Goal: Task Accomplishment & Management: Manage account settings

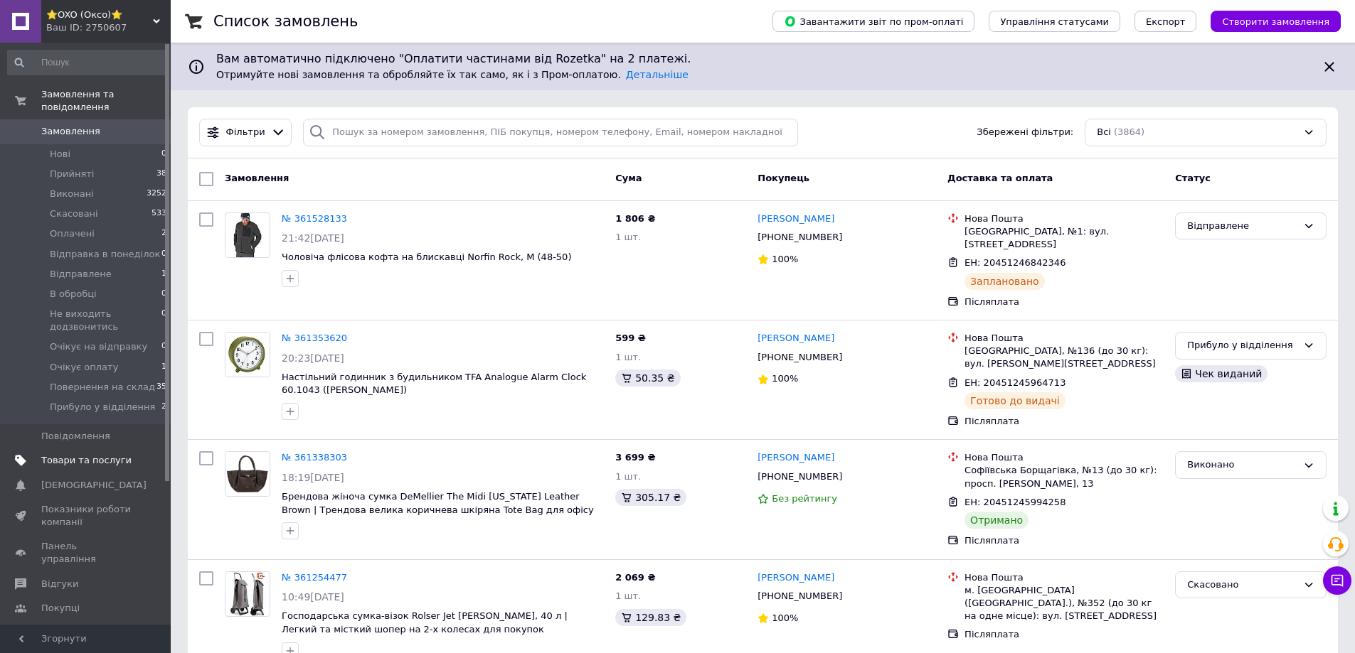
click at [76, 454] on span "Товари та послуги" at bounding box center [86, 460] width 90 height 13
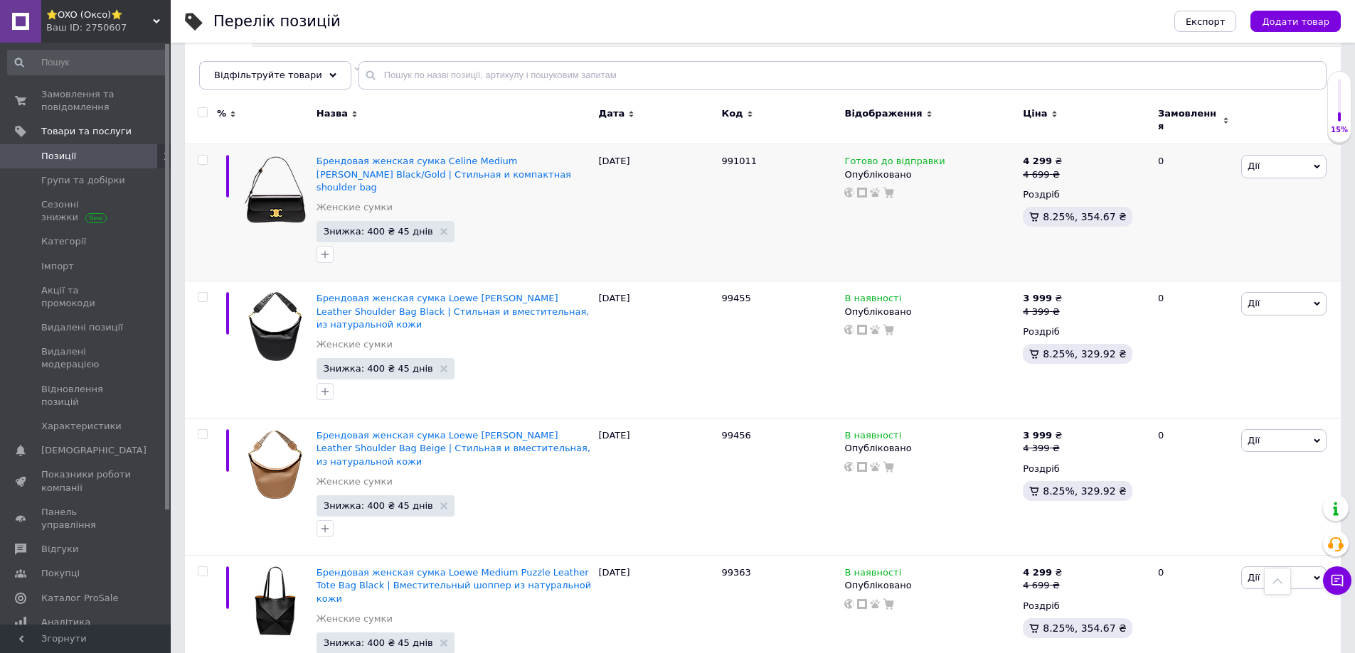
scroll to position [124, 0]
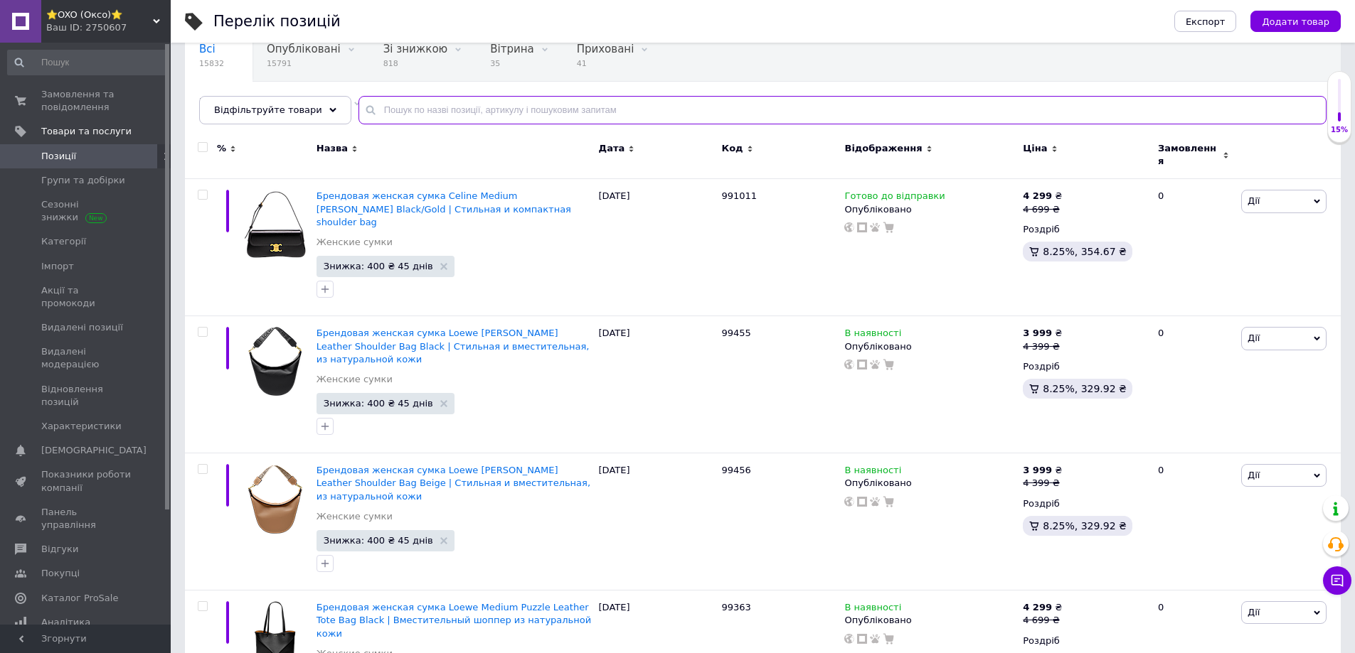
click at [482, 113] on input "text" at bounding box center [842, 110] width 968 height 28
paste input "Rolser I-[PERSON_NAME] Convert RG 43 Ained"
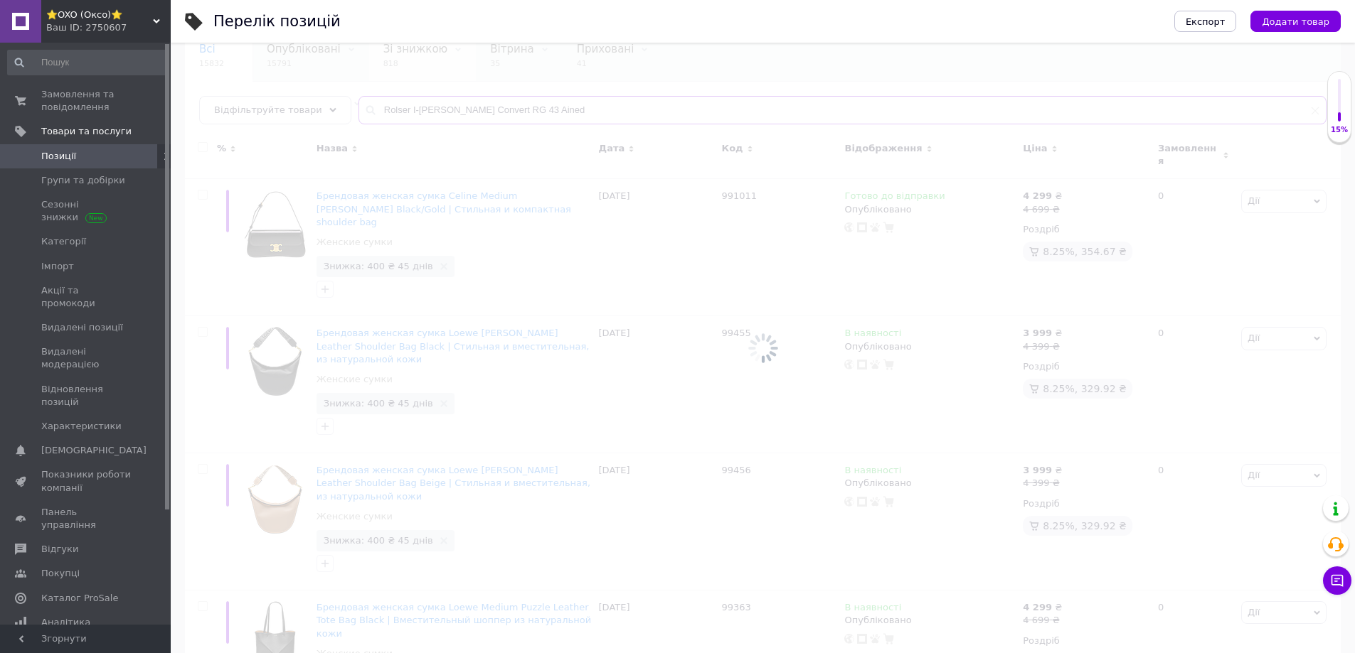
scroll to position [96, 0]
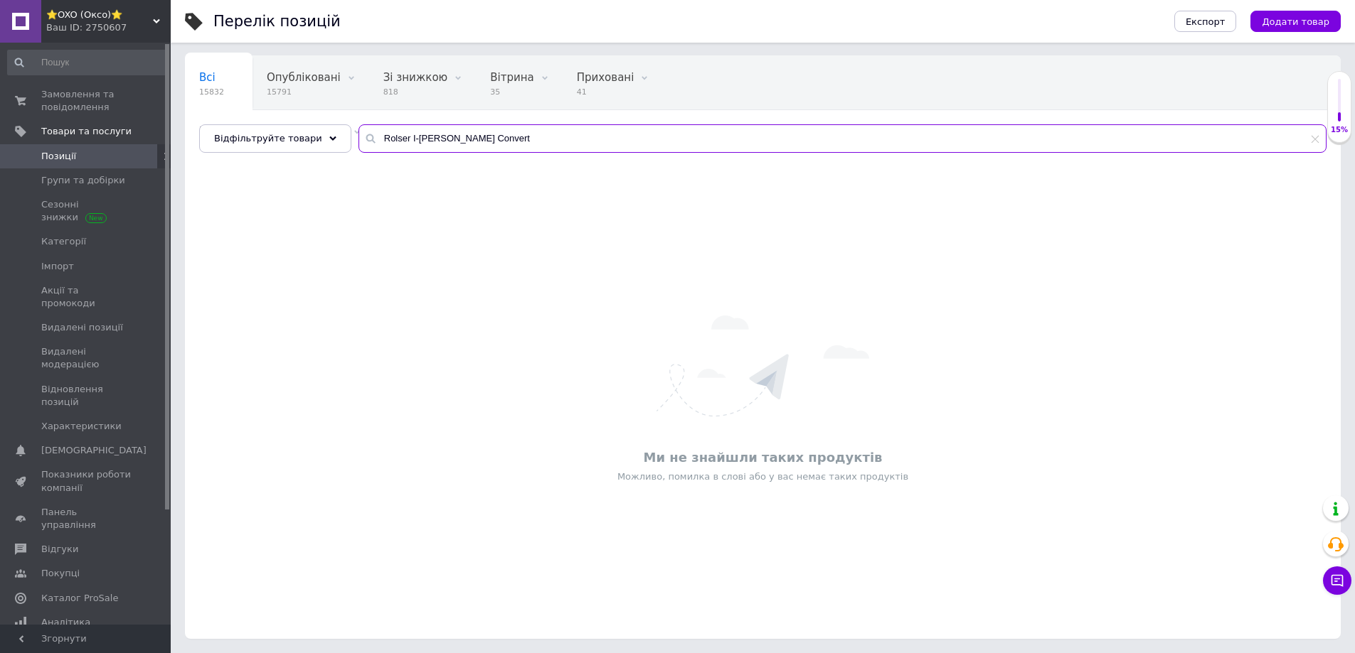
drag, startPoint x: 496, startPoint y: 137, endPoint x: 637, endPoint y: 135, distance: 140.8
click at [637, 135] on input "Rolser I-[PERSON_NAME] Convert" at bounding box center [842, 138] width 968 height 28
drag, startPoint x: 458, startPoint y: 137, endPoint x: 618, endPoint y: 134, distance: 160.0
click at [618, 134] on input "Rolser I-[PERSON_NAME]" at bounding box center [842, 138] width 968 height 28
drag, startPoint x: 513, startPoint y: 141, endPoint x: 228, endPoint y: 128, distance: 285.4
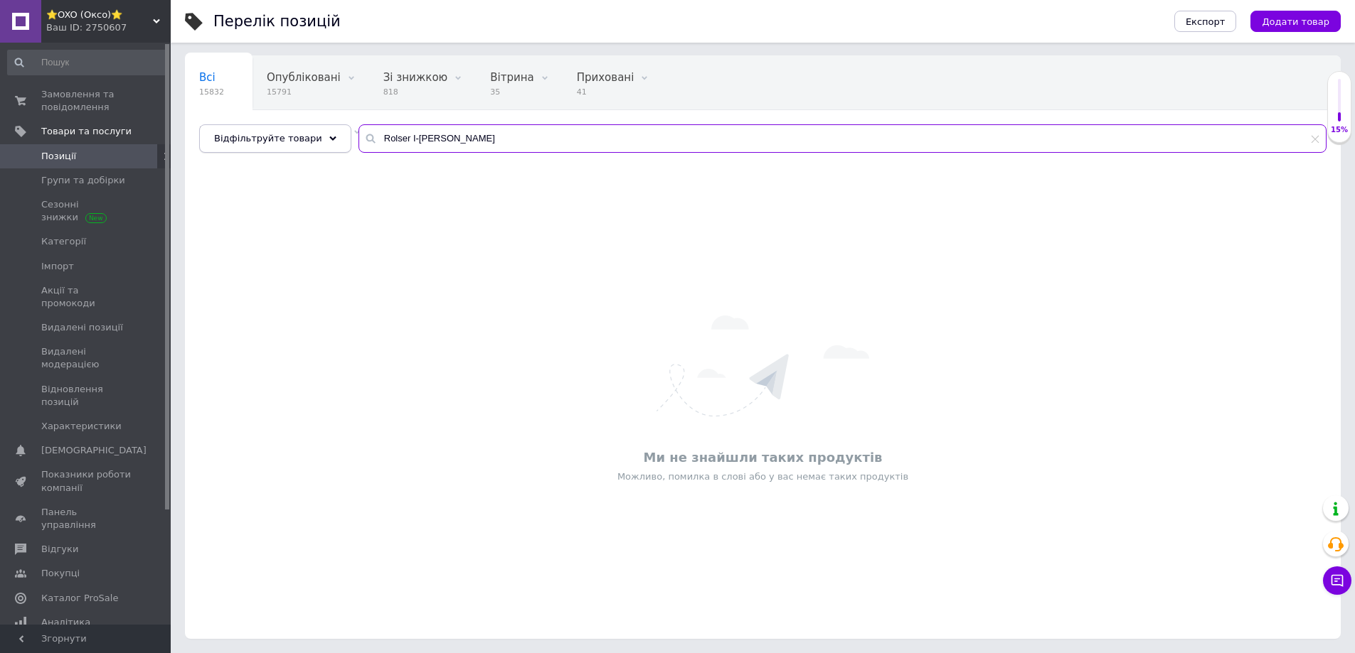
click at [257, 123] on div "Всі 15832 Опубліковані 15791 Видалити Редагувати Зі знижкою 818 Видалити Редагу…" at bounding box center [762, 103] width 1155 height 97
paste input "KONUS TRIPOD-"
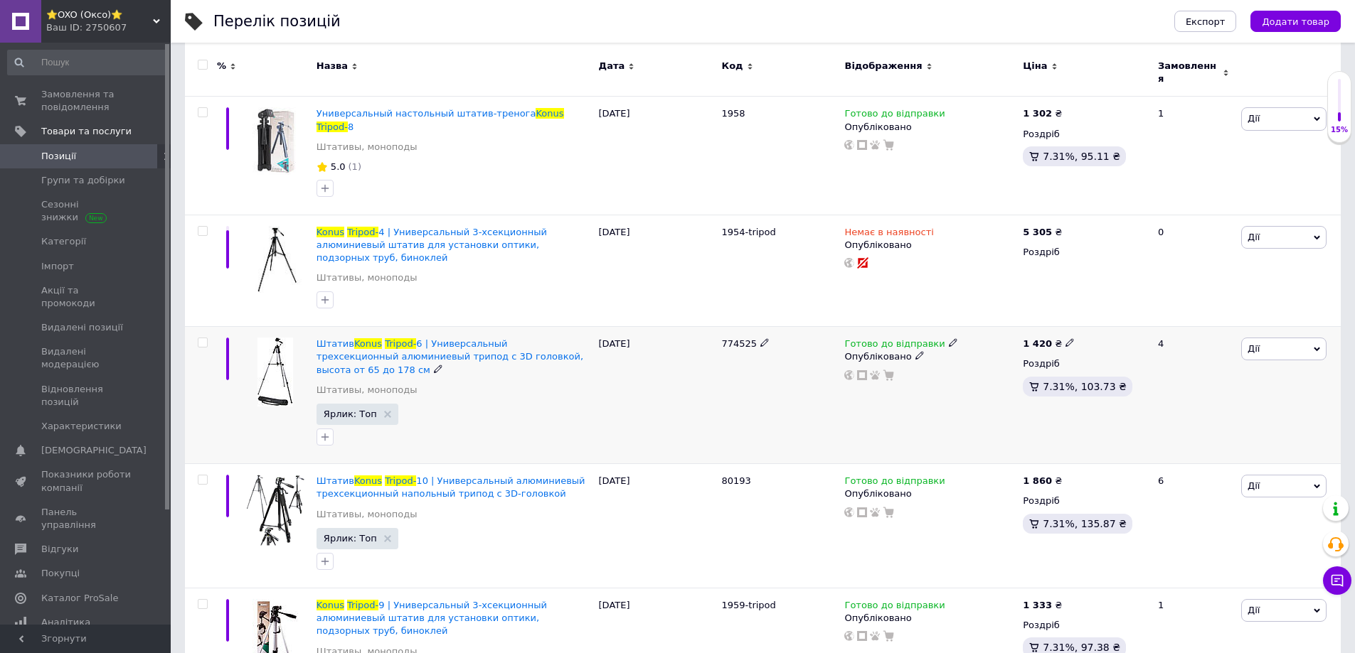
scroll to position [208, 0]
click at [779, 599] on icon at bounding box center [783, 603] width 9 height 9
drag, startPoint x: 782, startPoint y: 552, endPoint x: 702, endPoint y: 570, distance: 82.3
click at [681, 587] on div "Konus Tripod- 9 | Универсальный 3-хсекционный алюминиевый штатив для установки …" at bounding box center [762, 643] width 1155 height 112
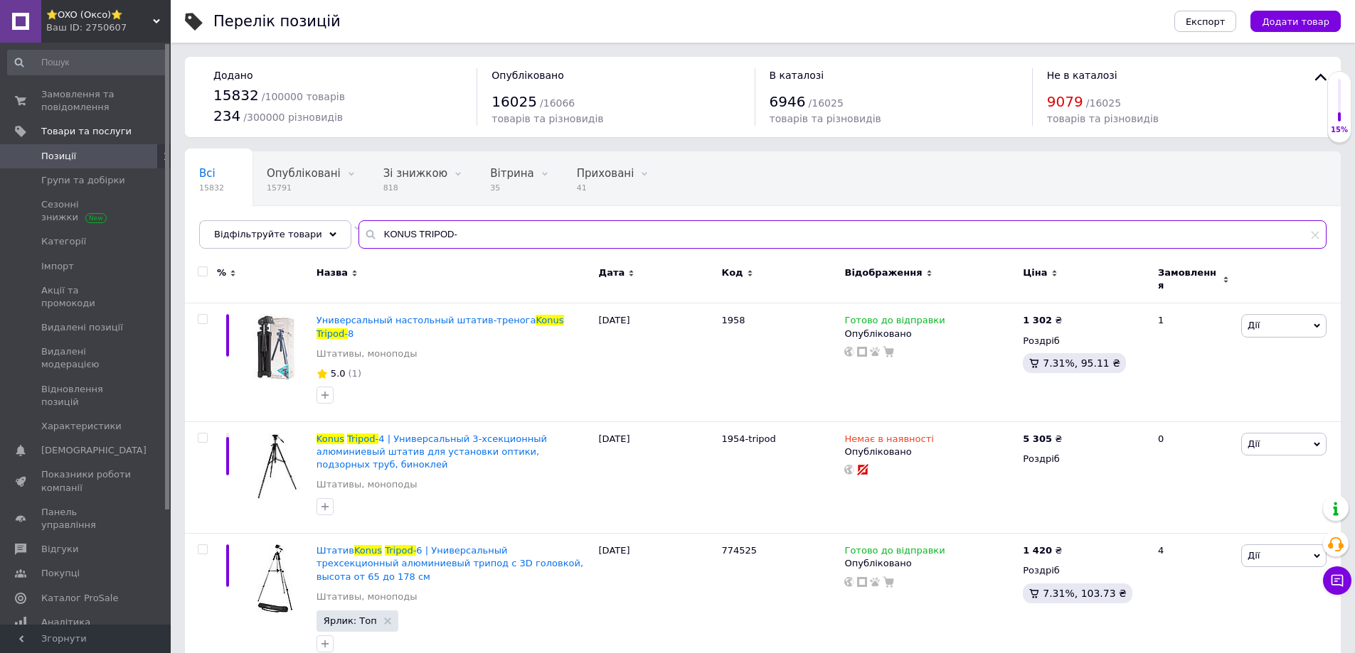
drag, startPoint x: 462, startPoint y: 244, endPoint x: 191, endPoint y: 223, distance: 271.7
click at [191, 223] on div "Всі 15832 Опубліковані 15791 Видалити Редагувати Зі знижкою 818 Видалити Редагу…" at bounding box center [762, 199] width 1155 height 97
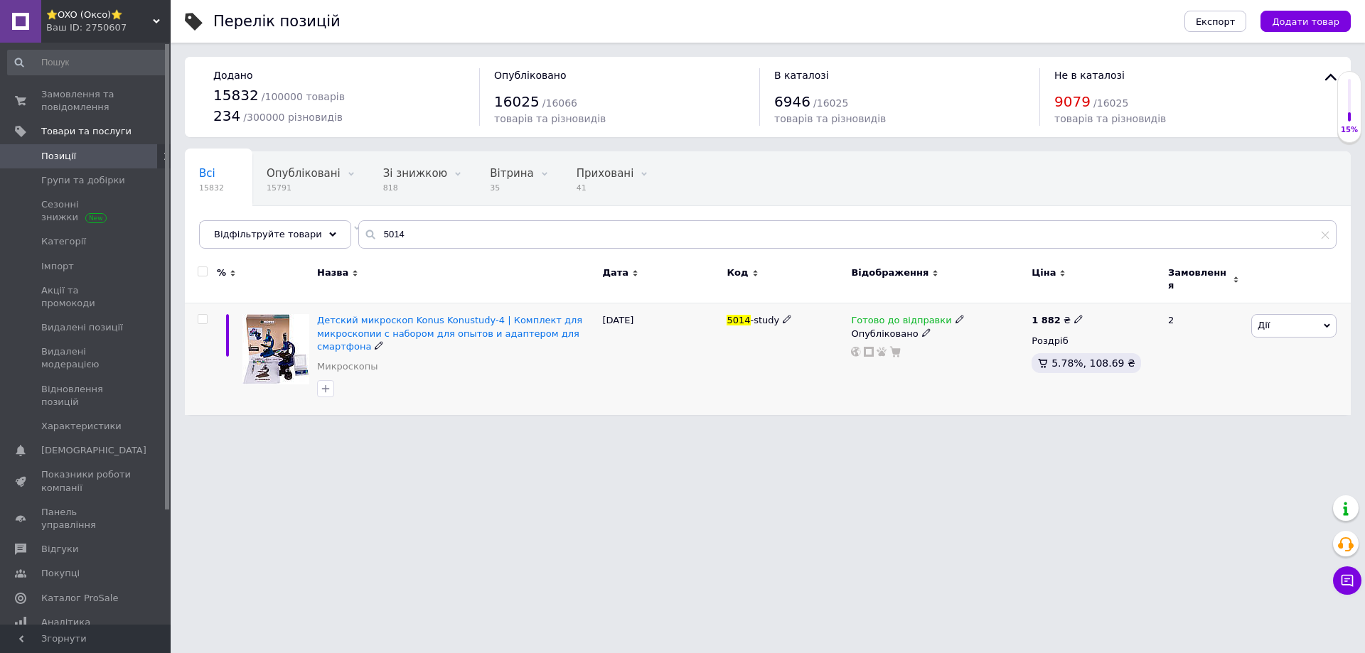
click at [783, 315] on icon at bounding box center [787, 319] width 9 height 9
drag, startPoint x: 789, startPoint y: 314, endPoint x: 677, endPoint y: 317, distance: 111.7
click at [681, 312] on div "Детский микроскоп Konus Konustudy-4 | Комплект для микроскопии с набором для оп…" at bounding box center [768, 360] width 1166 height 112
drag, startPoint x: 747, startPoint y: 549, endPoint x: 776, endPoint y: 587, distance: 47.6
click at [747, 429] on html "⭐OXO (Оксо)⭐ Ваш ID: 2750607 Сайт ⭐OXO (Оксо)⭐ Кабінет покупця Перевірити стан …" at bounding box center [682, 214] width 1365 height 429
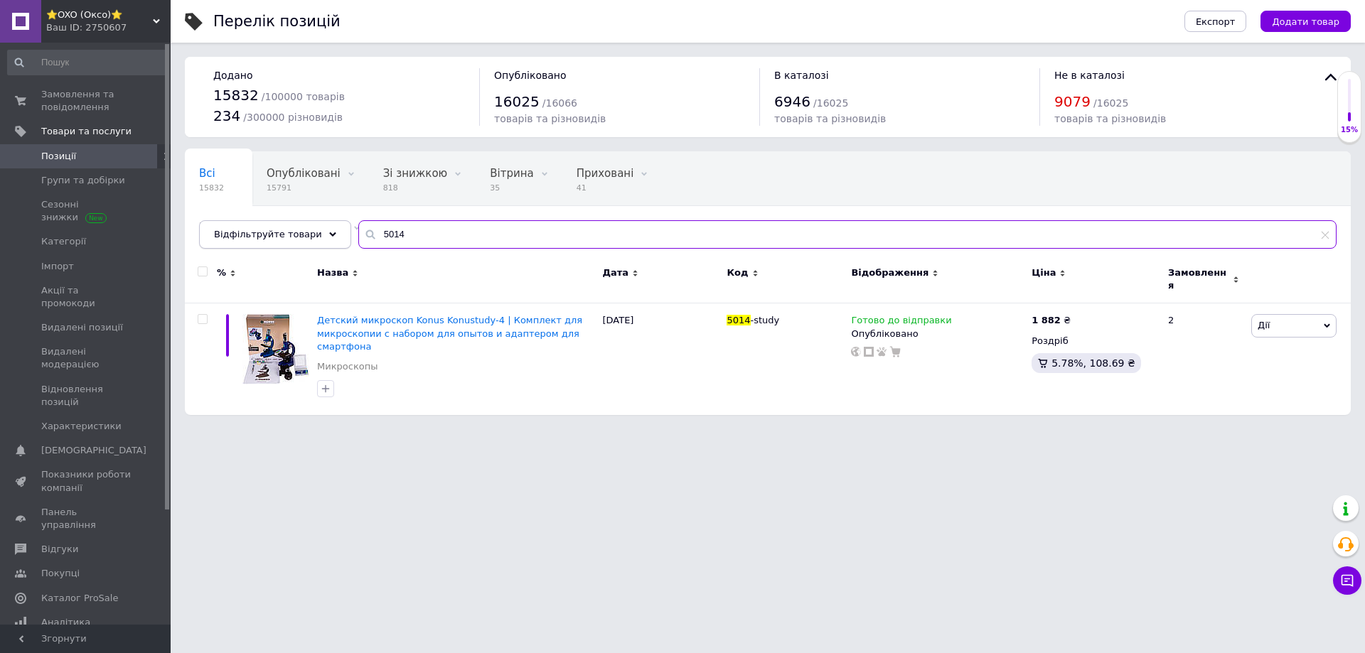
drag, startPoint x: 405, startPoint y: 230, endPoint x: 299, endPoint y: 229, distance: 105.9
click at [299, 229] on div "Відфільтруйте товари 5014" at bounding box center [768, 234] width 1138 height 28
paste input "388502-M"
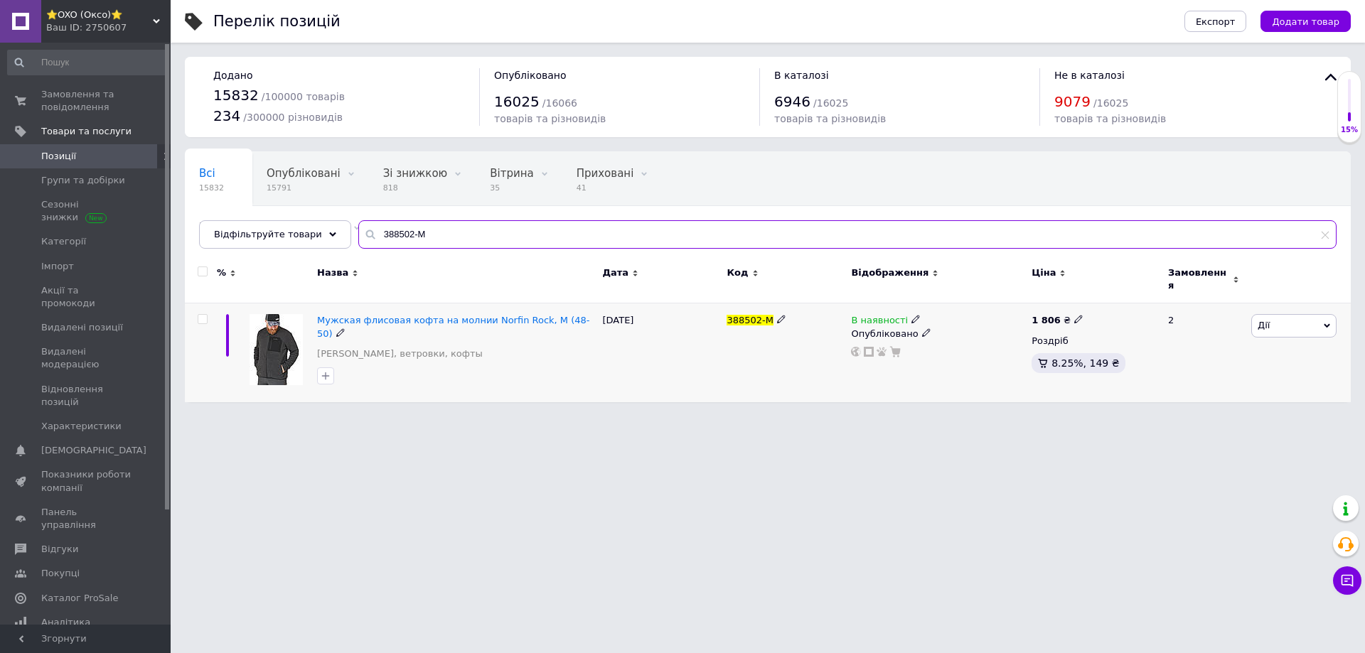
type input "388502-M"
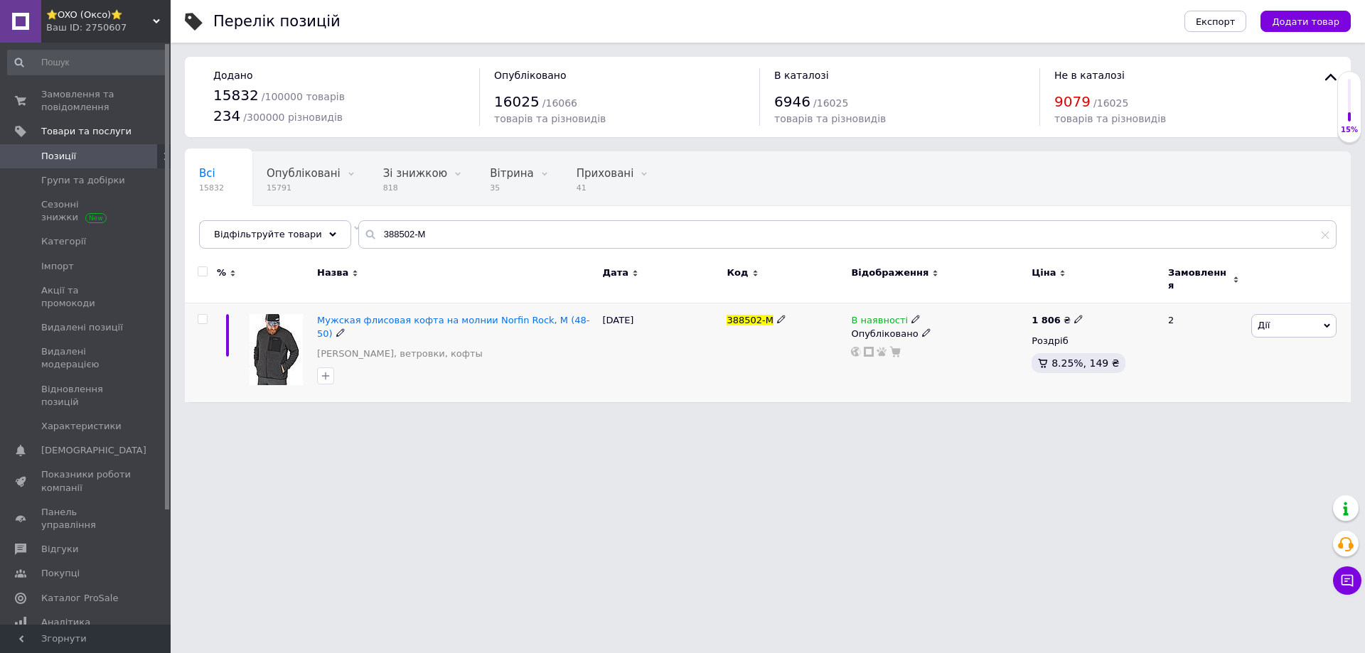
click at [890, 315] on span "В наявності" at bounding box center [879, 322] width 57 height 15
click at [960, 324] on li "Немає в наявності" at bounding box center [993, 331] width 135 height 20
click at [956, 346] on input at bounding box center [979, 357] width 108 height 28
click at [861, 417] on html "⭐OXO (Оксо)⭐ Ваш ID: 2750607 Сайт ⭐OXO (Оксо)⭐ Кабінет покупця Перевірити стан …" at bounding box center [682, 208] width 1365 height 417
click at [95, 100] on span "Замовлення та повідомлення" at bounding box center [86, 101] width 90 height 26
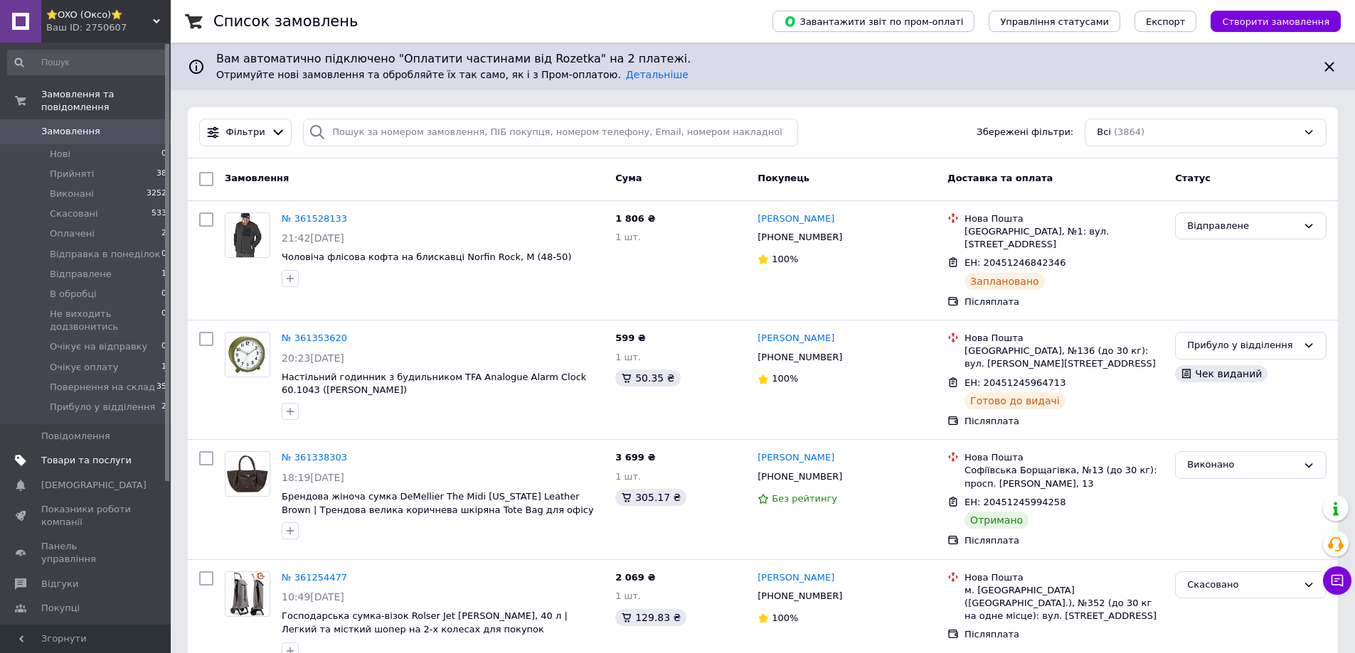
click at [62, 454] on span "Товари та послуги" at bounding box center [86, 460] width 90 height 13
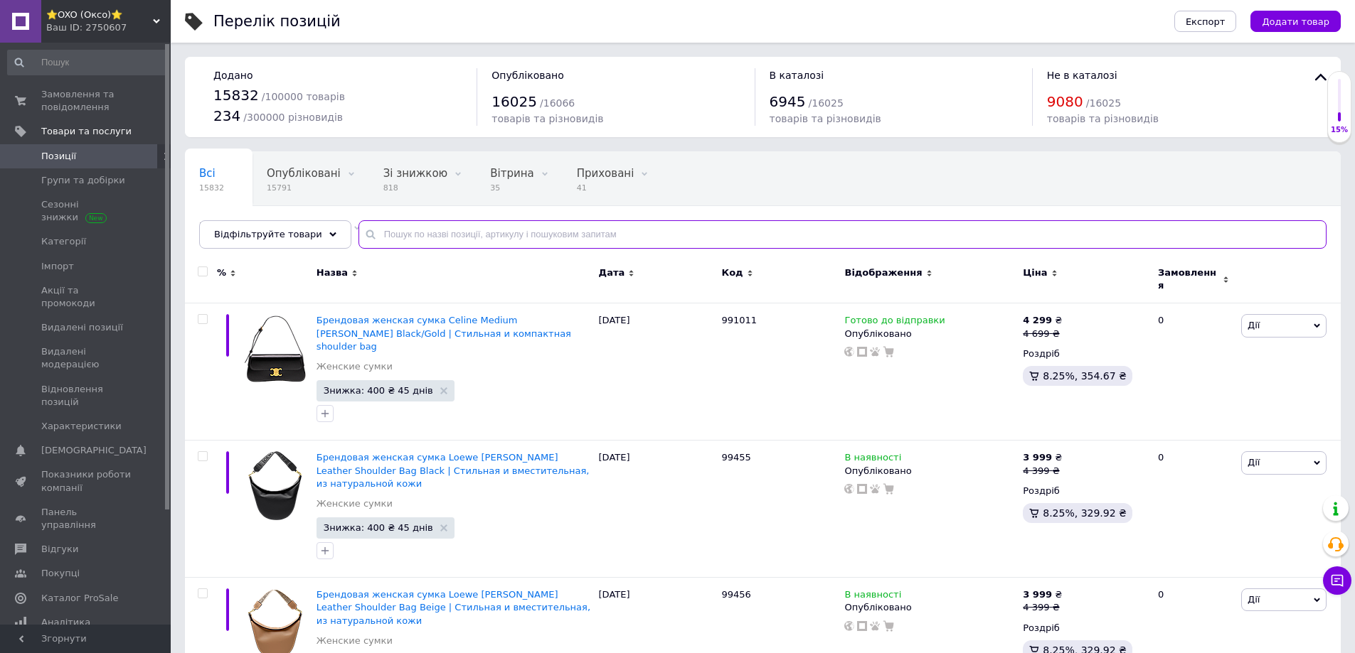
drag, startPoint x: 401, startPoint y: 237, endPoint x: 416, endPoint y: 228, distance: 17.2
click at [401, 238] on input "text" at bounding box center [842, 234] width 968 height 28
paste input "C439"
type input "C439"
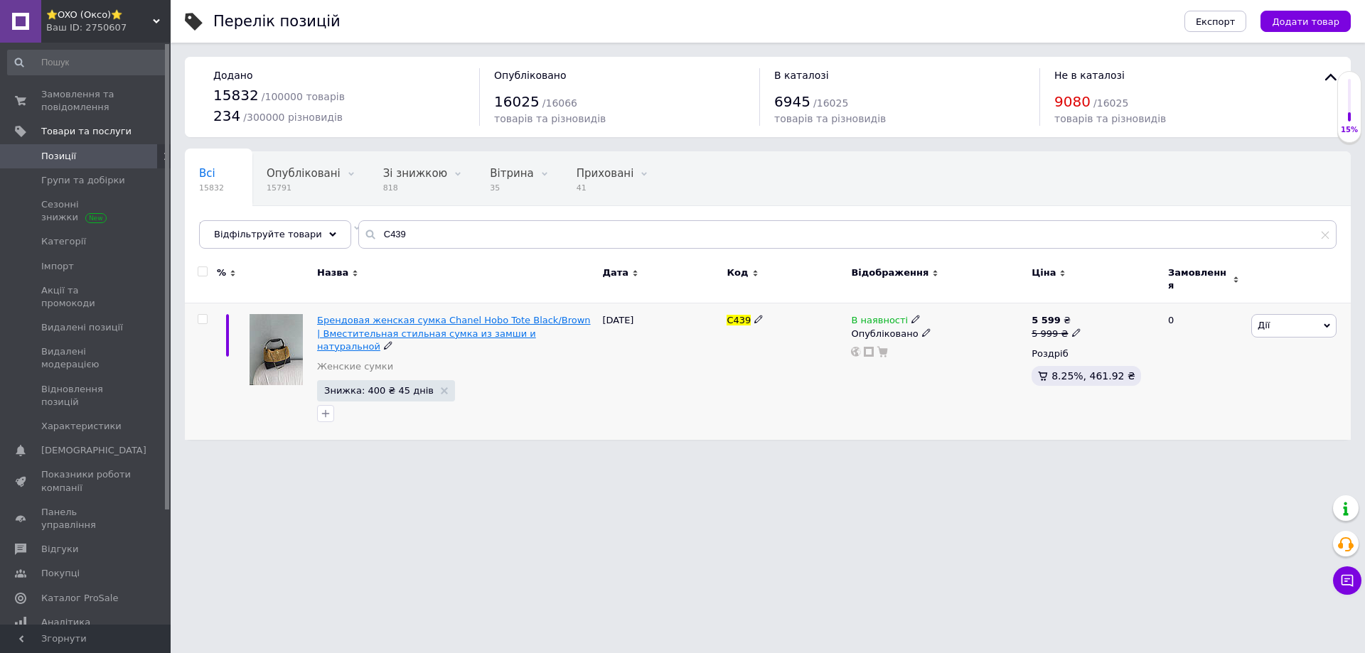
click at [442, 321] on span "Брендовая женская сумка Chanel Hobo Tote Black/Brown | Вместительная стильная с…" at bounding box center [454, 333] width 274 height 36
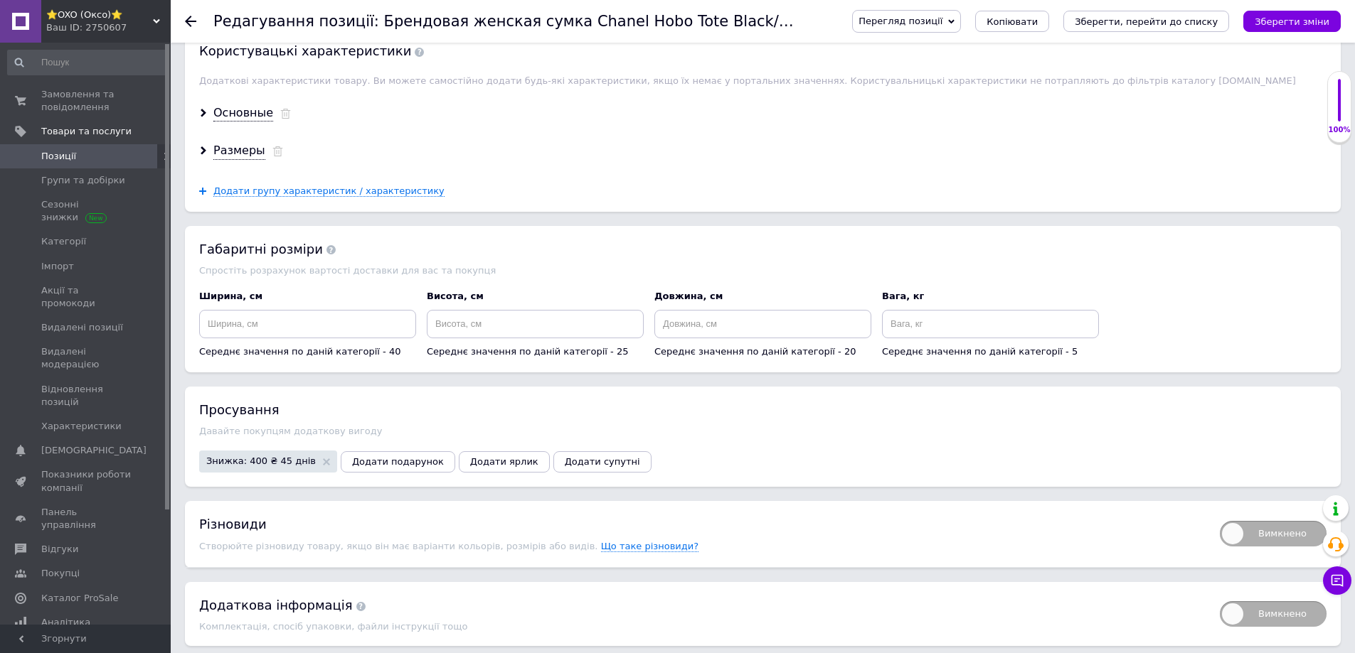
scroll to position [1209, 0]
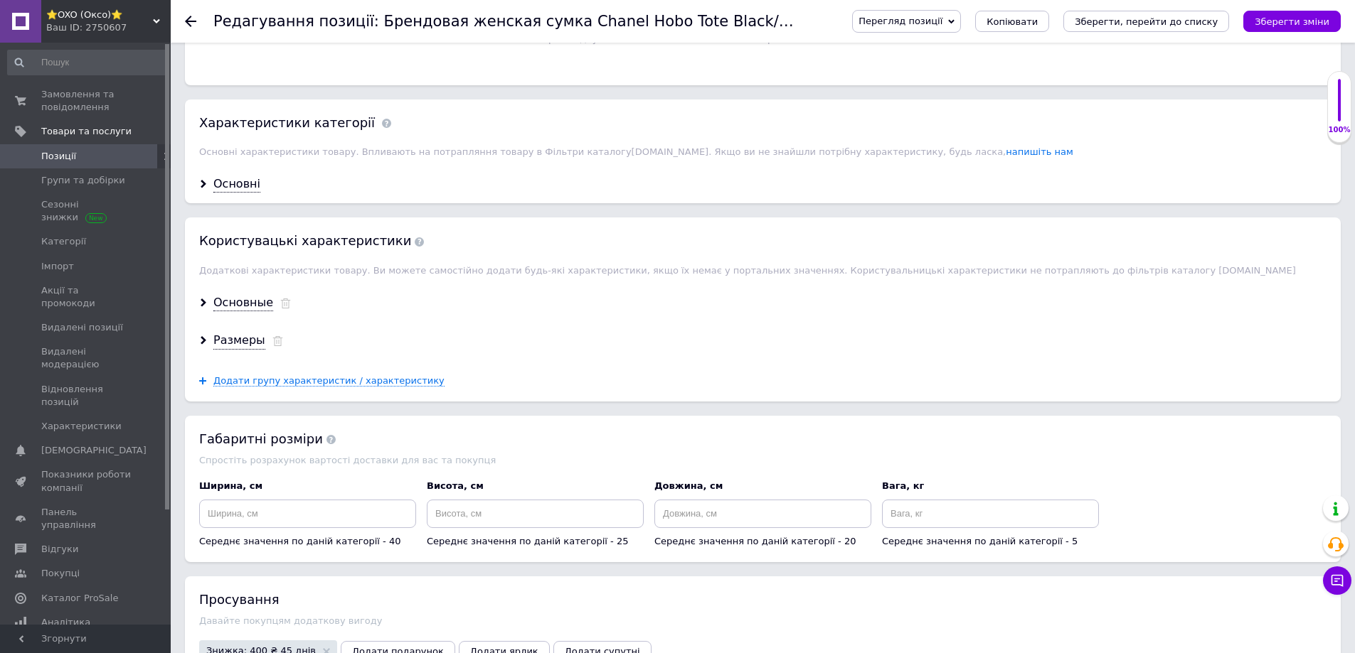
drag, startPoint x: 236, startPoint y: 330, endPoint x: 234, endPoint y: 300, distance: 29.9
click at [235, 333] on div "Размеры" at bounding box center [239, 341] width 52 height 16
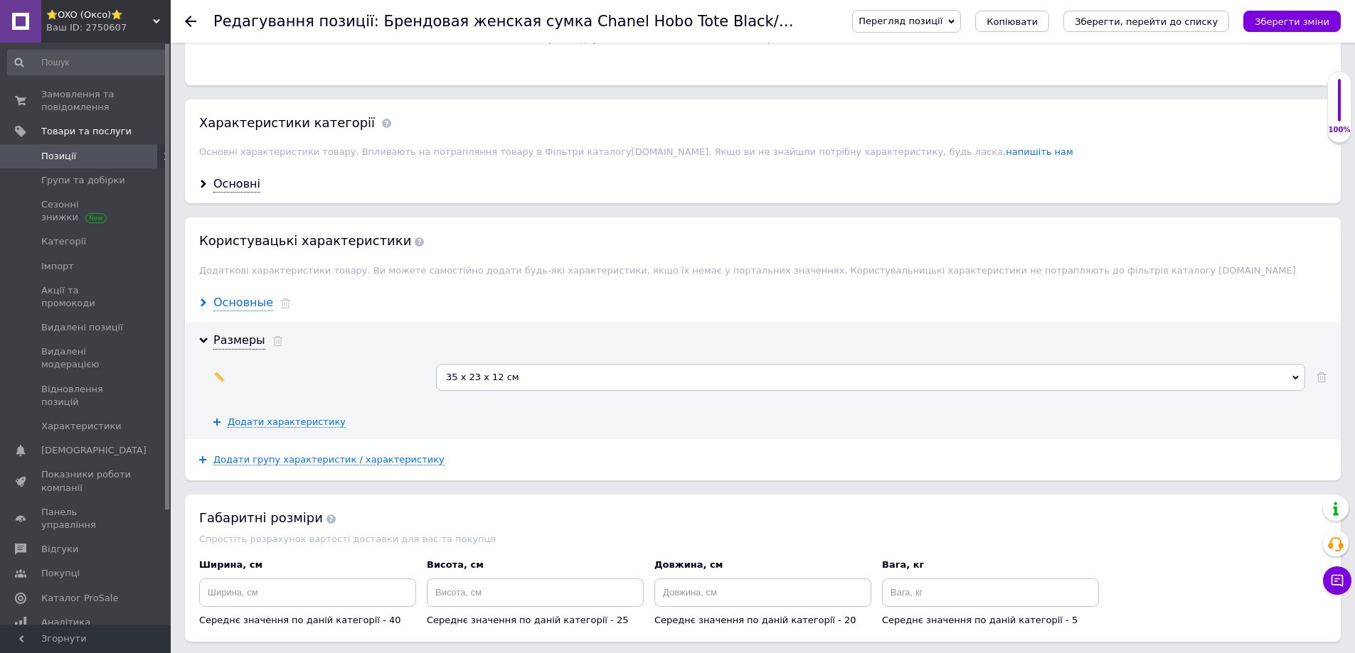
click at [231, 295] on div "Основные" at bounding box center [243, 303] width 60 height 16
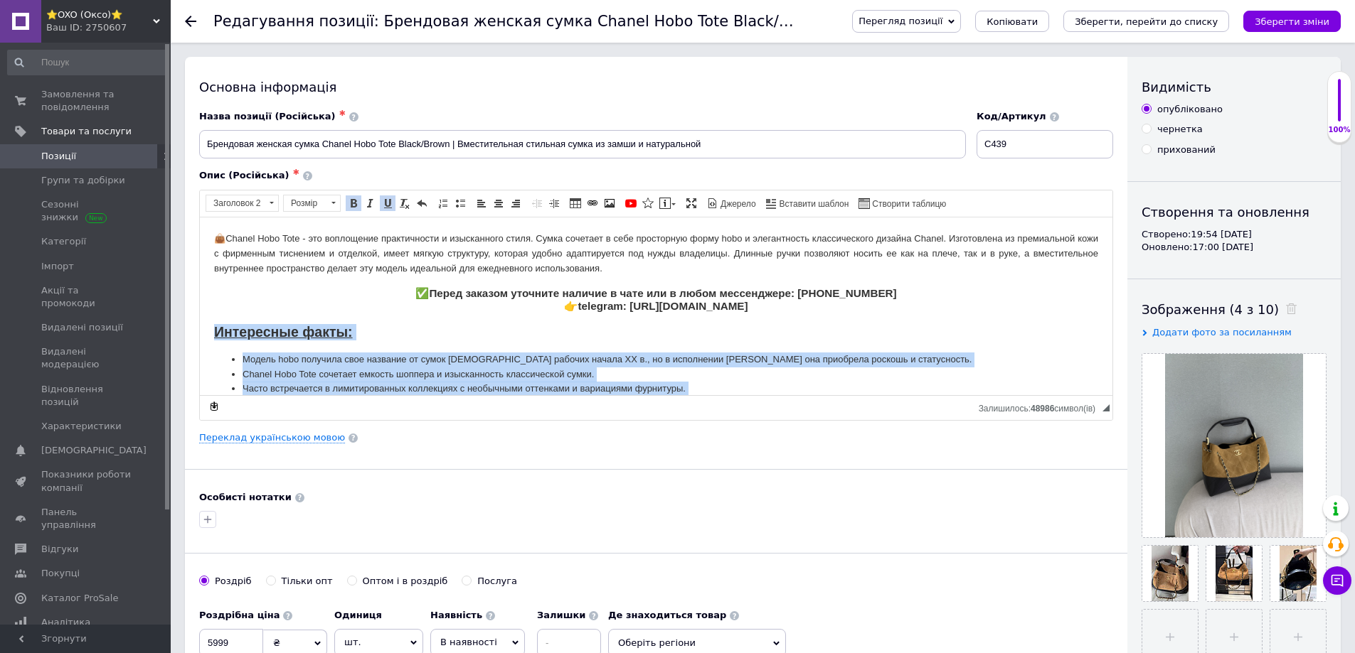
scroll to position [31, 0]
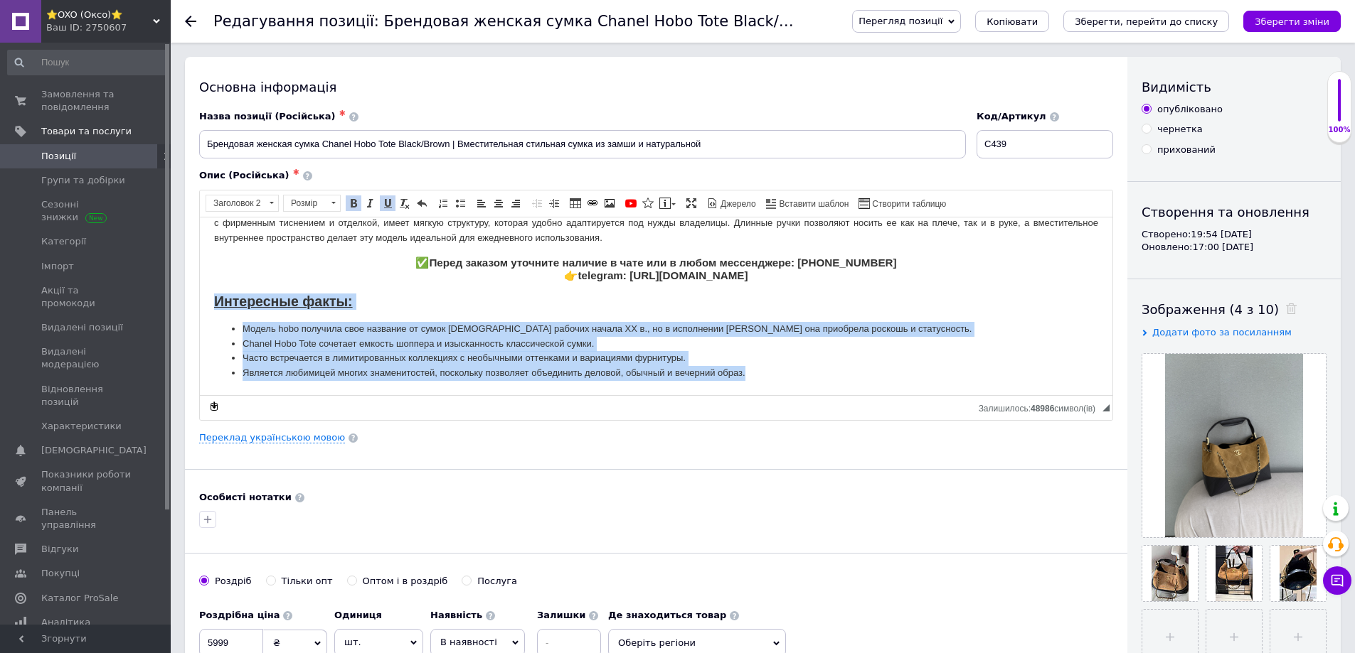
drag, startPoint x: 218, startPoint y: 328, endPoint x: 499, endPoint y: 641, distance: 420.4
click at [909, 395] on html "👜 Chanel Hobo Tote - это воплощение практичности и изысканного стиля. Сумка соч…" at bounding box center [656, 290] width 912 height 208
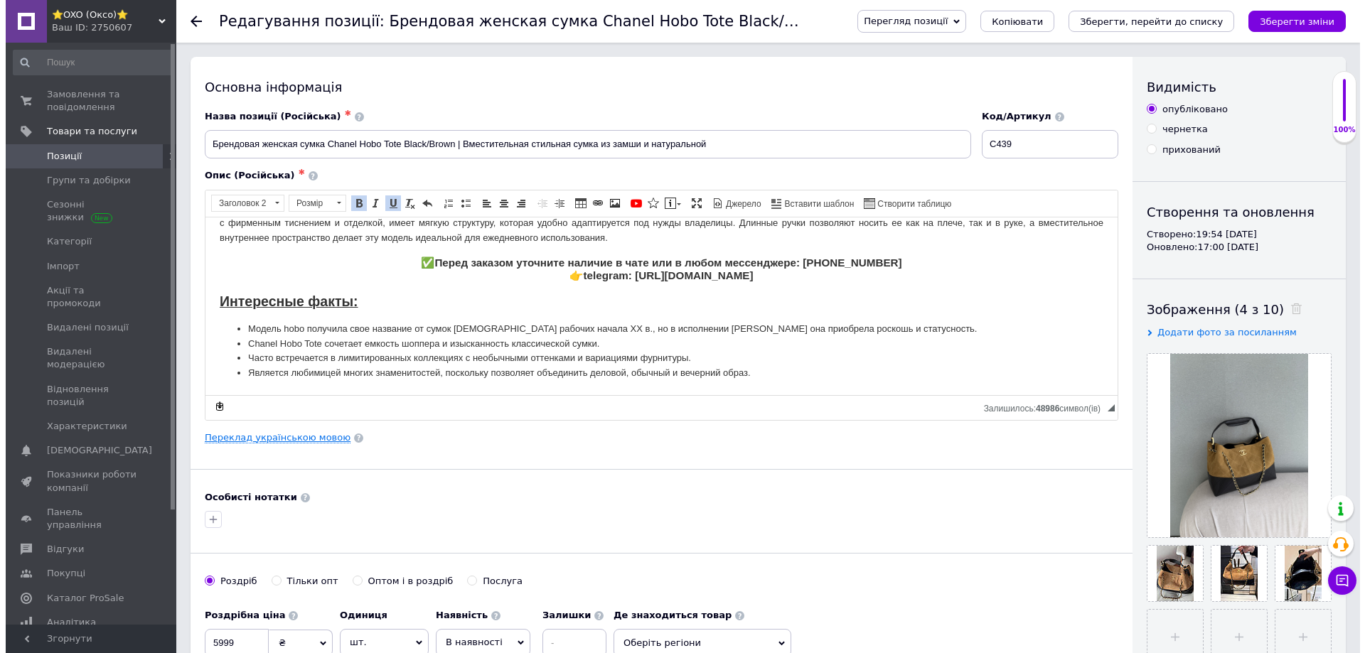
scroll to position [0, 0]
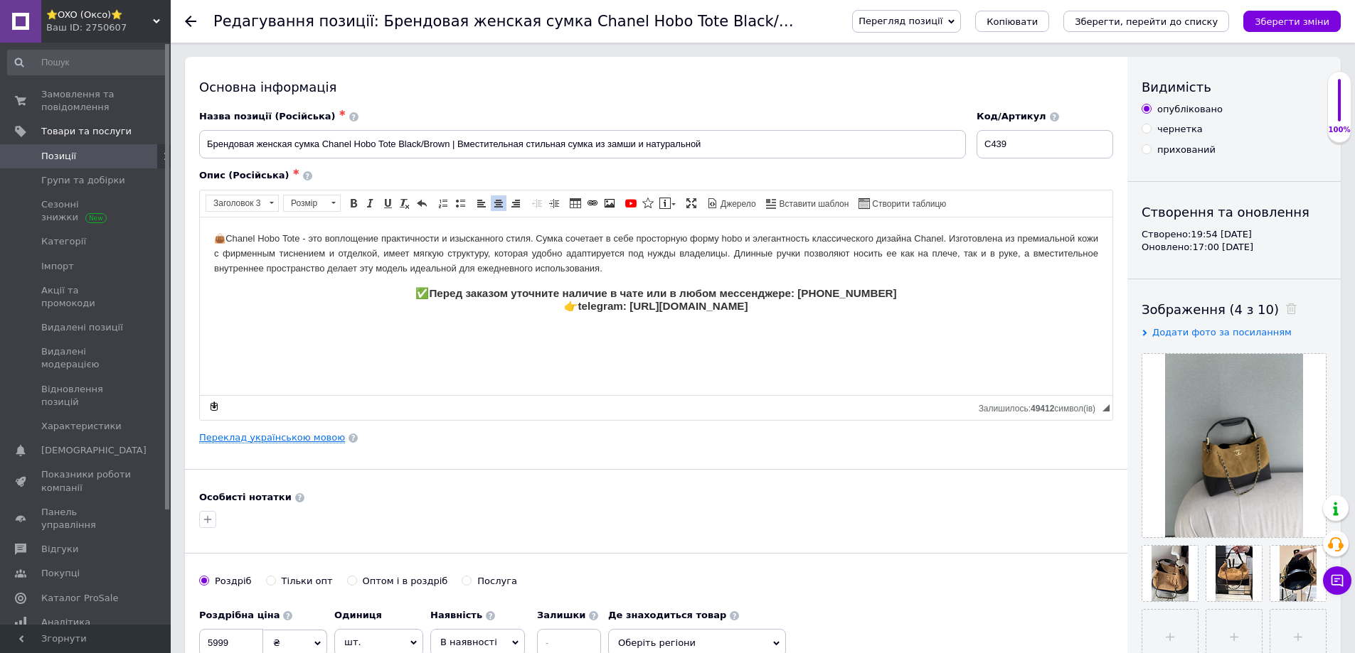
click at [260, 439] on link "Переклад українською мовою" at bounding box center [272, 437] width 146 height 11
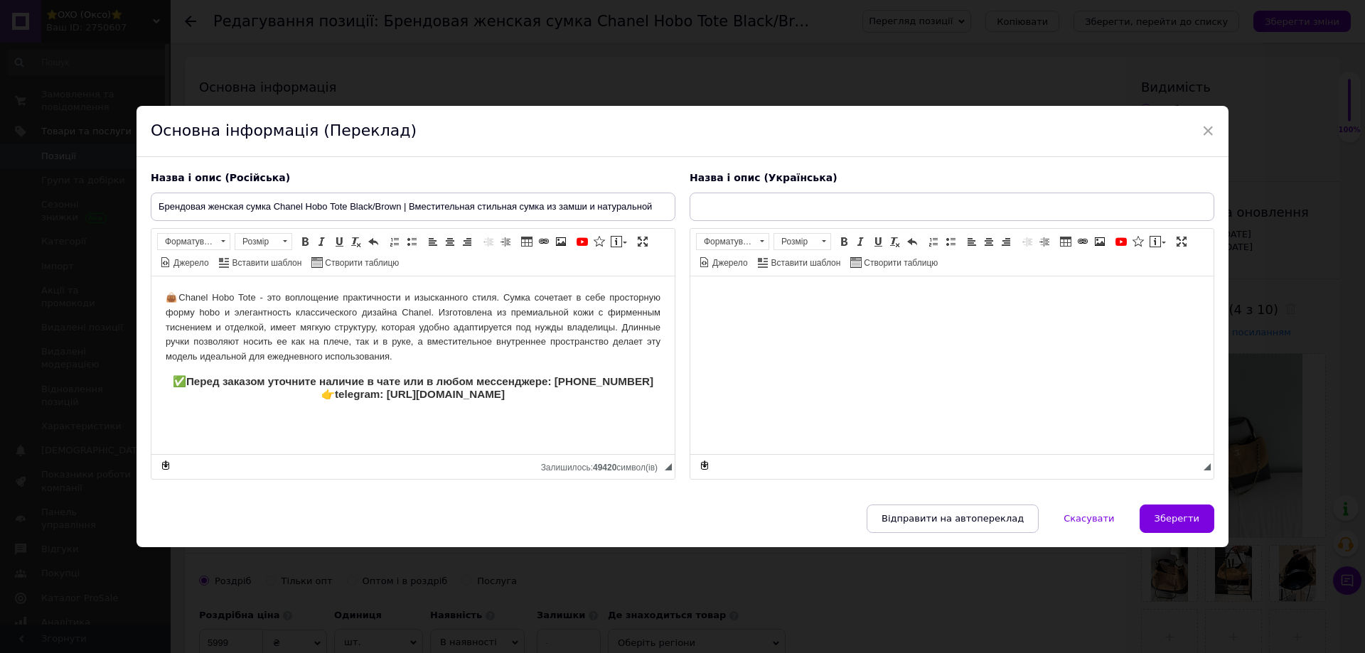
type input "Брендова жіноча сумка Chanel Hobo Tote Black/Brown | Містка стильна сумка з нат…"
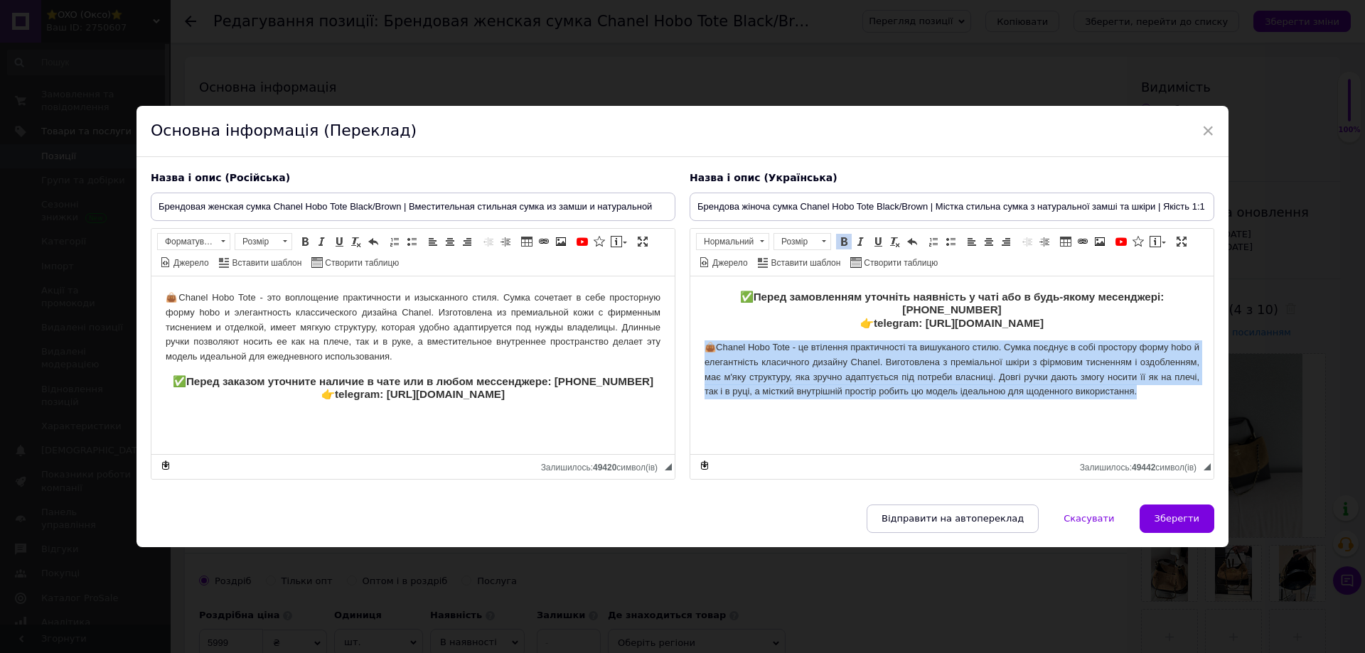
drag, startPoint x: 700, startPoint y: 343, endPoint x: 1211, endPoint y: 412, distance: 515.1
click at [1211, 412] on html "✅ Перед замовленням уточніть наявність у чаті або в будь-якому месенджері: [PHO…" at bounding box center [951, 344] width 523 height 137
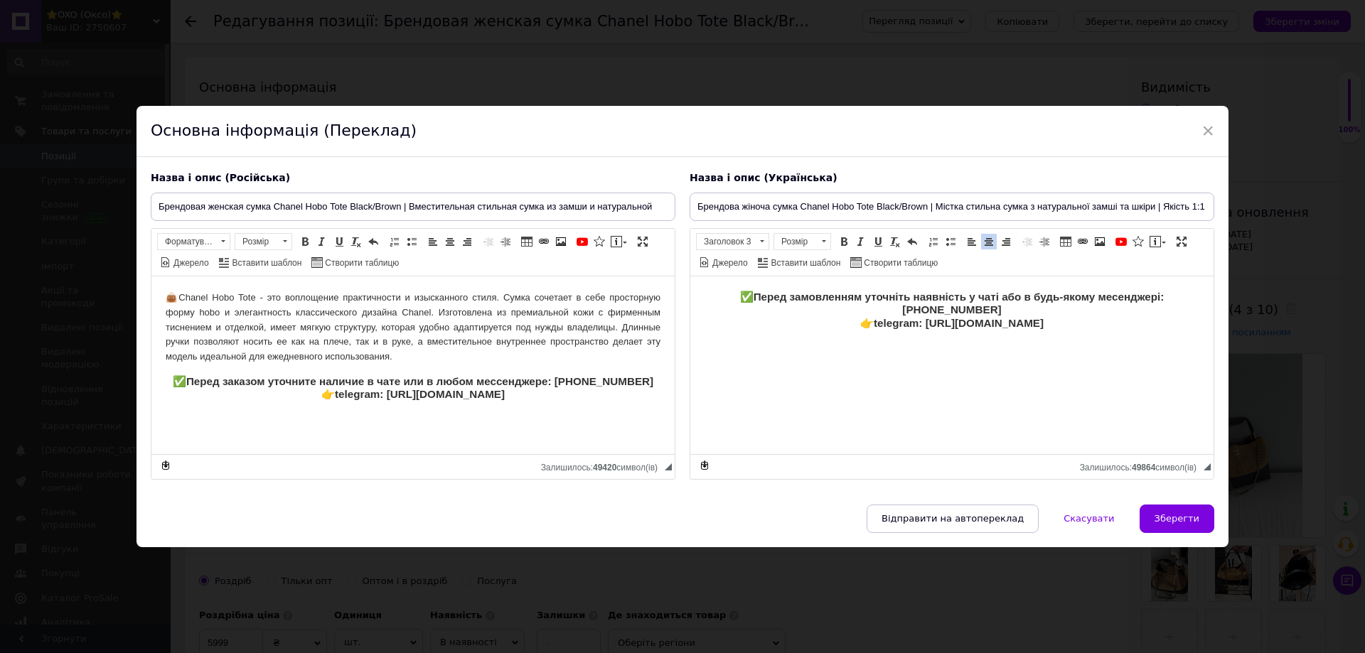
click at [838, 320] on strong "Перед замовленням уточніть наявність у чаті або в будь-якому месенджері: [PHONE…" at bounding box center [959, 309] width 411 height 38
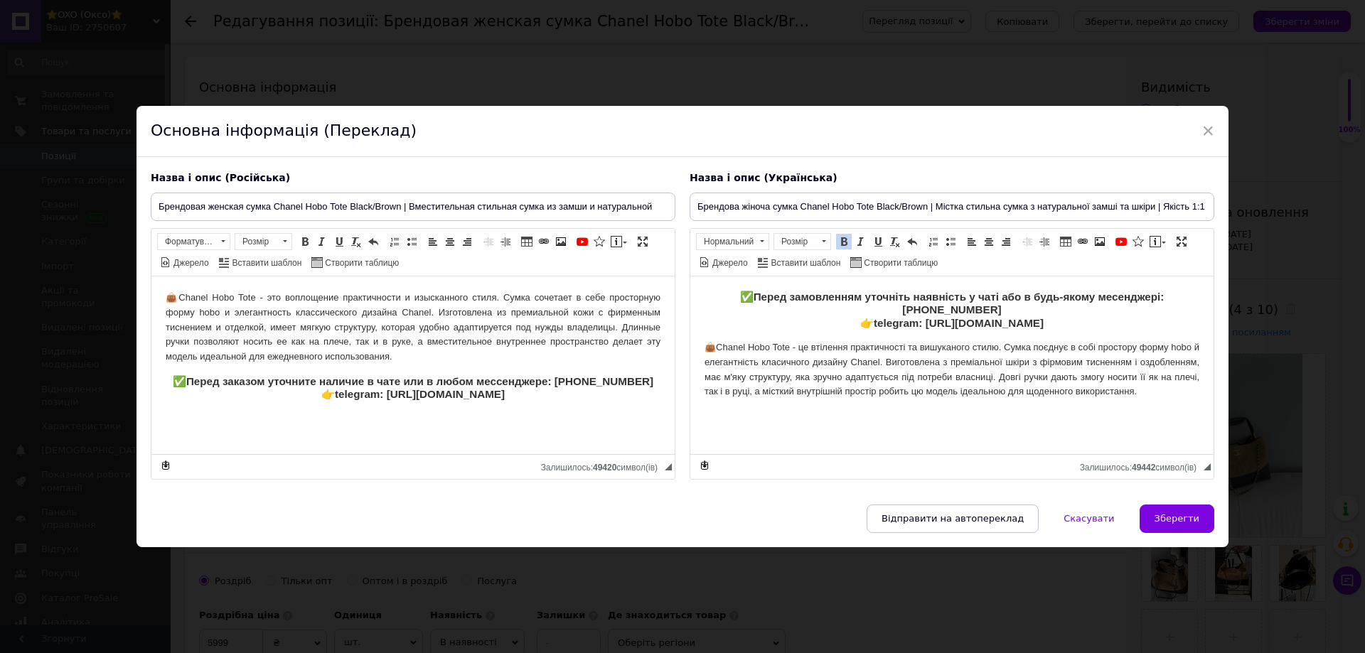
click at [708, 365] on p "👜 Chanel Hobo Tote - це втілення практичності та вишуканого стилю. Сумка поєдну…" at bounding box center [952, 369] width 495 height 59
click at [820, 322] on h3 "✅ Перед замовленням уточніть наявність у чаті або в будь-якому месенджері: [PHO…" at bounding box center [952, 309] width 495 height 39
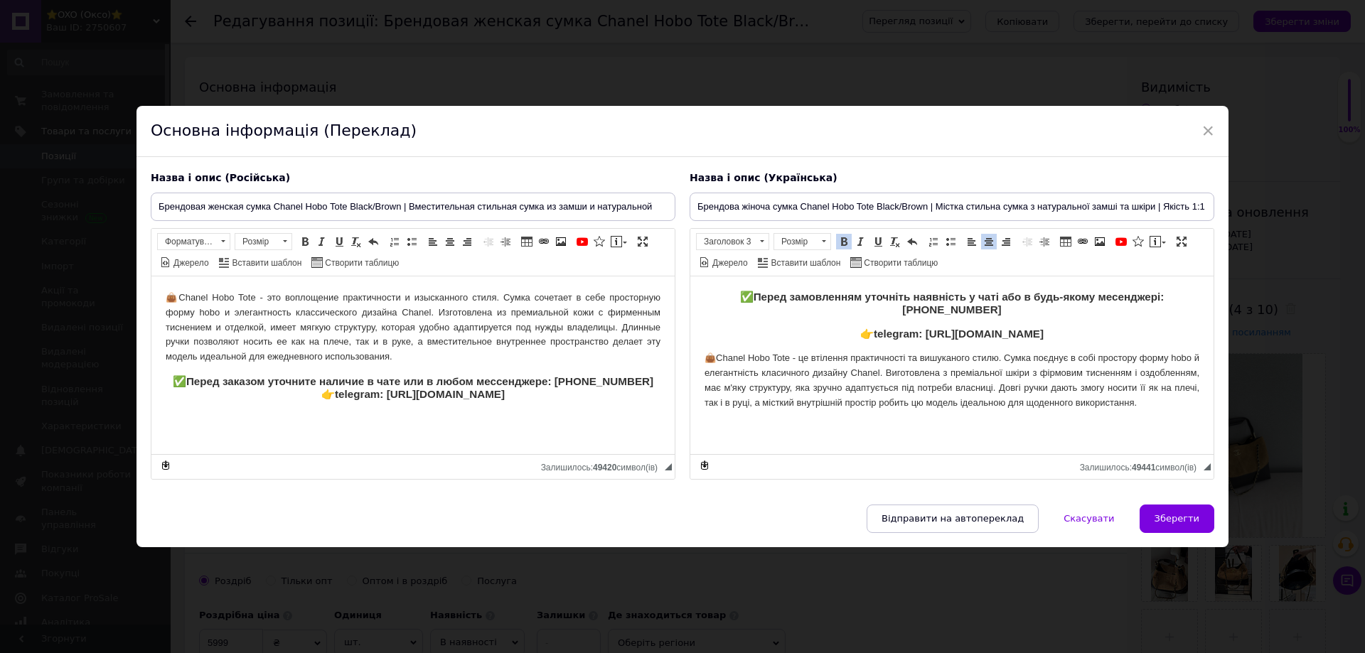
click at [284, 395] on h3 "✅ Перед заказом уточните наличие в чате или в любом мессенджере: [PHONE_NUMBER]…" at bounding box center [413, 388] width 495 height 26
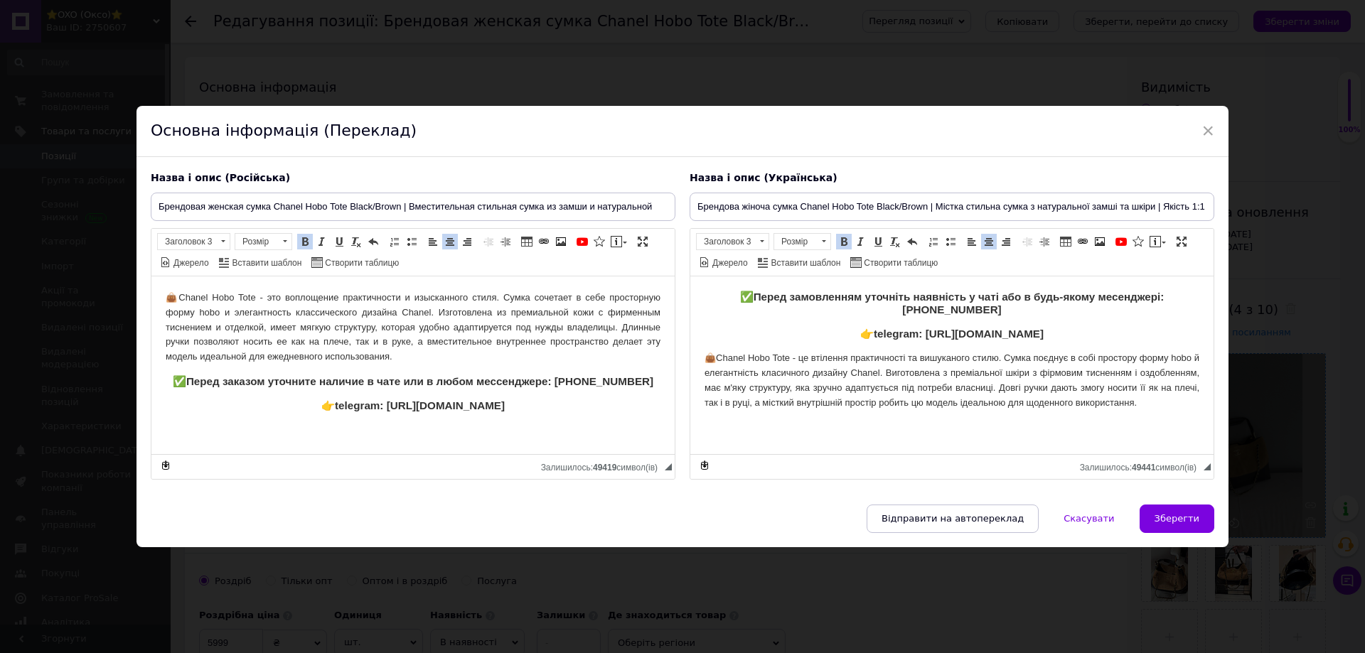
click at [1159, 516] on span "Зберегти" at bounding box center [1177, 518] width 45 height 11
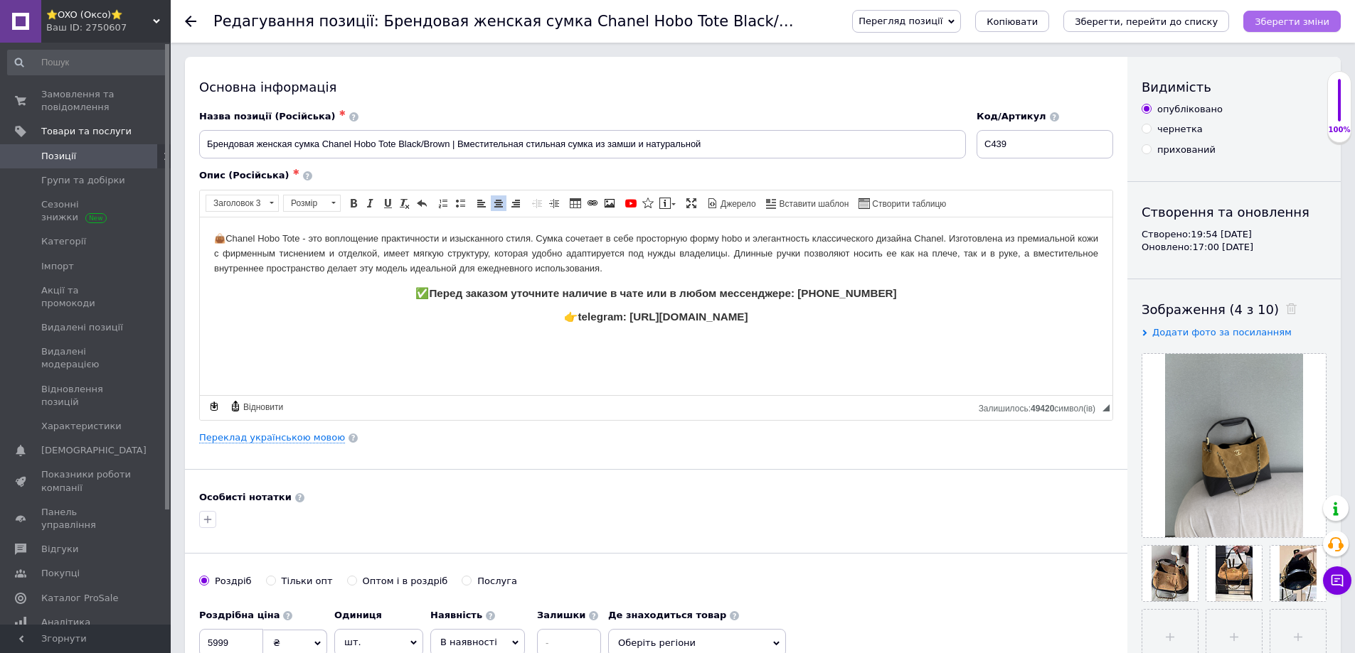
click at [1264, 25] on icon "Зберегти зміни" at bounding box center [1291, 21] width 75 height 11
click at [1075, 291] on h3 "✅ Перед заказом уточните наличие в чате или в любом мессенджере: [PHONE_NUMBER]" at bounding box center [656, 293] width 884 height 13
click at [1259, 21] on button "Зберегти зміни" at bounding box center [1291, 21] width 97 height 21
drag, startPoint x: 324, startPoint y: 144, endPoint x: 259, endPoint y: 85, distance: 87.1
click at [394, 139] on input "Брендовая женская сумка Chanel Hobo Tote Black/Brown | Вместительная стильная с…" at bounding box center [582, 144] width 766 height 28
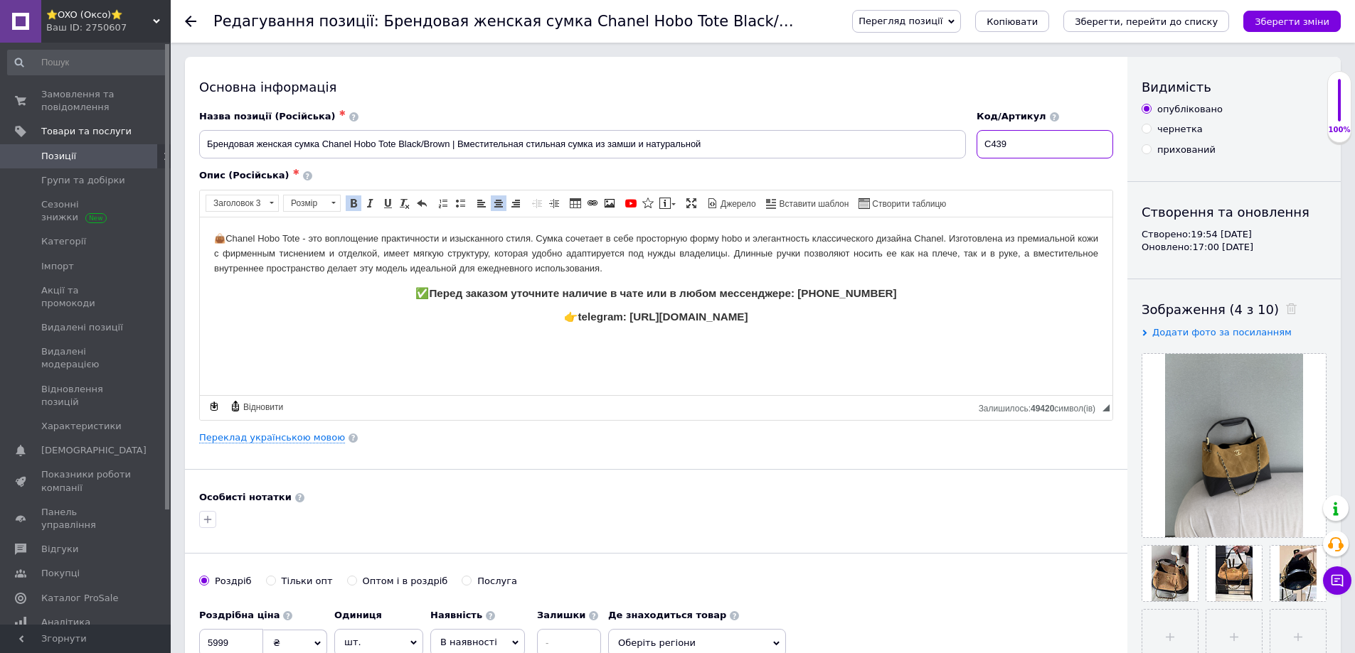
drag, startPoint x: 1027, startPoint y: 141, endPoint x: 843, endPoint y: 78, distance: 195.0
click at [882, 140] on div "Назва позиції (Російська) ✱ Брендовая женская сумка Chanel Hobo Tote Black/Brow…" at bounding box center [656, 134] width 924 height 59
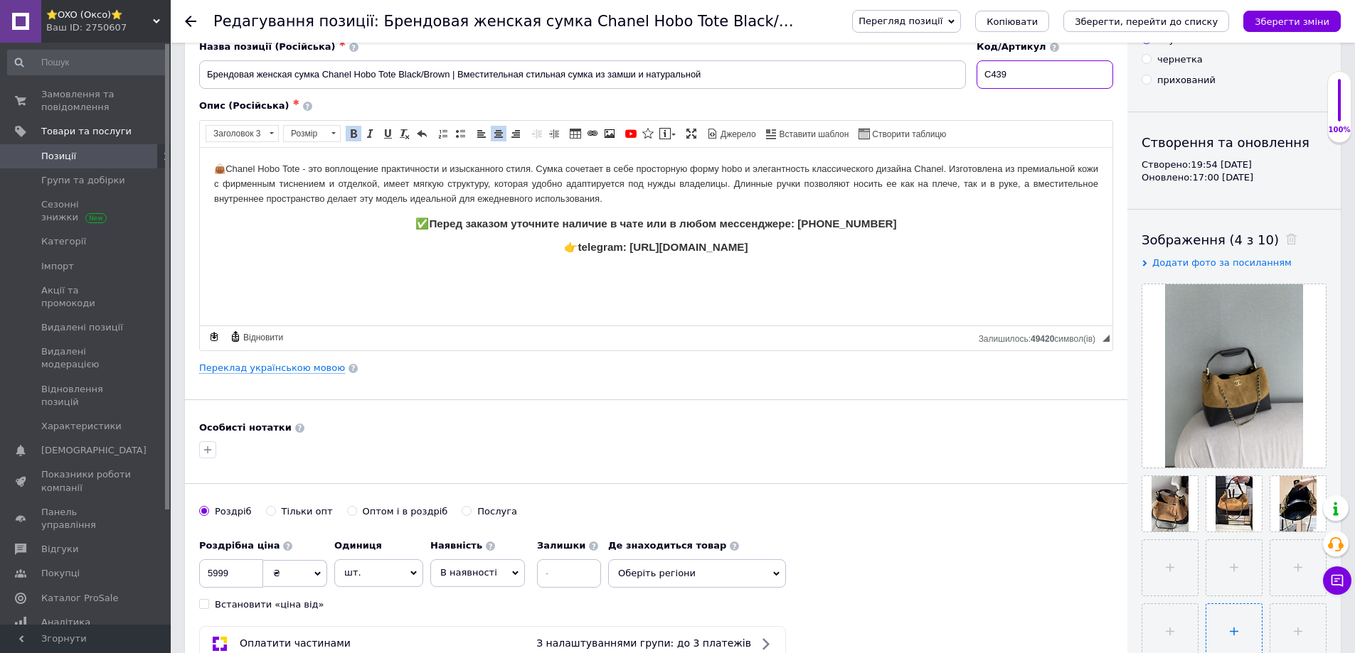
scroll to position [284, 0]
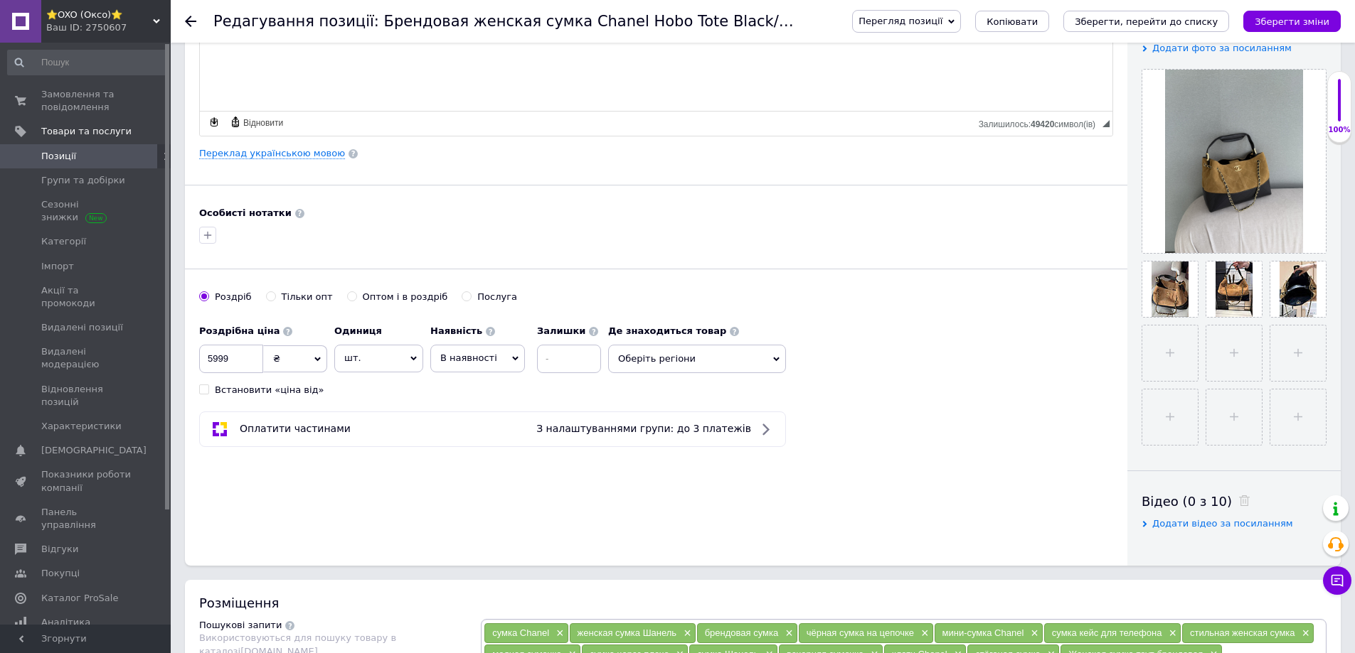
click at [1191, 528] on span "Додати відео за посиланням" at bounding box center [1222, 523] width 141 height 11
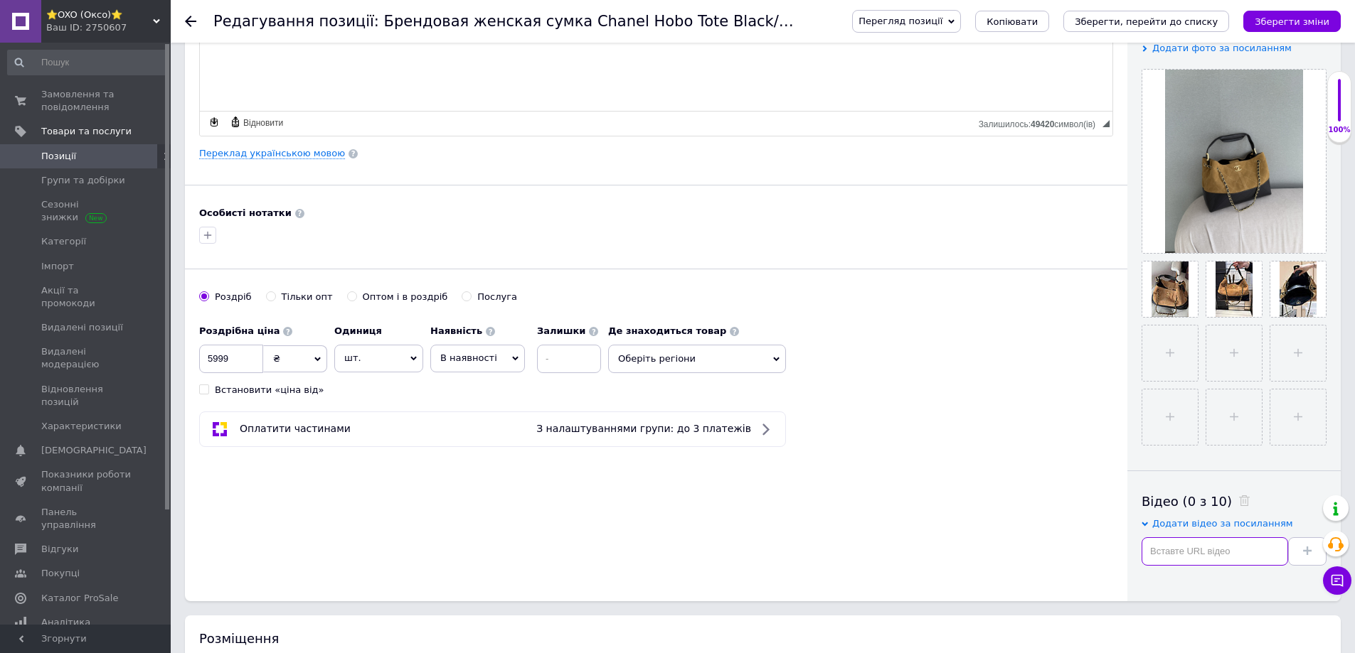
click at [1187, 552] on input "text" at bounding box center [1214, 552] width 146 height 28
paste input "[URL][DOMAIN_NAME]"
type input "[URL][DOMAIN_NAME]"
click at [1307, 557] on span at bounding box center [1307, 552] width 9 height 11
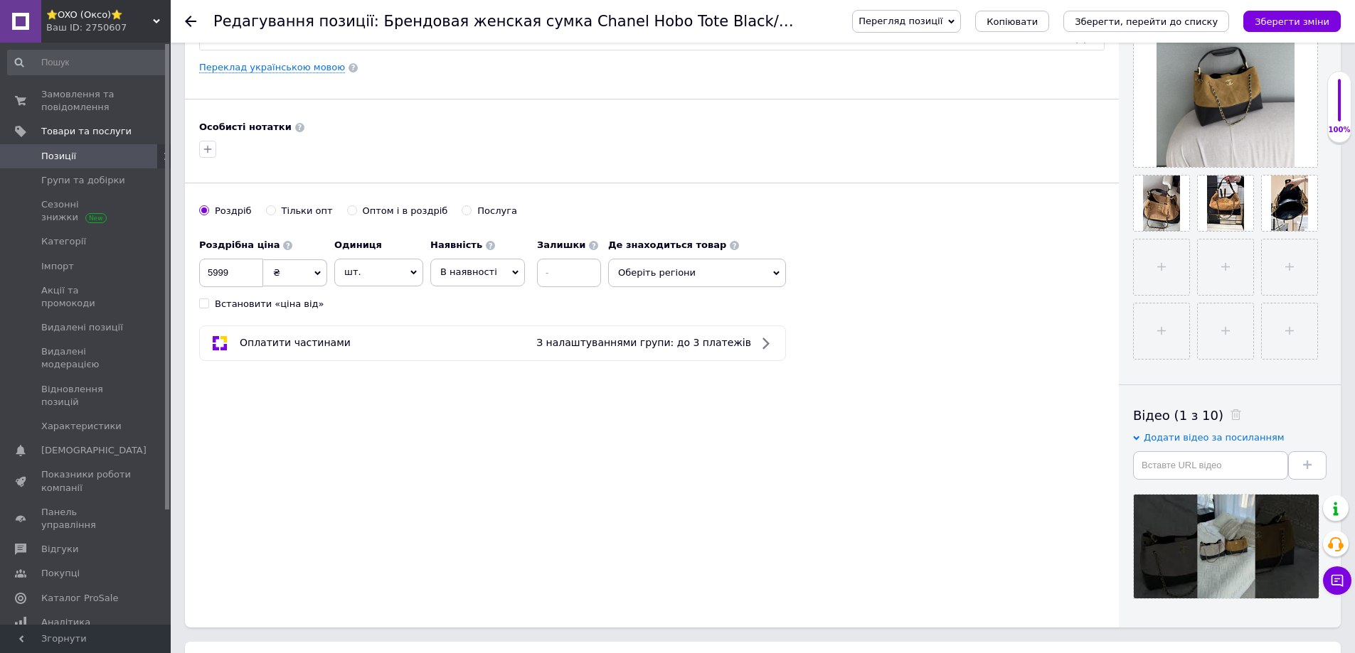
scroll to position [498, 0]
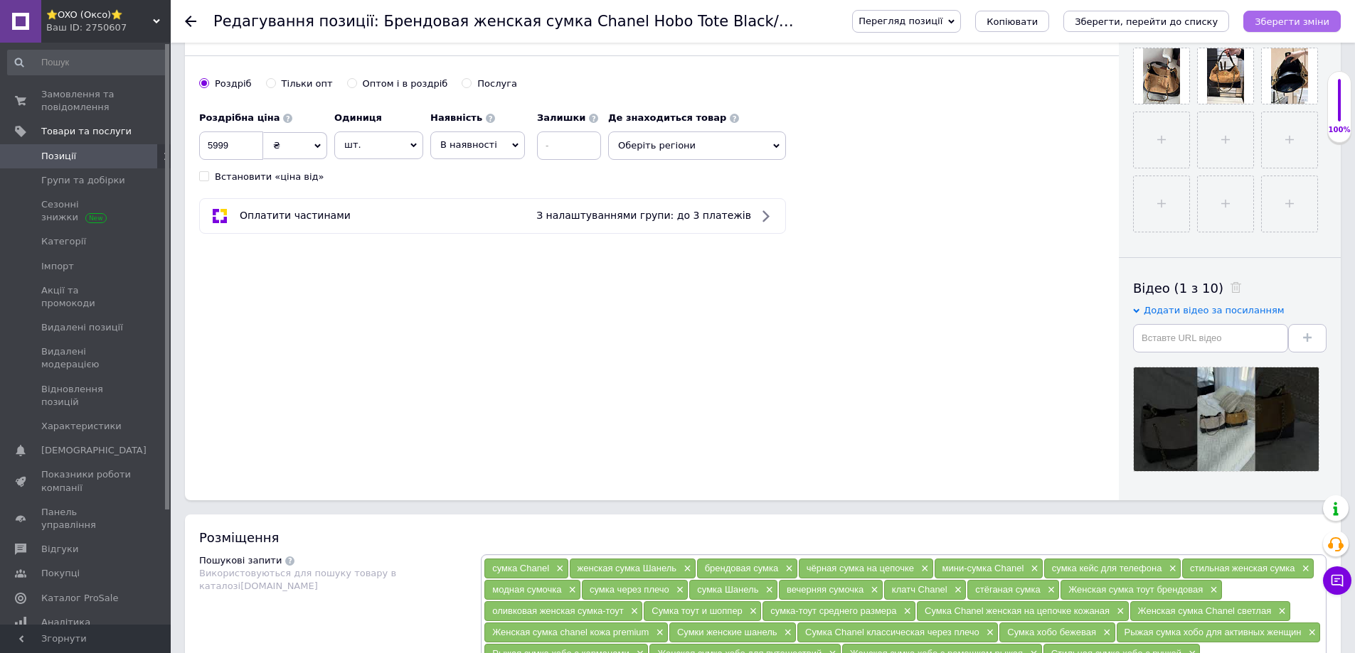
click at [1286, 16] on icon "Зберегти зміни" at bounding box center [1291, 21] width 75 height 11
drag, startPoint x: 455, startPoint y: 144, endPoint x: 452, endPoint y: 186, distance: 42.8
click at [455, 144] on span "В наявності" at bounding box center [468, 144] width 57 height 11
click at [447, 235] on li "Готово до відправки" at bounding box center [477, 234] width 93 height 33
click at [1274, 25] on icon "Зберегти зміни" at bounding box center [1291, 21] width 75 height 11
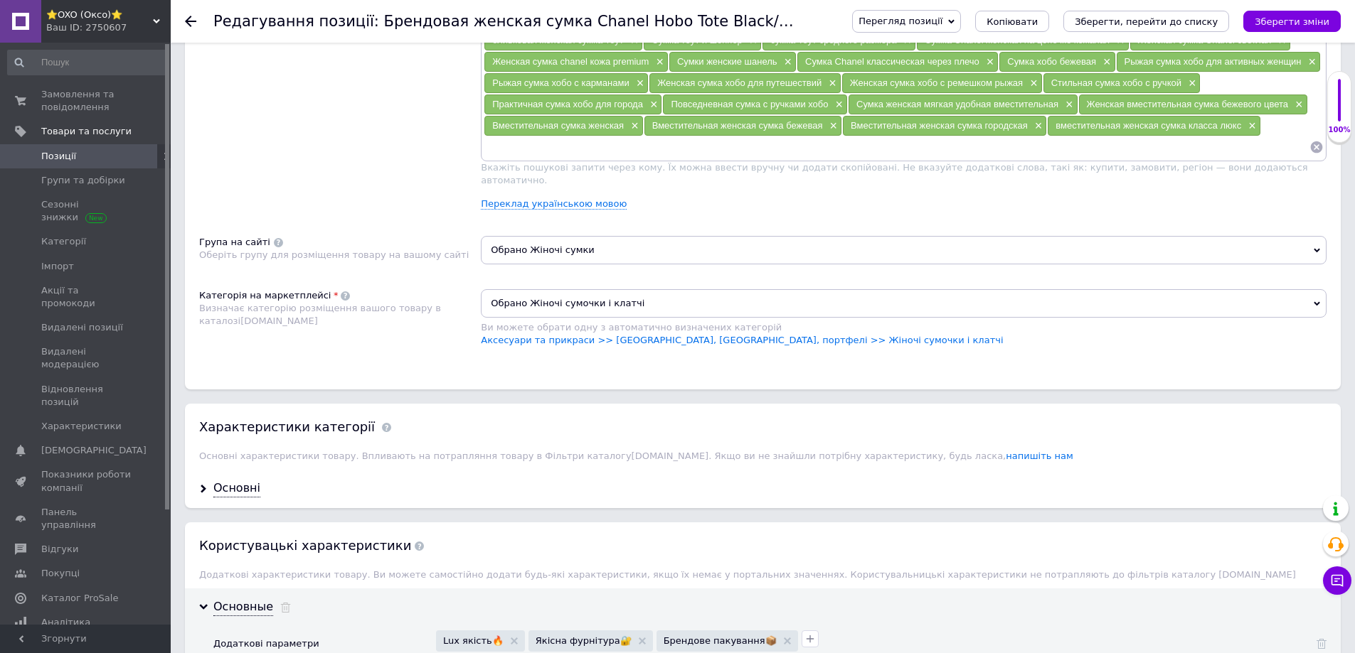
scroll to position [1138, 0]
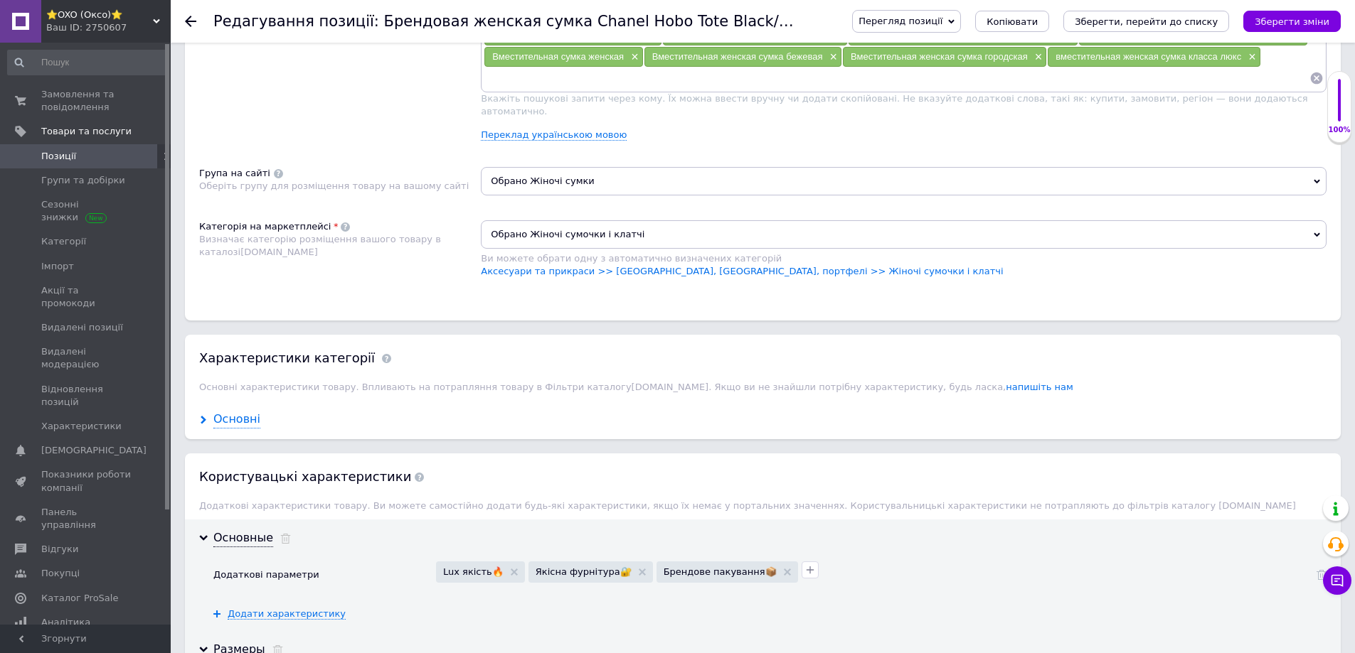
click at [239, 412] on div "Основні" at bounding box center [236, 420] width 47 height 16
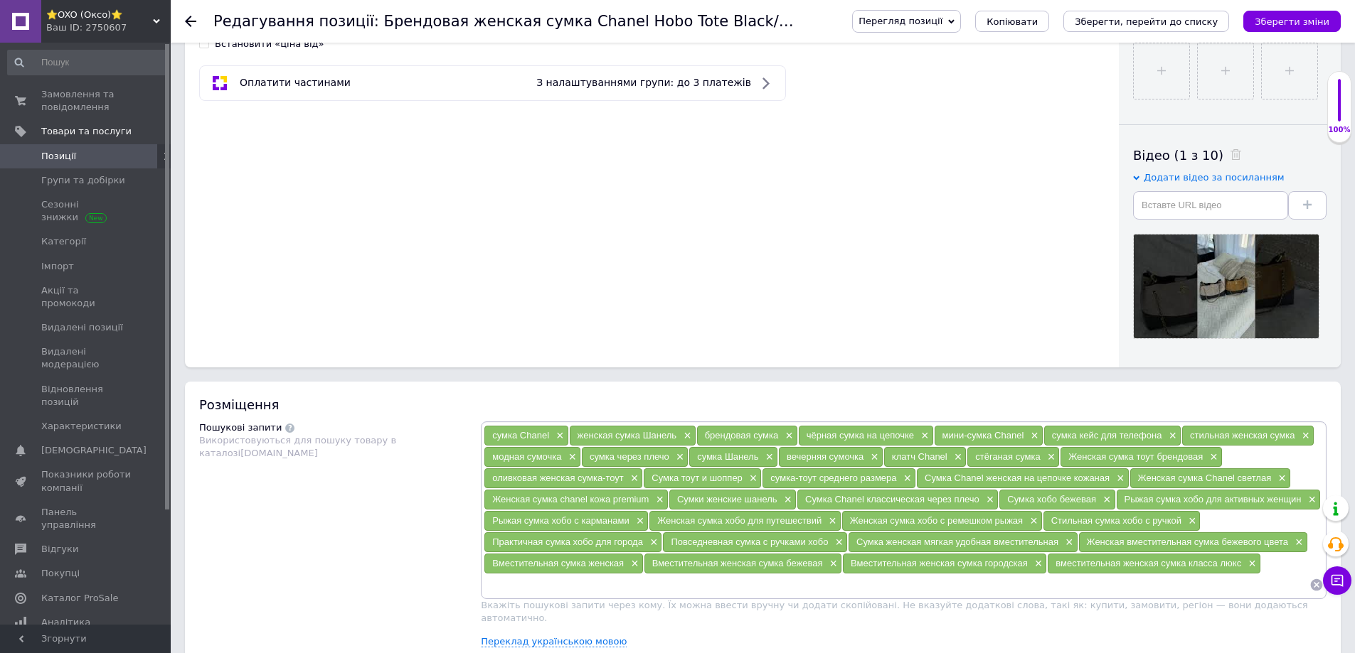
scroll to position [498, 0]
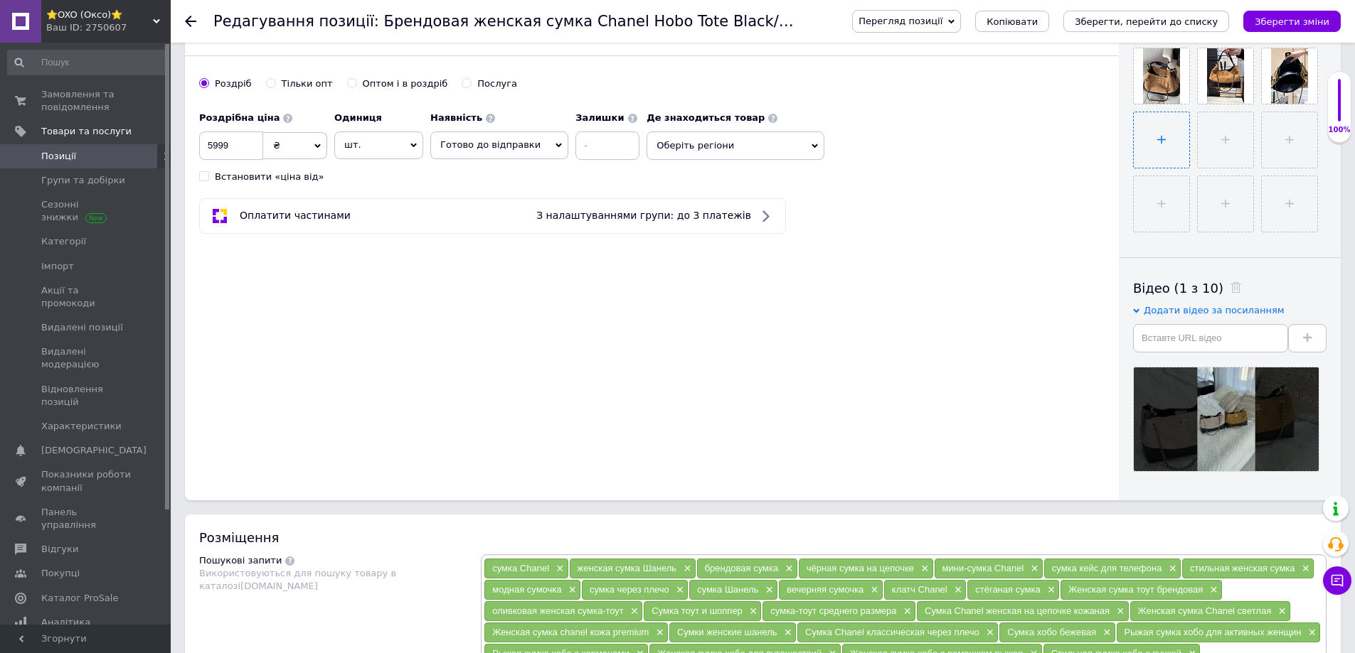
click at [1159, 157] on input "file" at bounding box center [1160, 139] width 55 height 55
type input "C:\fakepath\IMG_9535.JPG"
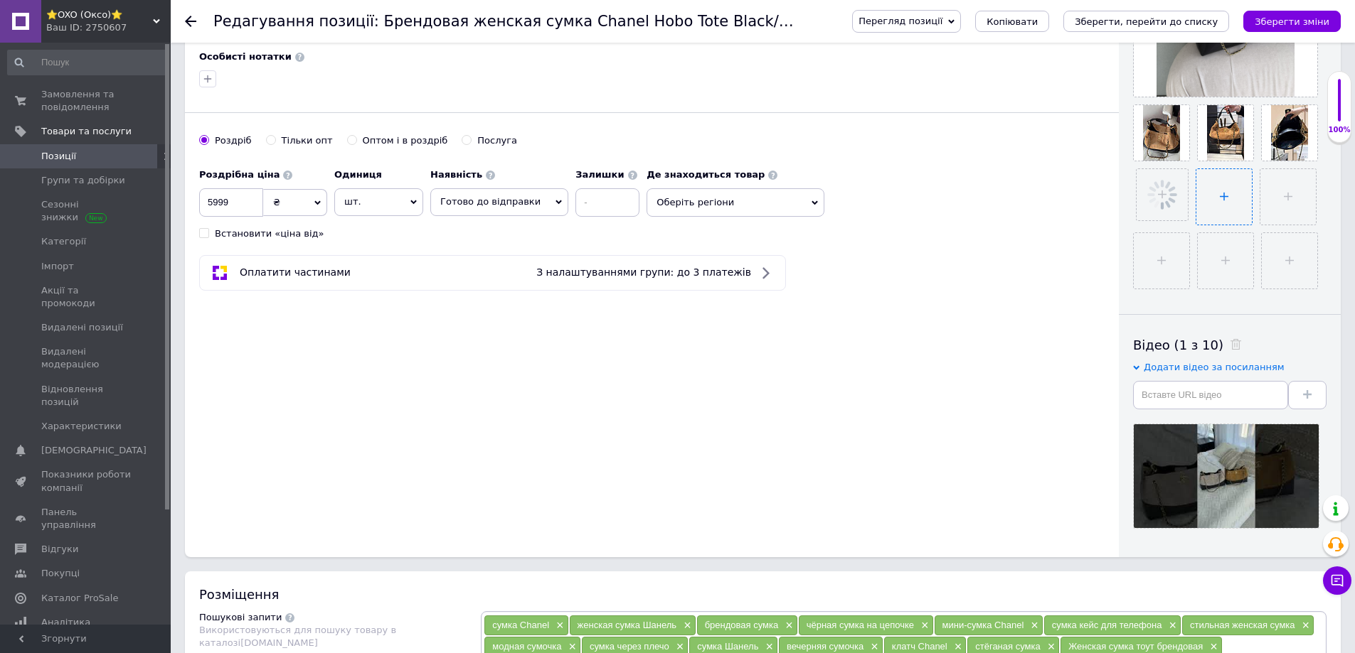
scroll to position [356, 0]
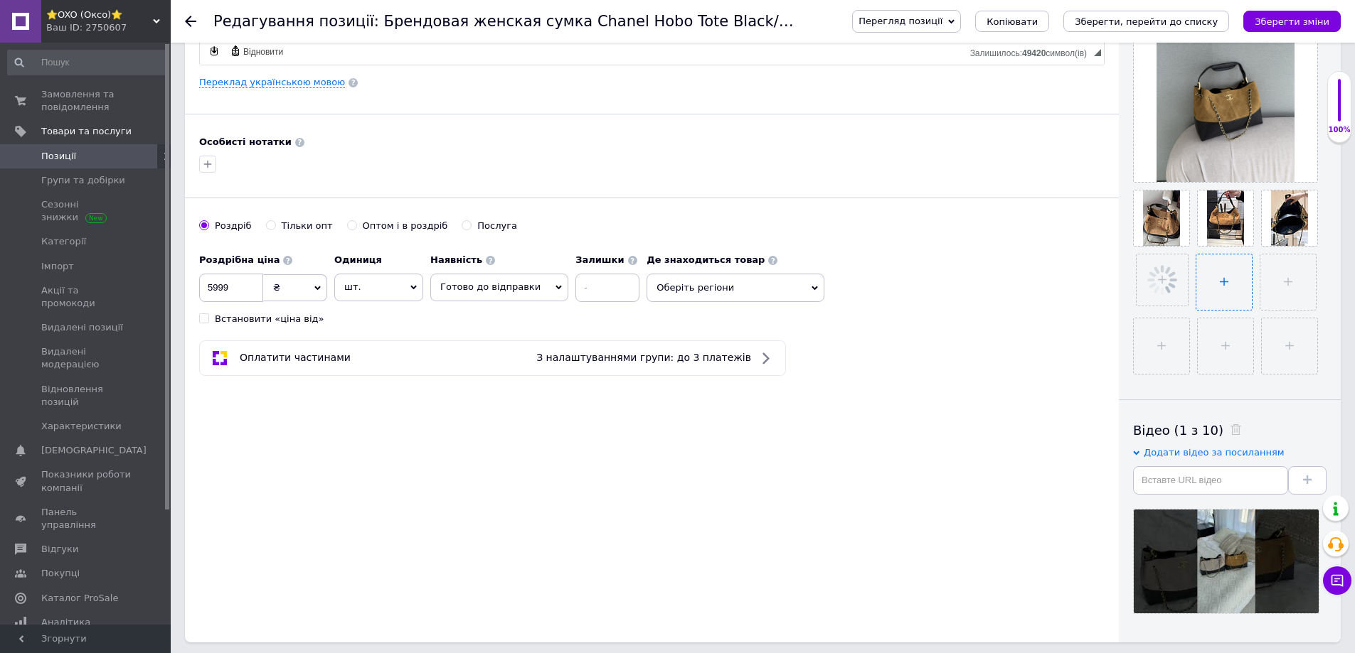
click at [1232, 281] on input "file" at bounding box center [1223, 282] width 55 height 55
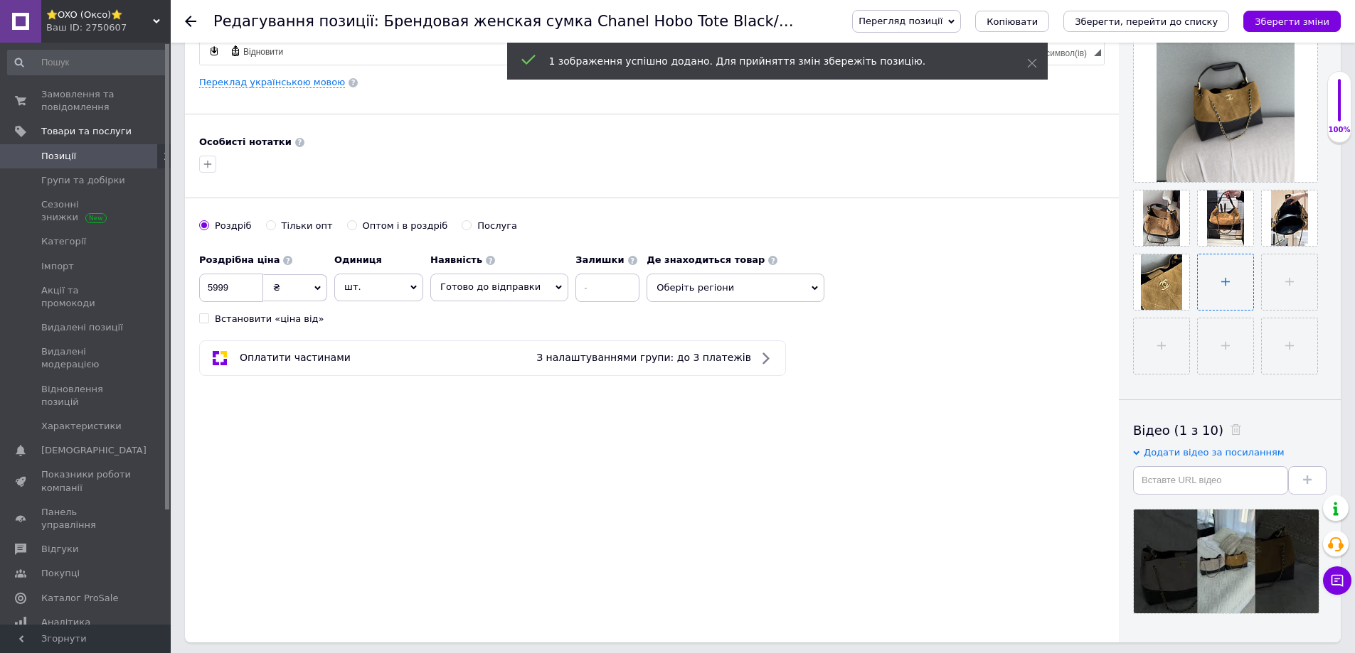
type input "C:\fakepath\IMG_9536.JPG"
click at [1312, 279] on input "file" at bounding box center [1287, 282] width 55 height 55
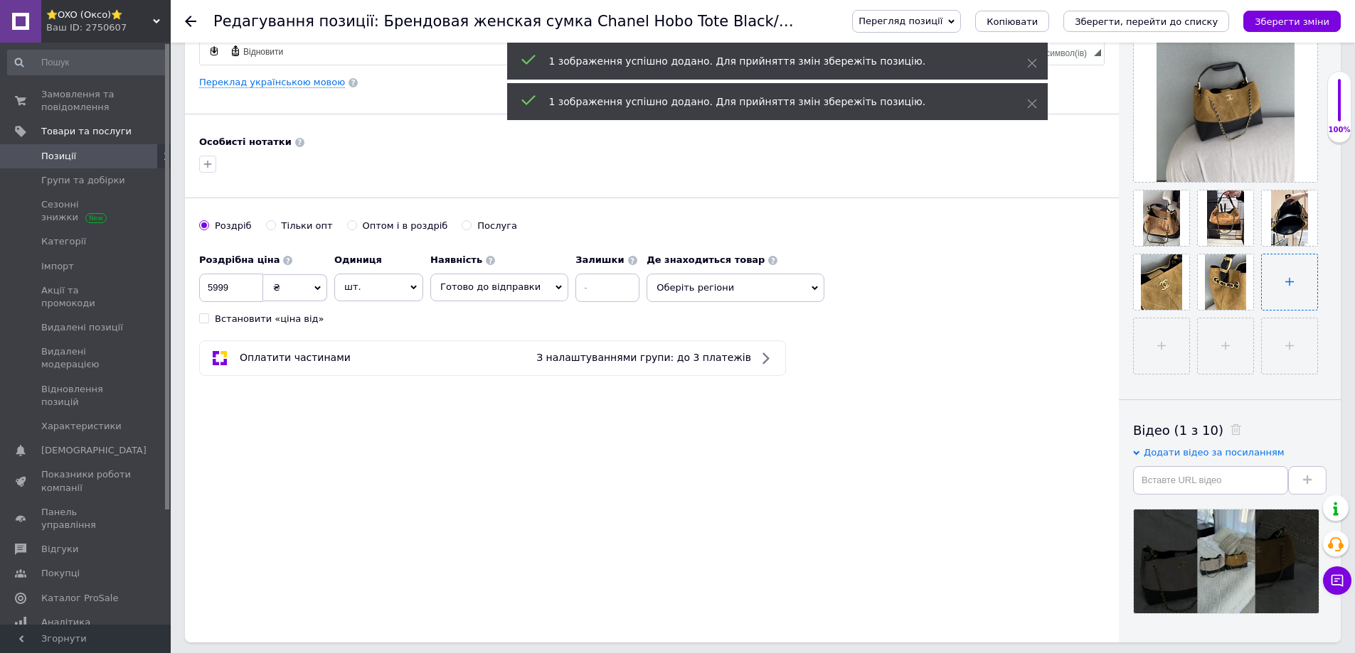
type input "C:\fakepath\IMG_9537.JPG"
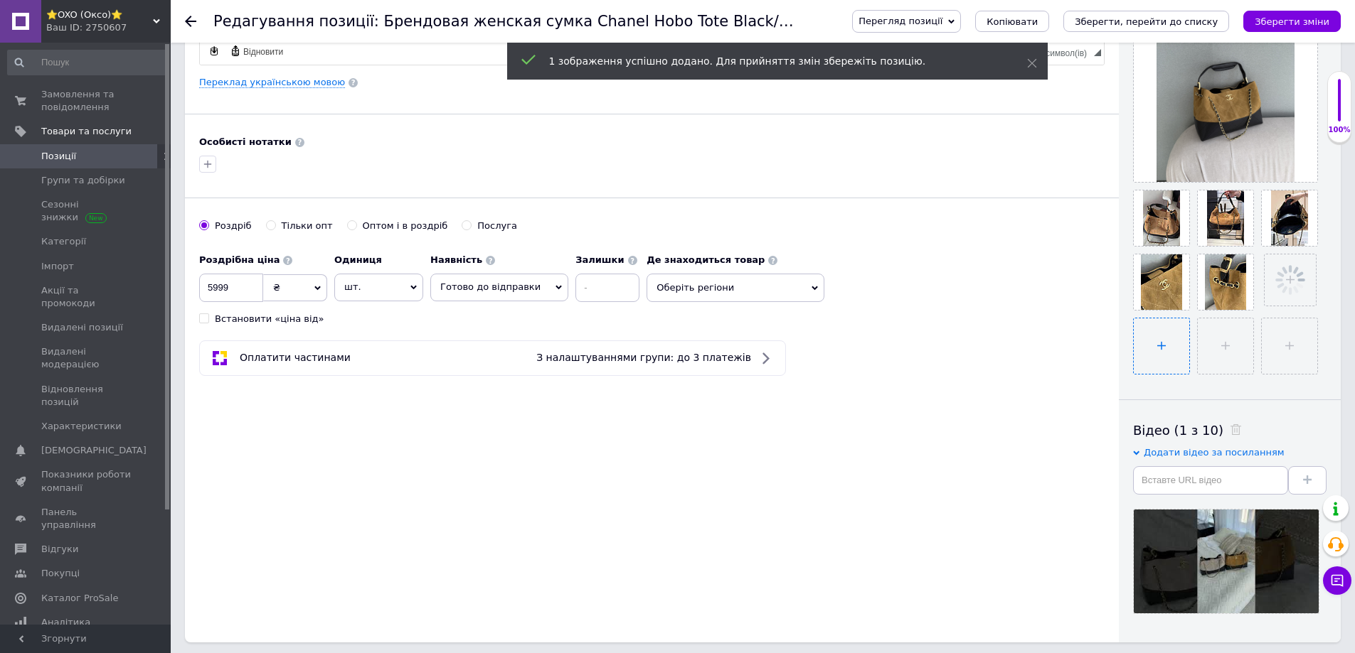
click at [1169, 337] on input "file" at bounding box center [1160, 346] width 55 height 55
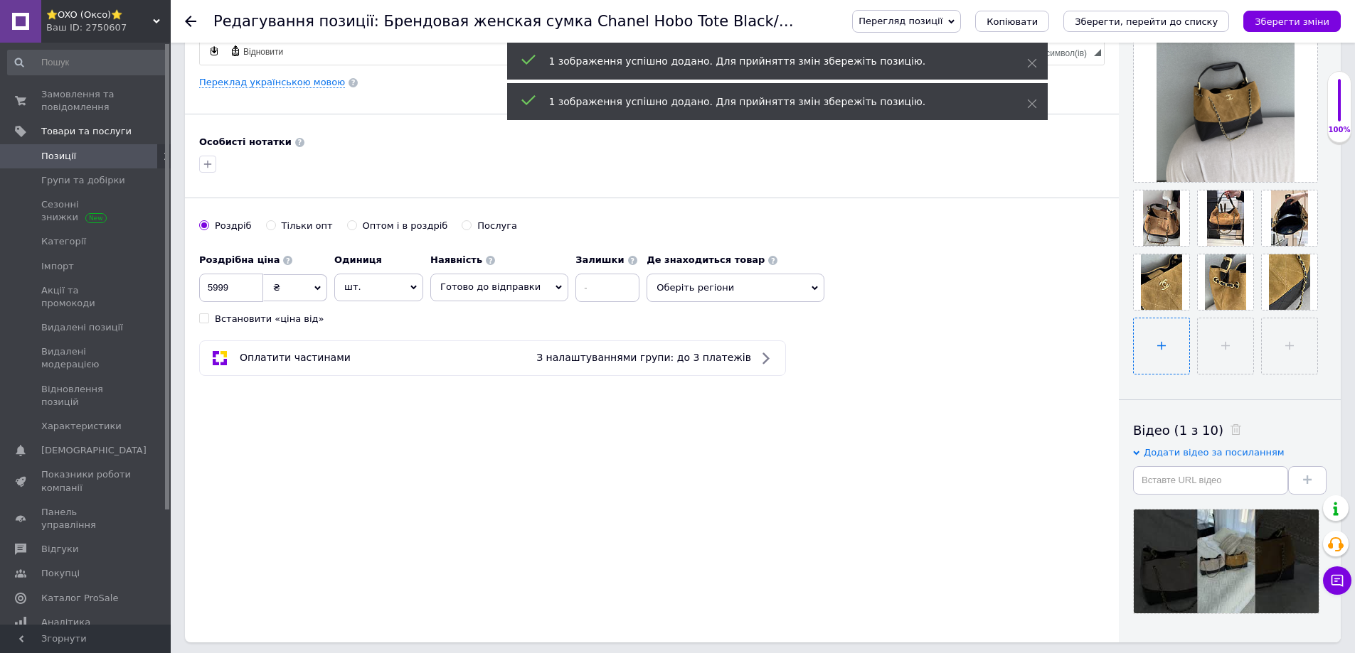
type input "C:\fakepath\IMG_9538.JPG"
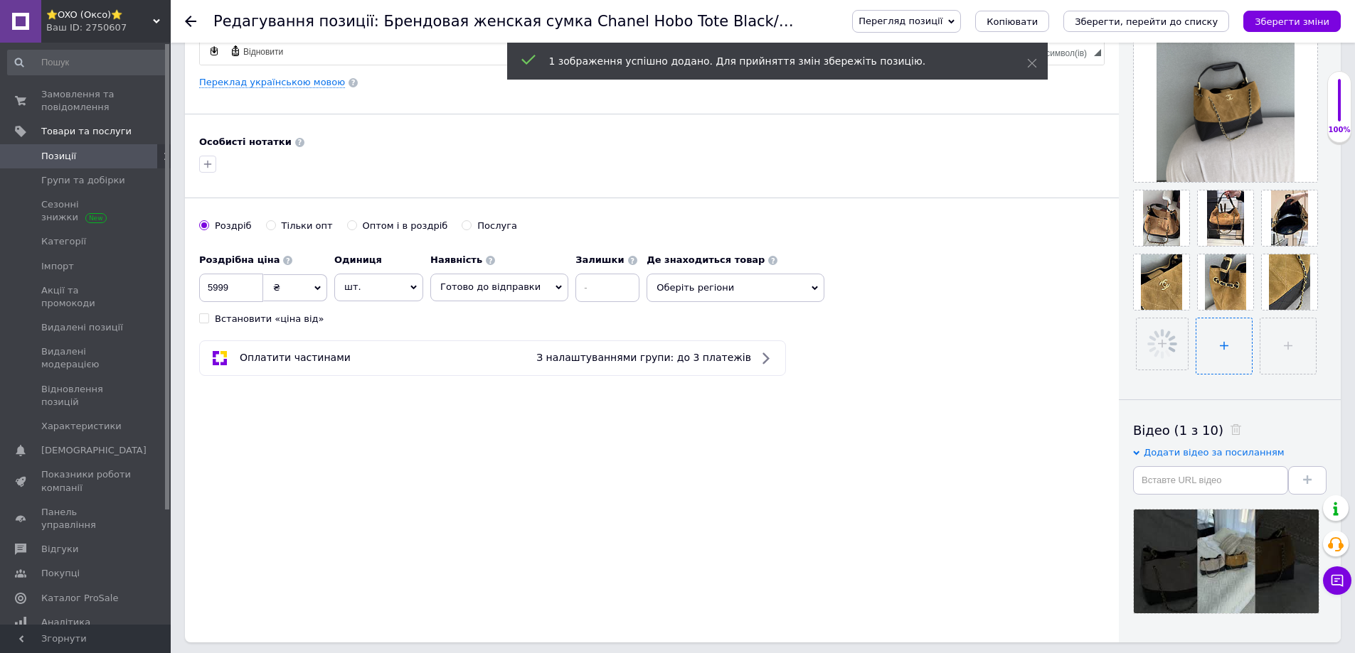
click at [1227, 338] on input "file" at bounding box center [1223, 346] width 55 height 55
type input "C:\fakepath\IMG_9539.JPG"
click at [1177, 241] on span at bounding box center [1177, 236] width 18 height 14
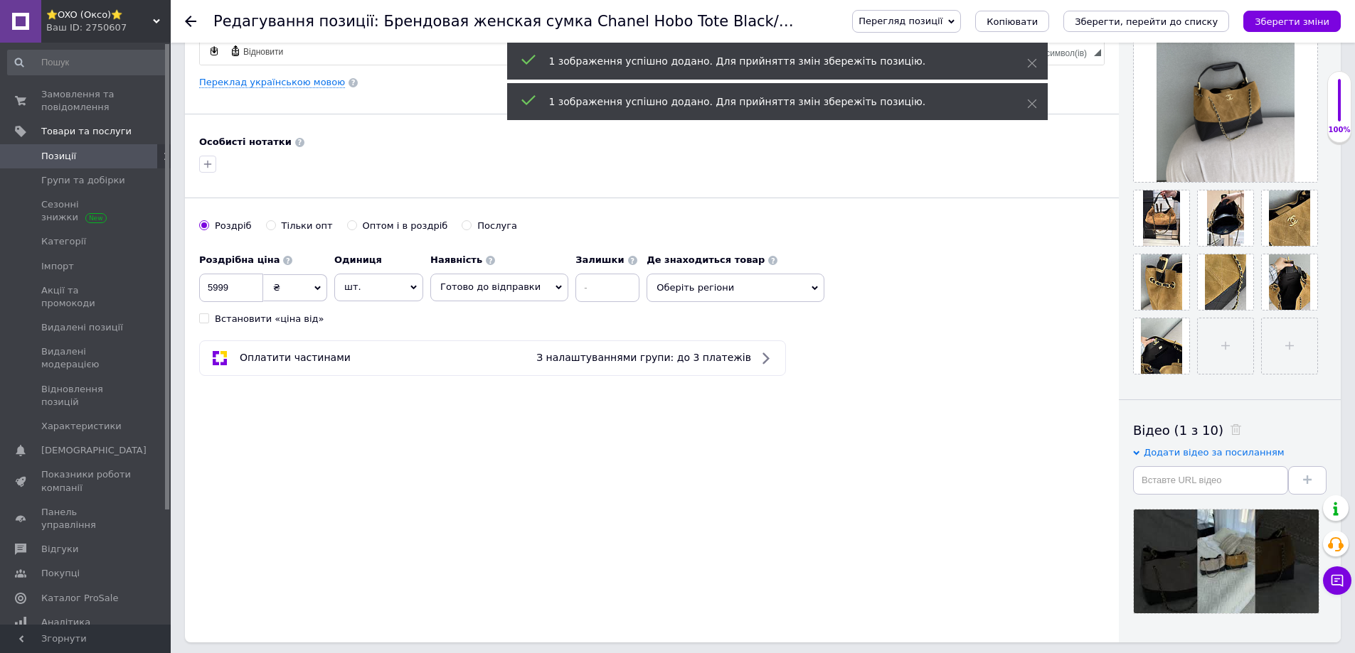
click at [0, 0] on icon at bounding box center [0, 0] width 0 height 0
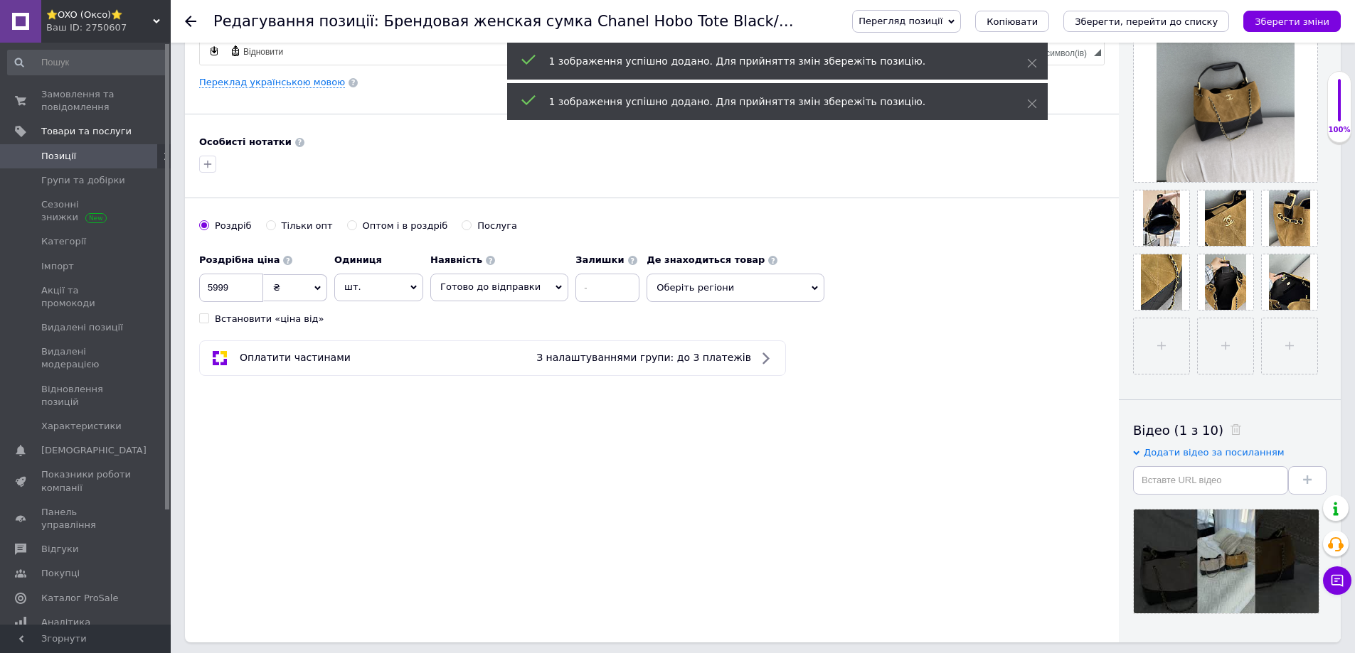
click at [0, 0] on icon at bounding box center [0, 0] width 0 height 0
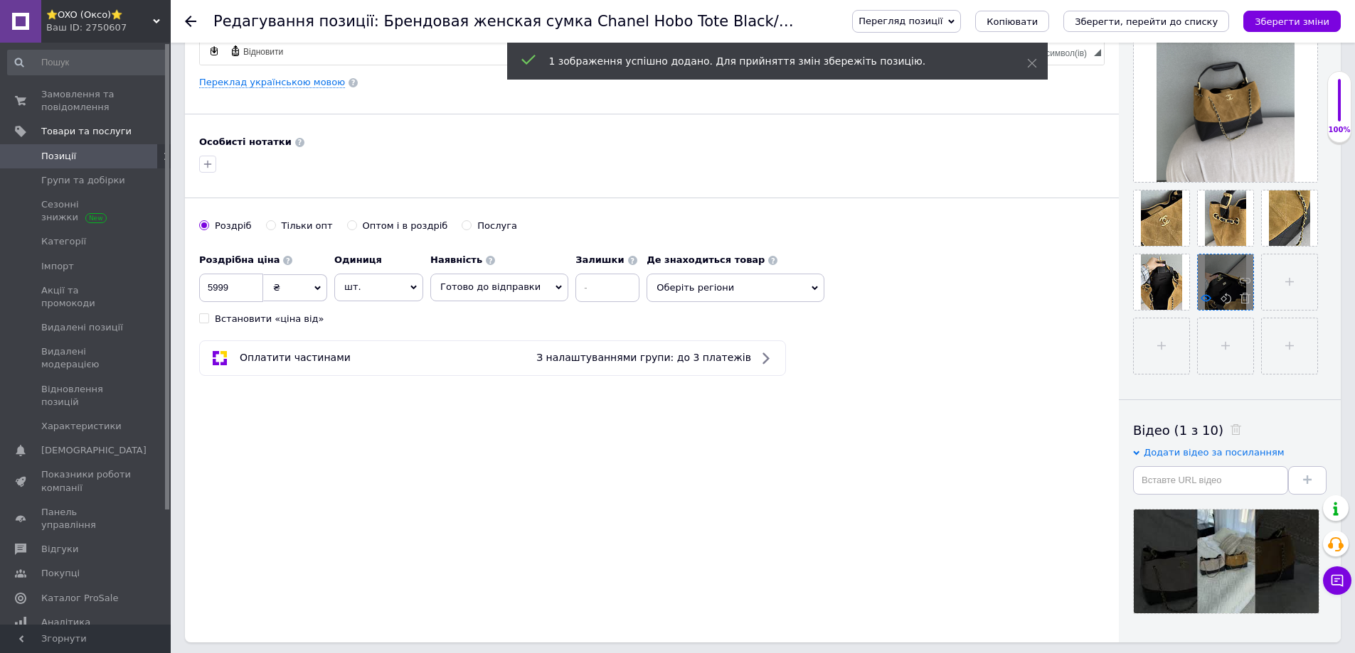
click at [1204, 300] on icon at bounding box center [1205, 298] width 11 height 11
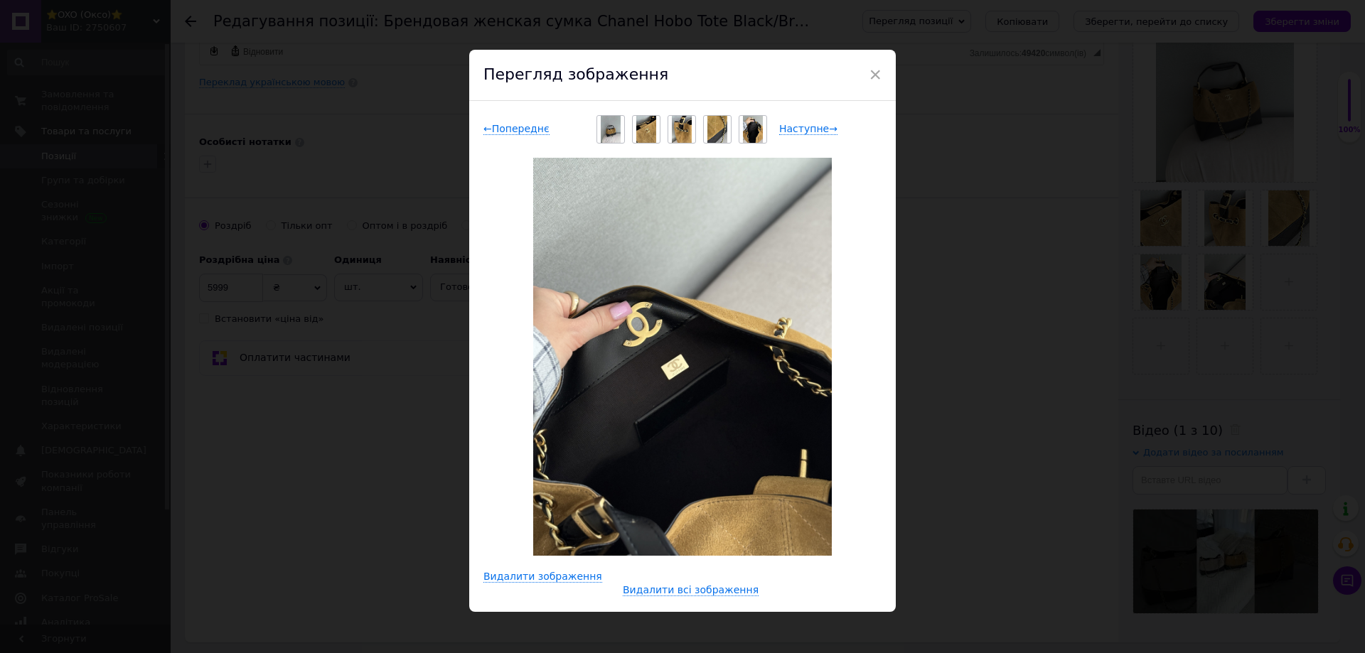
click at [1049, 328] on div "× Перегляд зображення ← Попереднє Наступне → Видалити зображення Видалити всі з…" at bounding box center [682, 326] width 1365 height 653
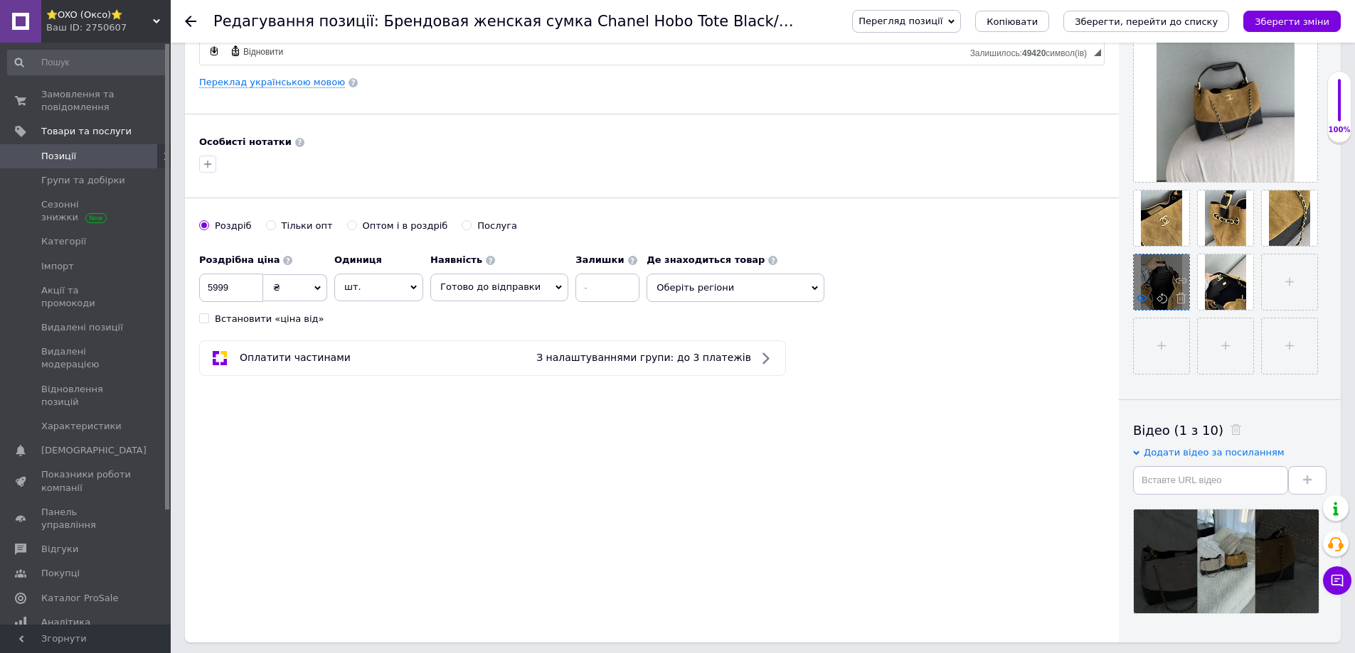
click at [1146, 304] on icon at bounding box center [1141, 298] width 11 height 11
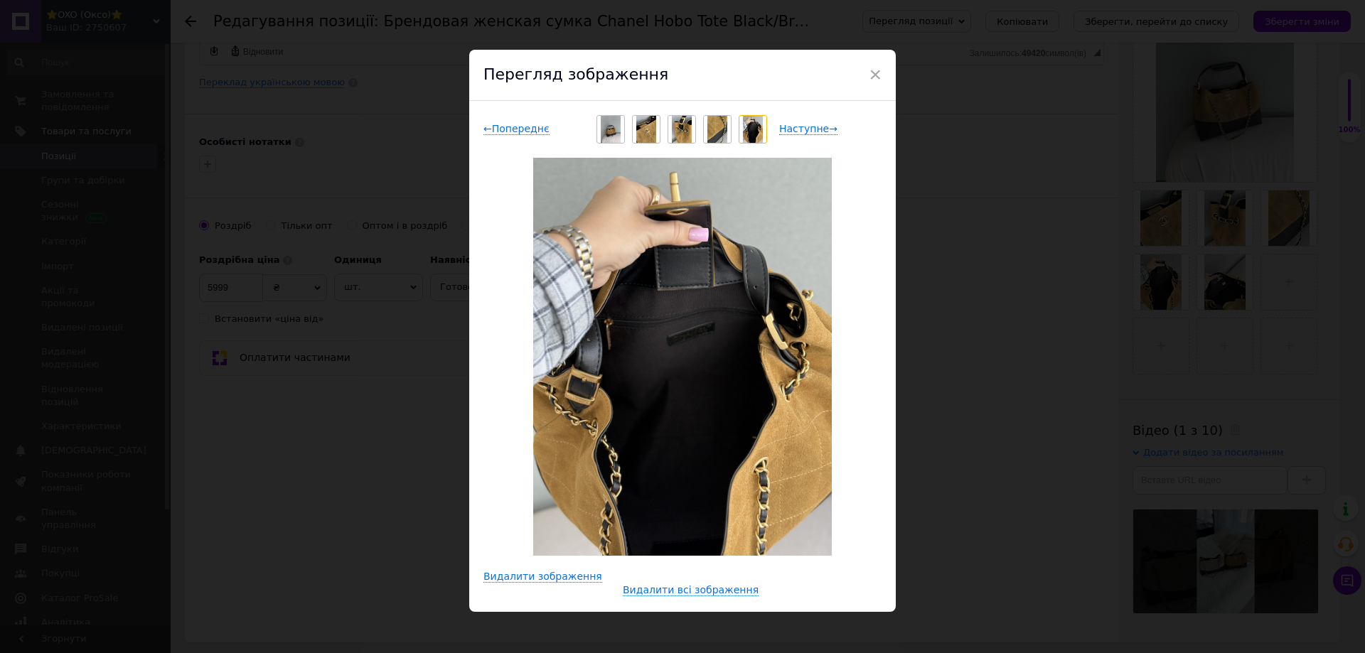
click at [995, 358] on div "× Перегляд зображення ← Попереднє Наступне → Видалити зображення Видалити всі з…" at bounding box center [682, 326] width 1365 height 653
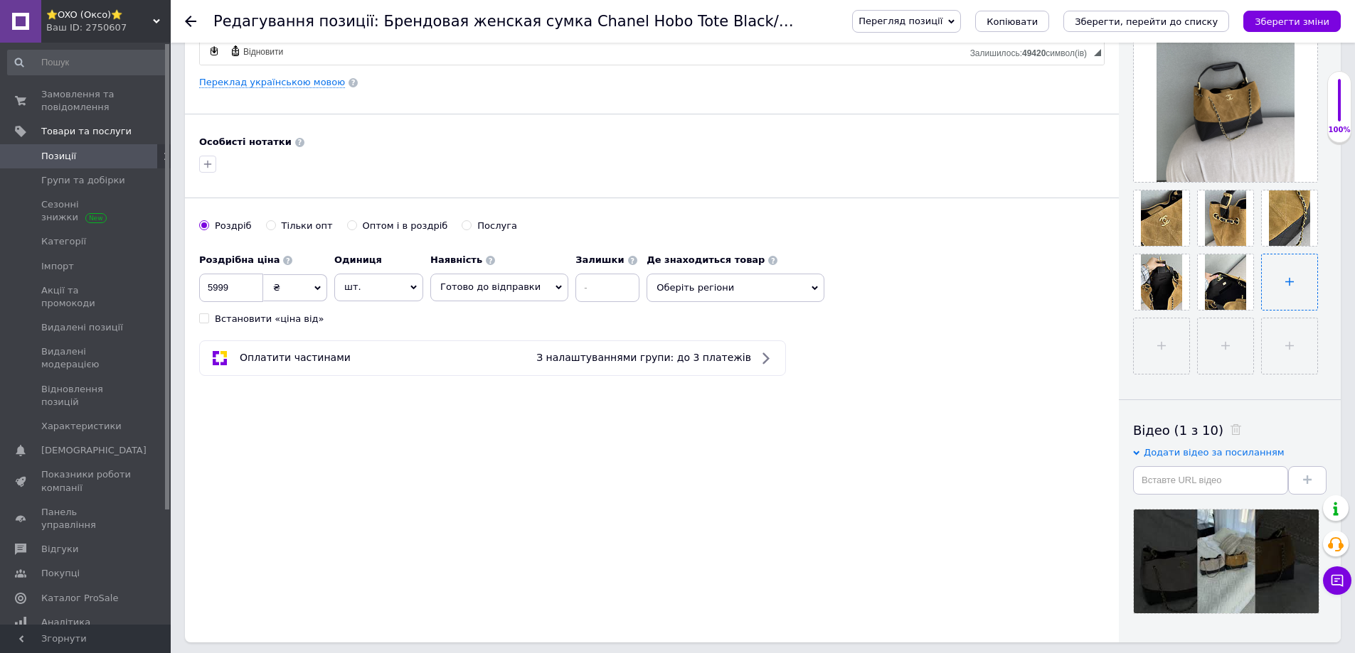
click at [1292, 292] on input "file" at bounding box center [1288, 282] width 55 height 55
type input "C:\fakepath\IMG_9541.JPG"
click at [1150, 333] on input "file" at bounding box center [1160, 346] width 55 height 55
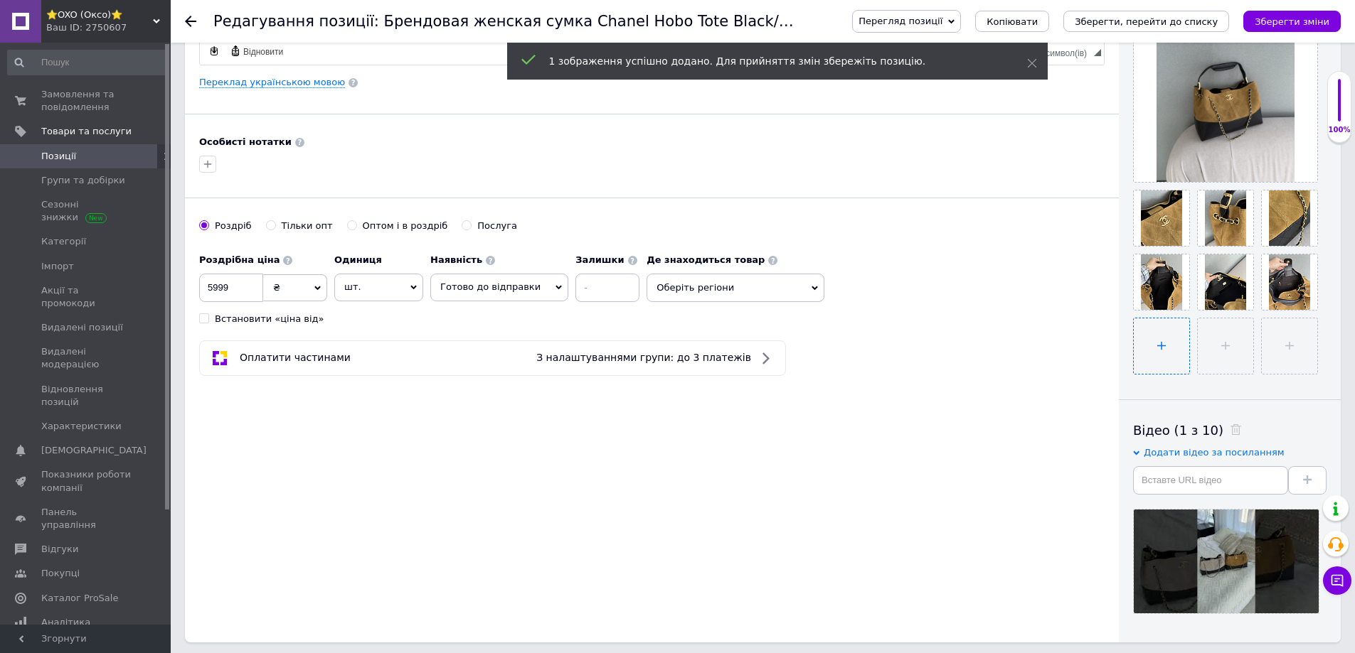
type input "C:\fakepath\IMG_9542.JPG"
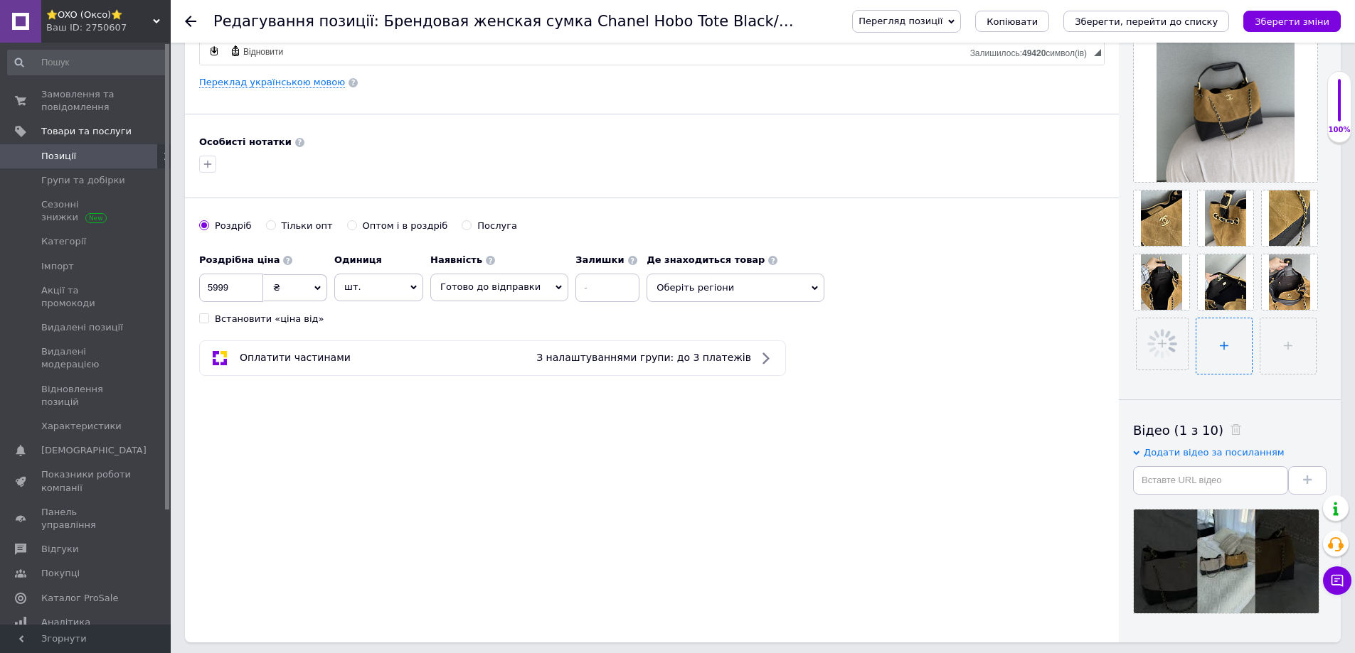
click at [1204, 337] on input "file" at bounding box center [1223, 346] width 55 height 55
type input "C:\fakepath\IMG_9529.JPG"
click at [1309, 18] on icon "Зберегти зміни" at bounding box center [1291, 21] width 75 height 11
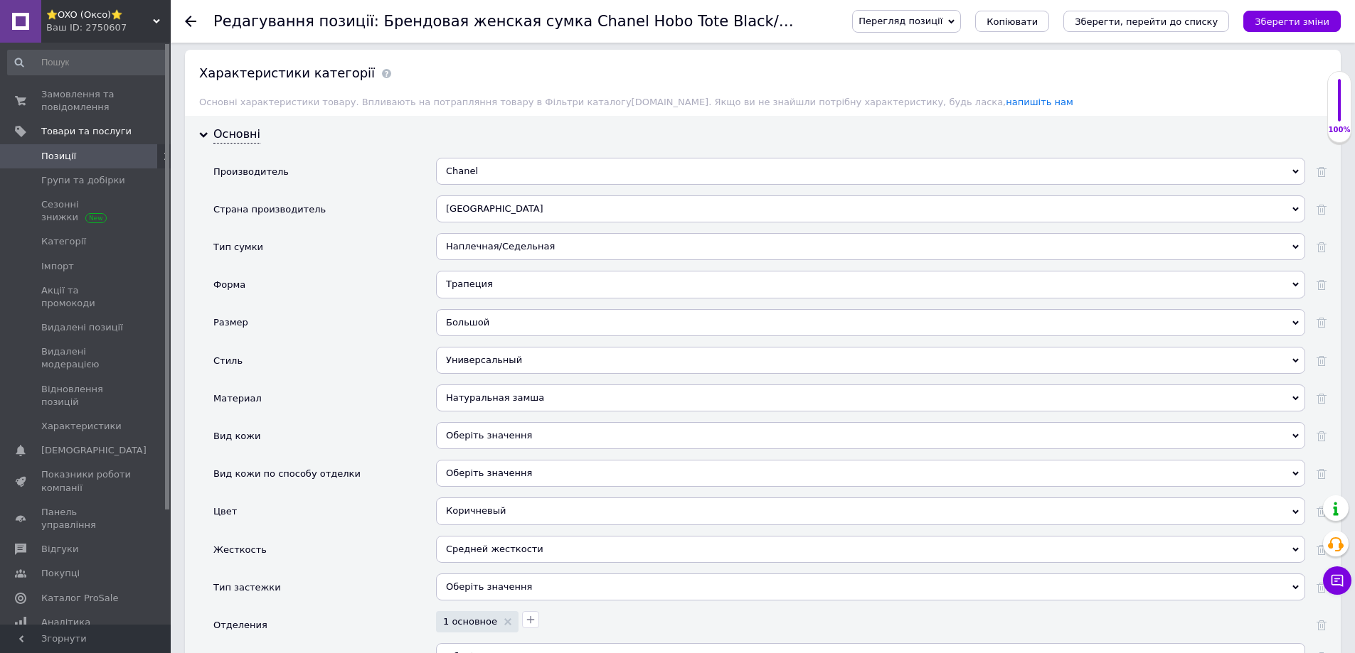
scroll to position [1422, 0]
click at [468, 272] on div "Трапеция" at bounding box center [870, 285] width 869 height 27
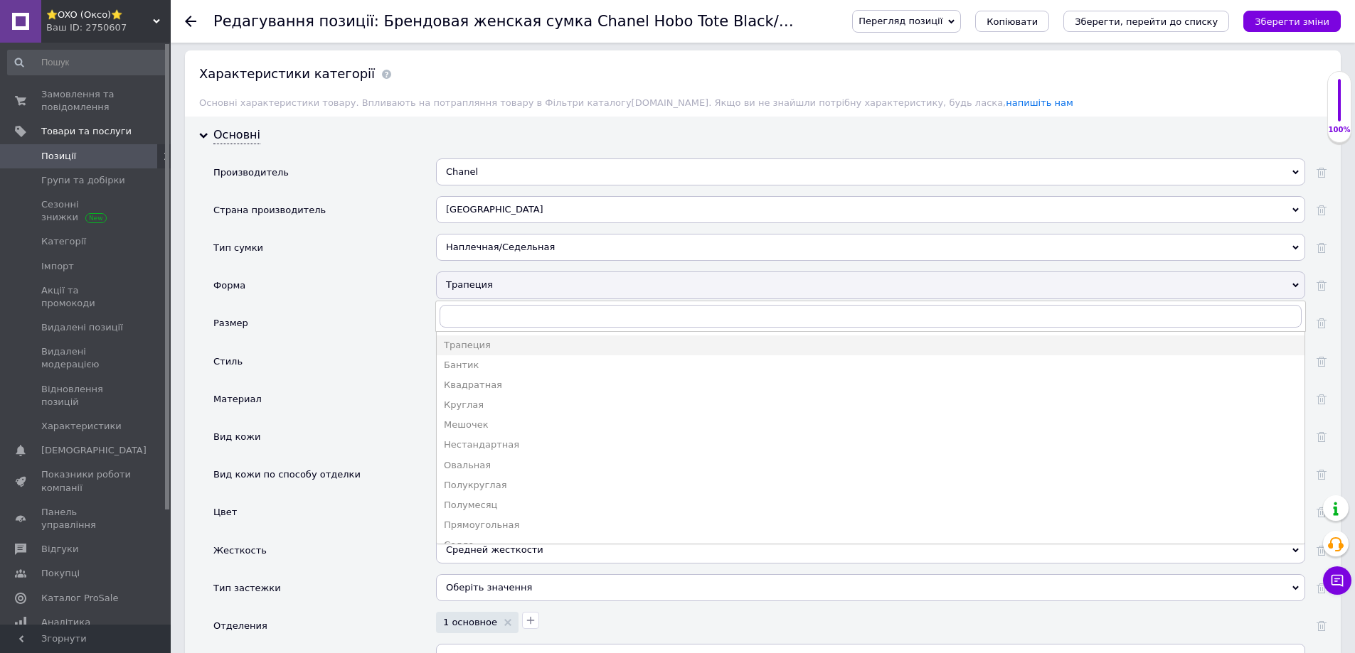
click at [468, 272] on div "Трапеция" at bounding box center [870, 285] width 869 height 27
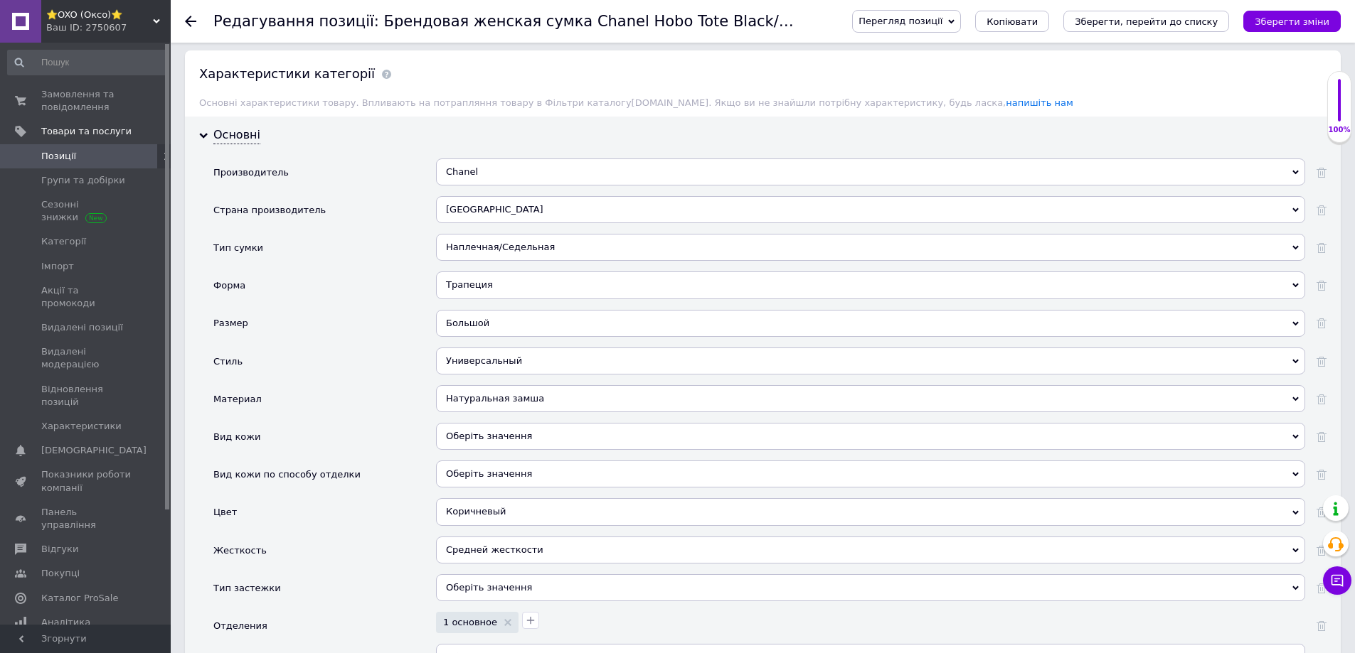
click at [479, 234] on div "Наплечная/Седельная" at bounding box center [870, 247] width 869 height 27
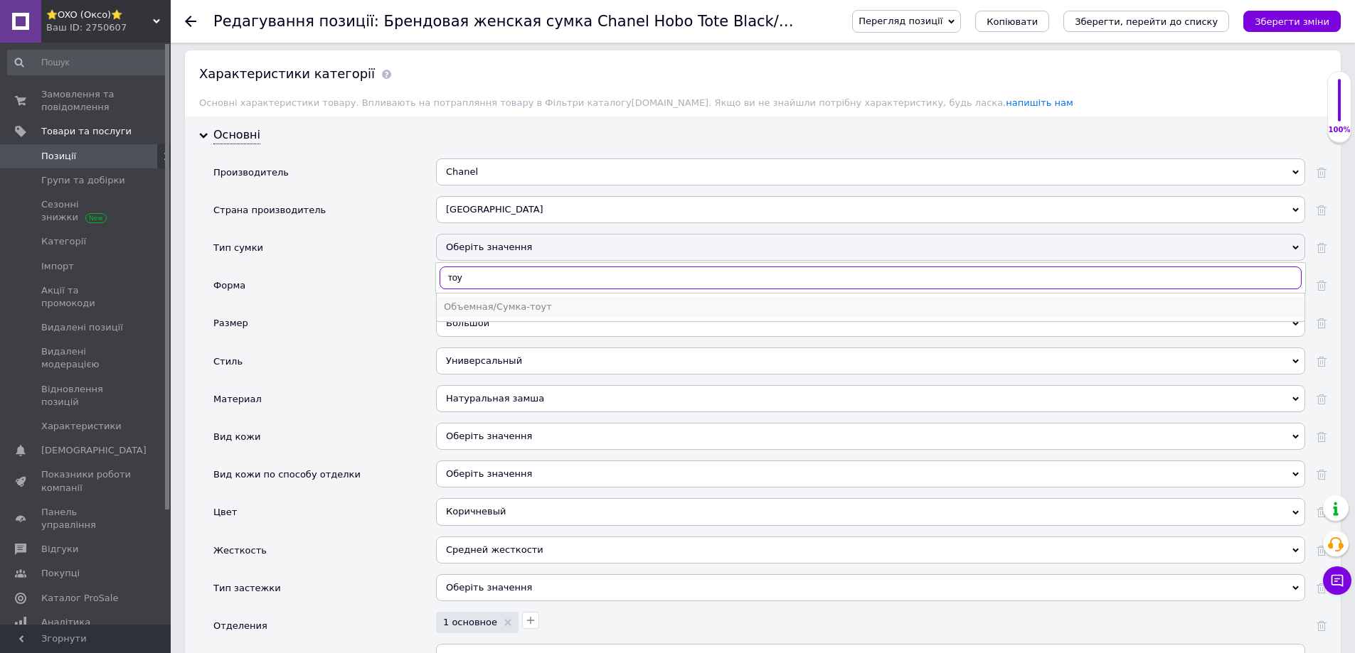
type input "тоу"
click at [462, 301] on div "Объемная/Сумка-тоут" at bounding box center [870, 307] width 853 height 13
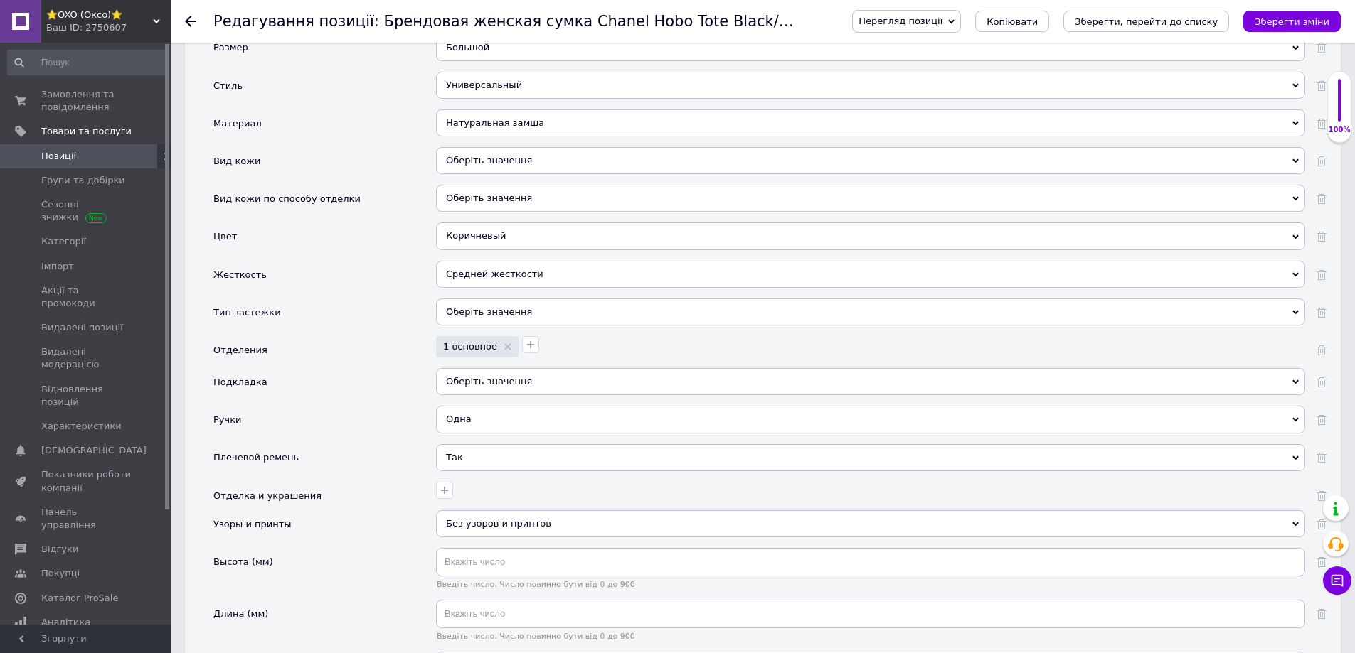
scroll to position [1706, 0]
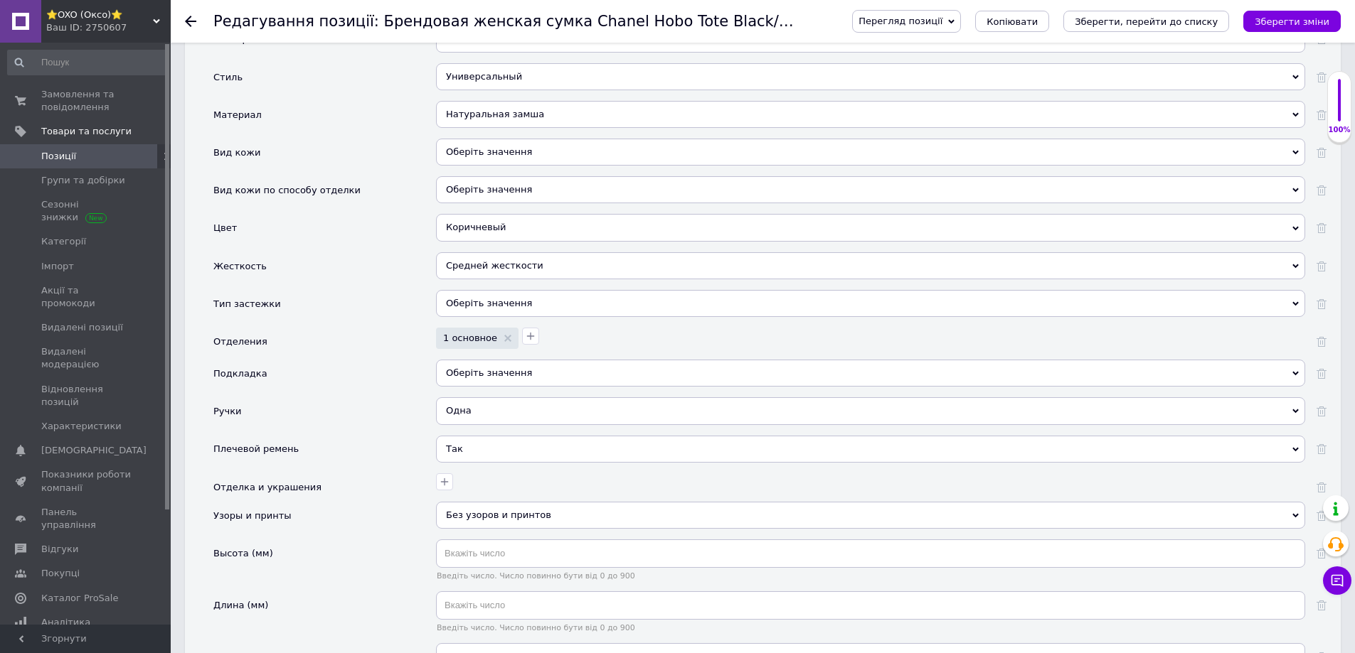
click at [469, 293] on div "Оберіть значення" at bounding box center [870, 303] width 869 height 27
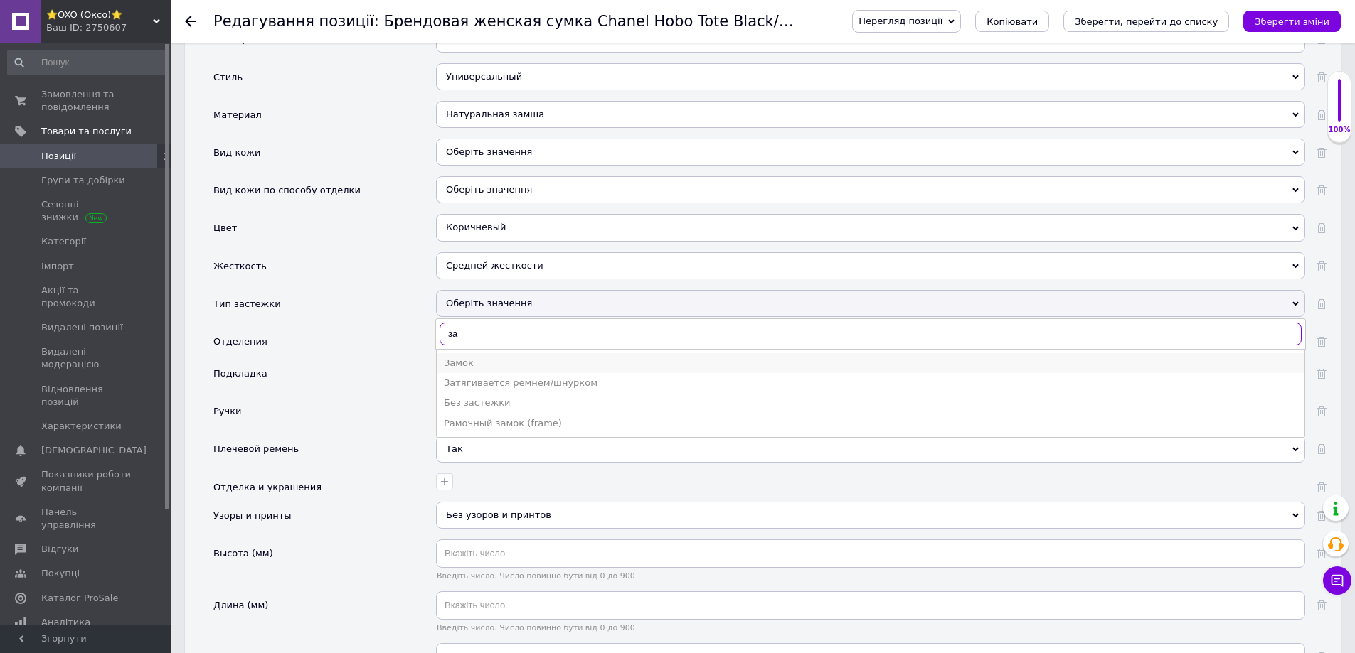
type input "за"
click at [456, 357] on div "Замок" at bounding box center [870, 363] width 853 height 13
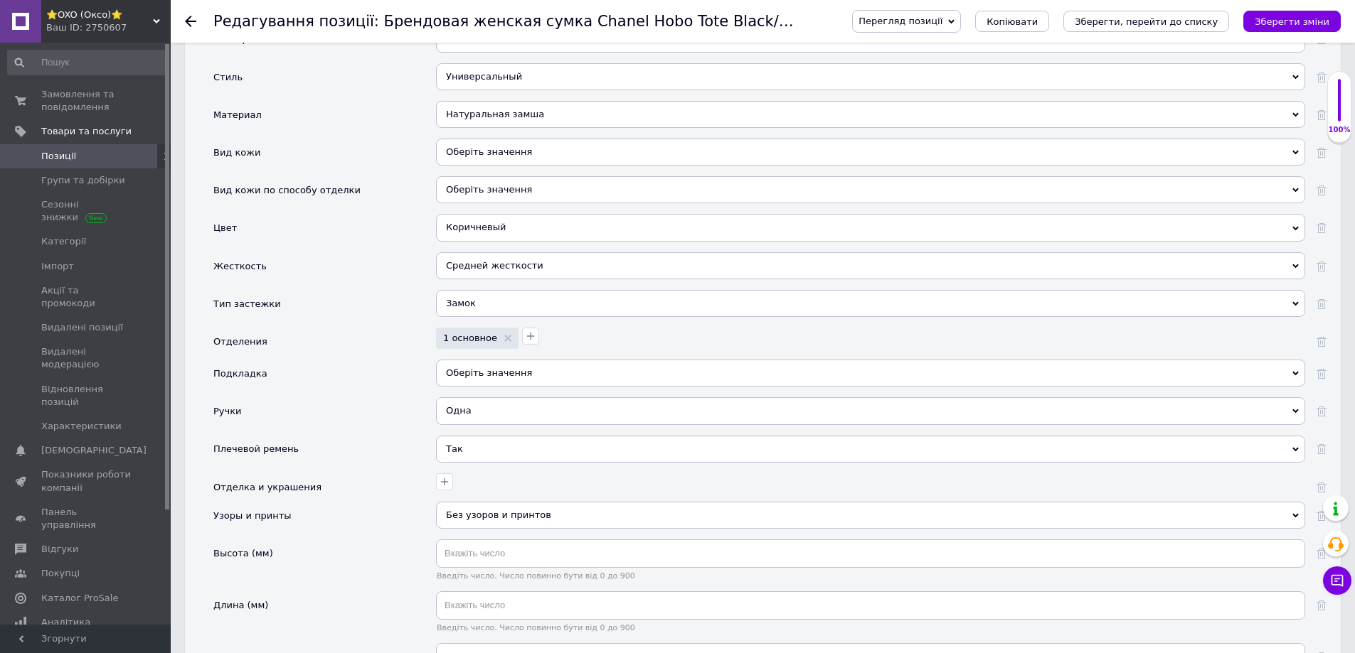
click at [459, 368] on span "Оберіть значення" at bounding box center [489, 373] width 86 height 11
click at [456, 392] on li "Так" at bounding box center [870, 402] width 867 height 20
click at [1260, 21] on button "Зберегти зміни" at bounding box center [1291, 21] width 97 height 21
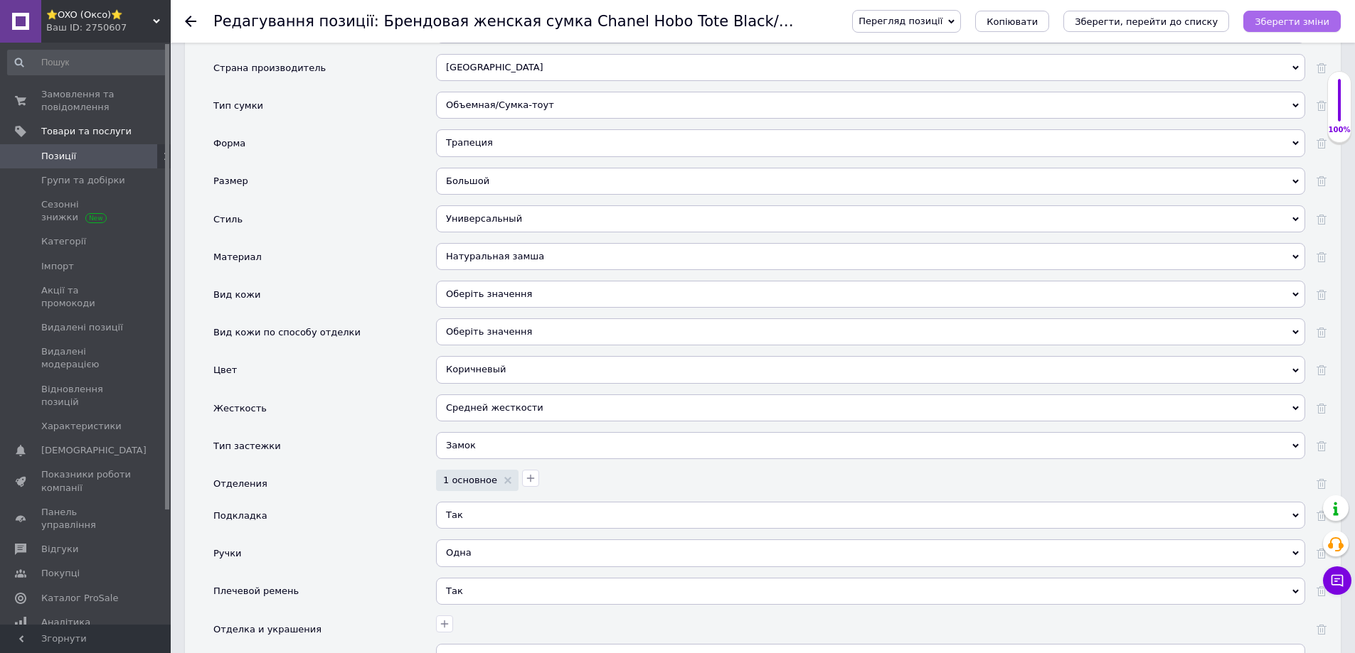
click at [1307, 21] on icon "Зберегти зміни" at bounding box center [1291, 21] width 75 height 11
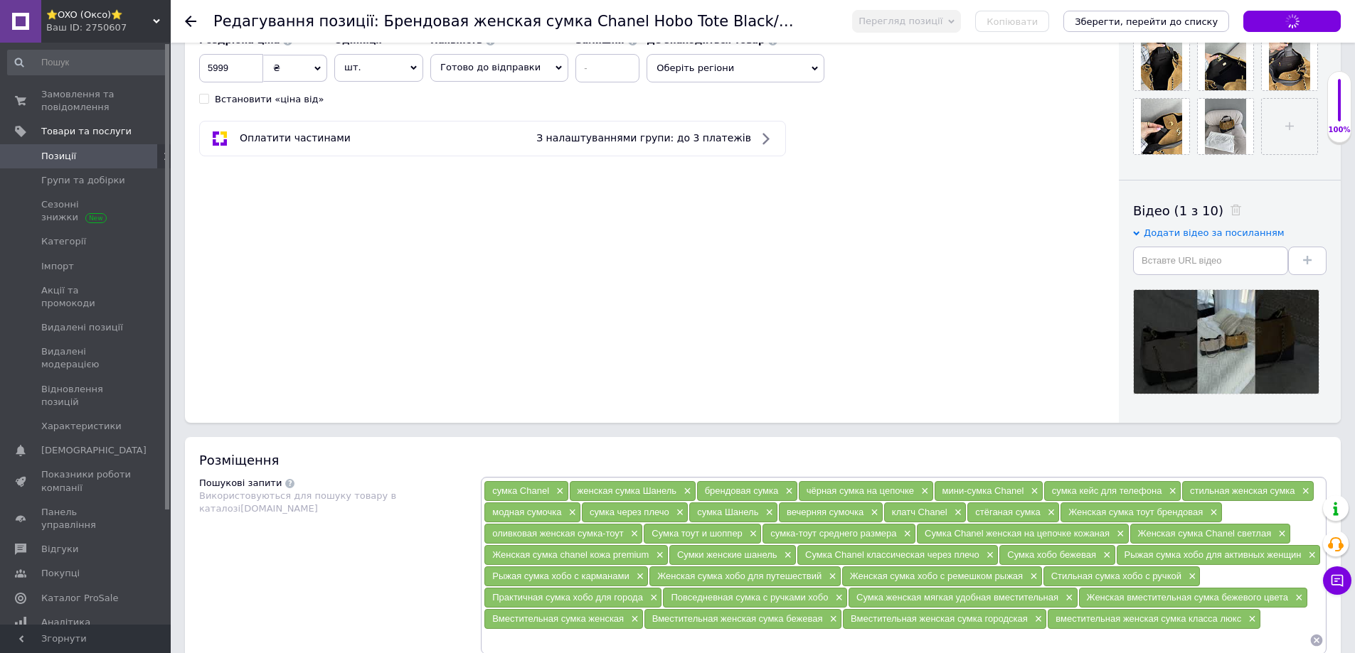
scroll to position [427, 0]
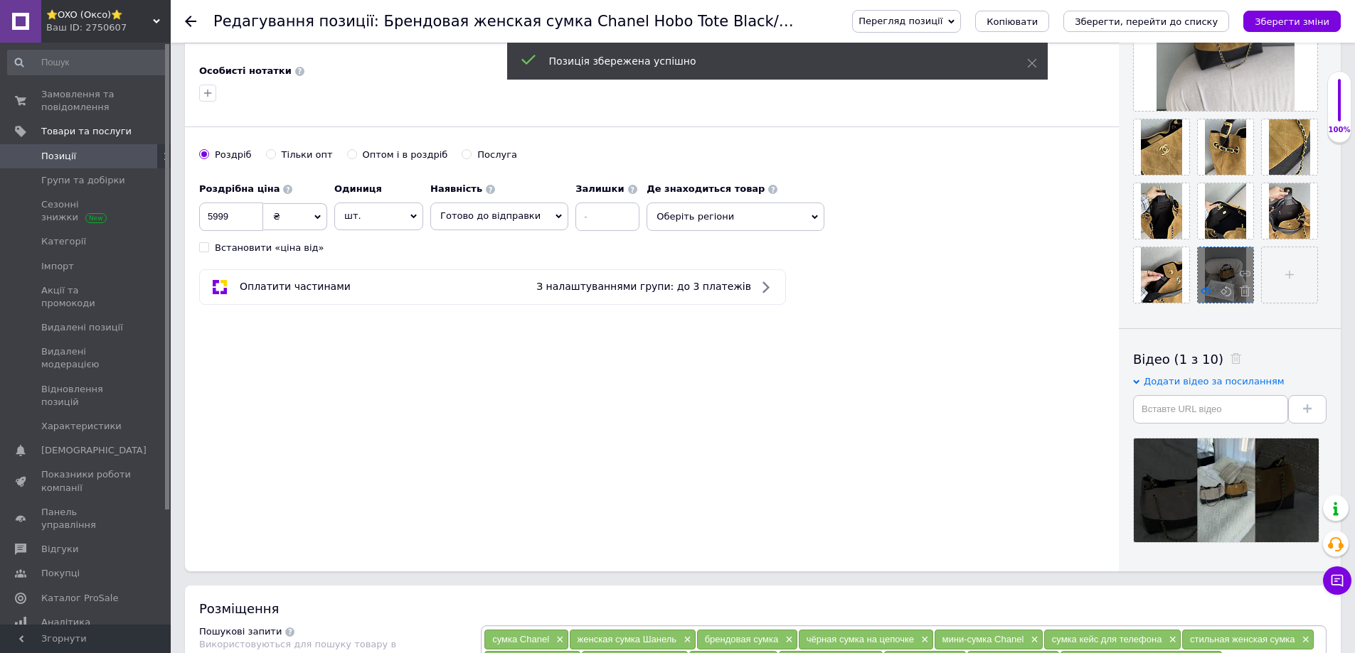
click at [1208, 293] on use at bounding box center [1205, 290] width 11 height 7
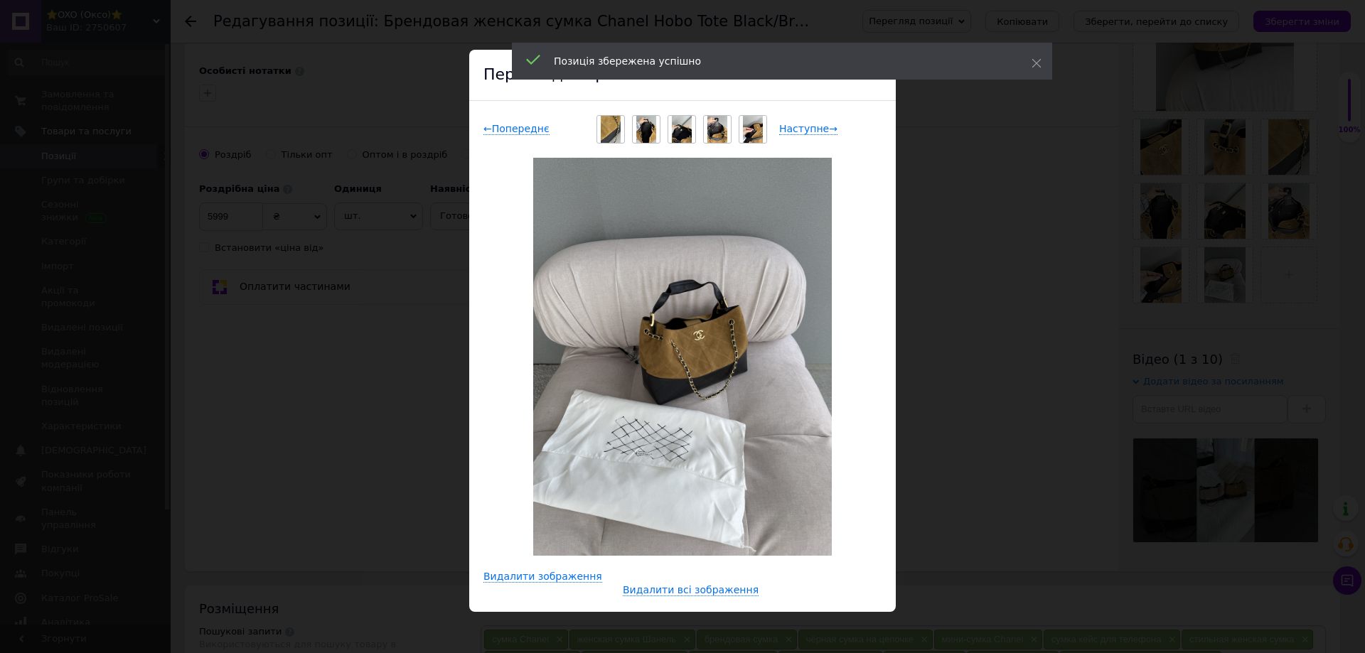
click at [1019, 435] on div "× Перегляд зображення ← Попереднє Наступне → Видалити зображення Видалити всі з…" at bounding box center [682, 326] width 1365 height 653
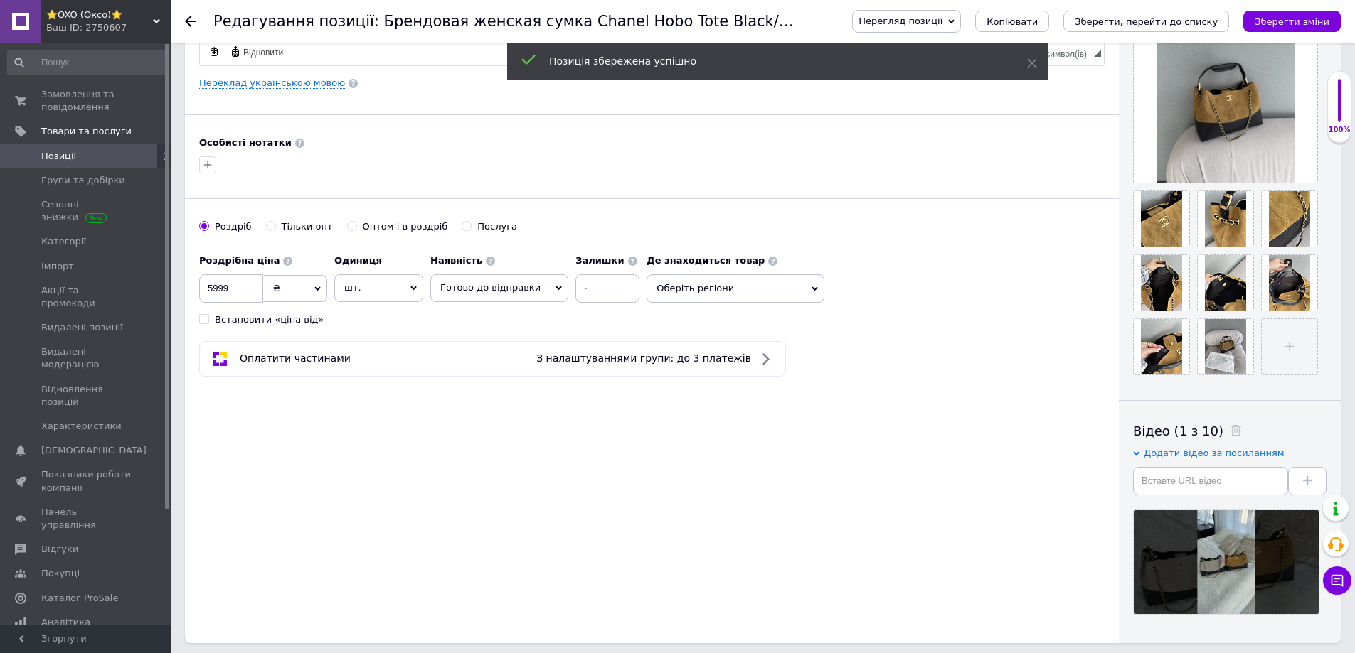
scroll to position [213, 0]
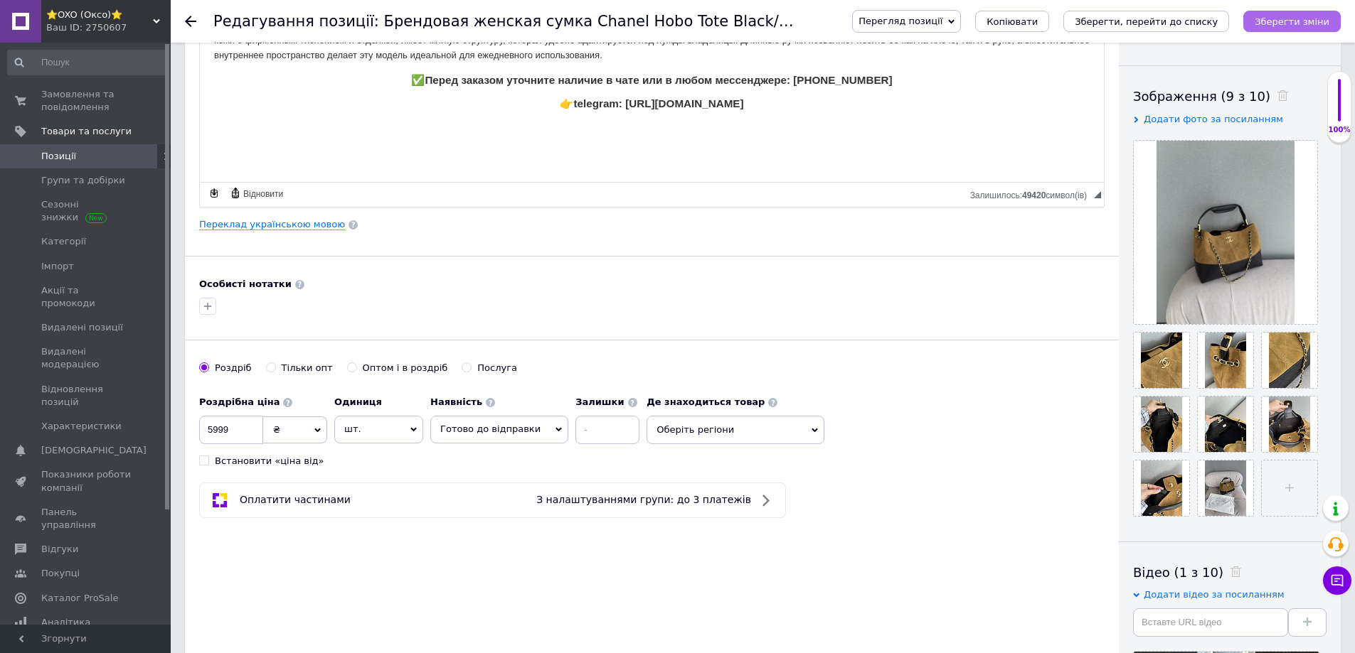
click at [1299, 21] on icon "Зберегти зміни" at bounding box center [1291, 21] width 75 height 11
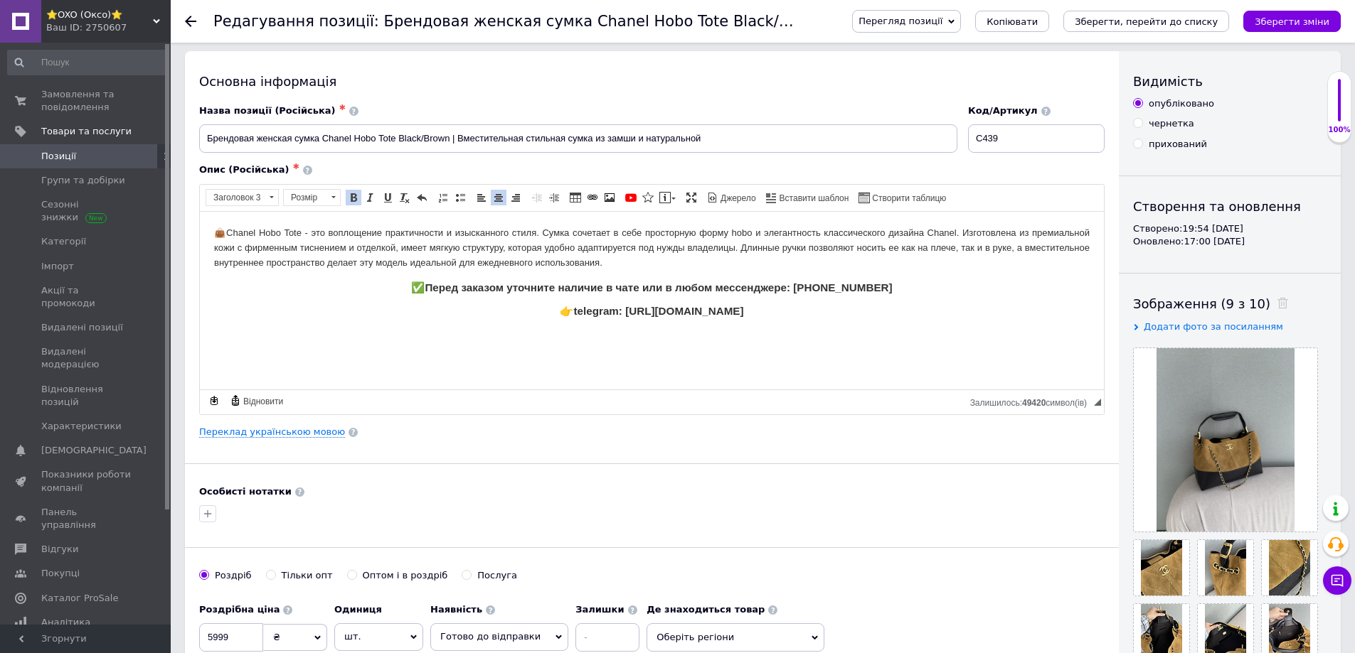
scroll to position [0, 0]
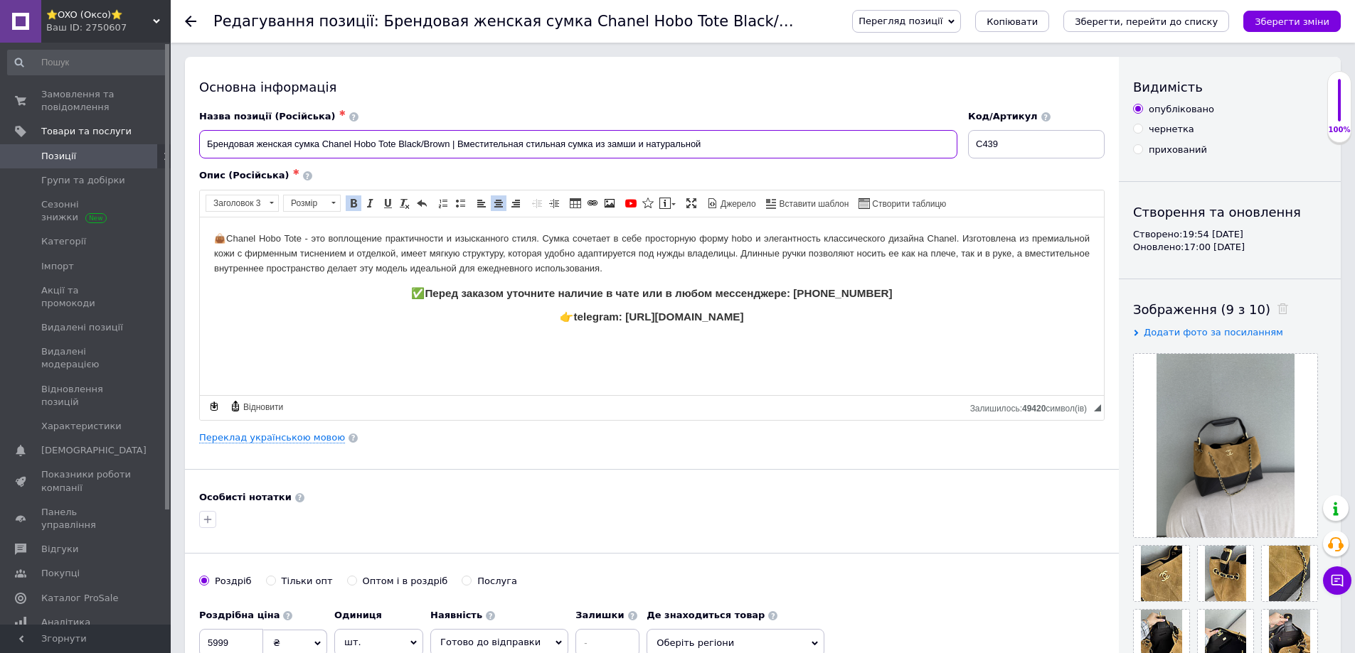
click at [325, 139] on input "Брендовая женская сумка Chanel Hobo Tote Black/Brown | Вместительная стильная с…" at bounding box center [578, 144] width 758 height 28
click at [324, 139] on input "Брендовая женская сумка Chanel Hobo Tote Black/Brown | Вместительная стильная с…" at bounding box center [578, 144] width 758 height 28
click at [397, 137] on input "Брендовая женская сумка Chanel Hobo Tote Black/Brown | Вместительная стильная с…" at bounding box center [578, 144] width 758 height 28
click at [383, 140] on input "Брендовая женская сумка Chanel Hobo Tote Black/Brown | Вместительная стильная с…" at bounding box center [578, 144] width 758 height 28
drag, startPoint x: 393, startPoint y: 140, endPoint x: 325, endPoint y: 145, distance: 68.4
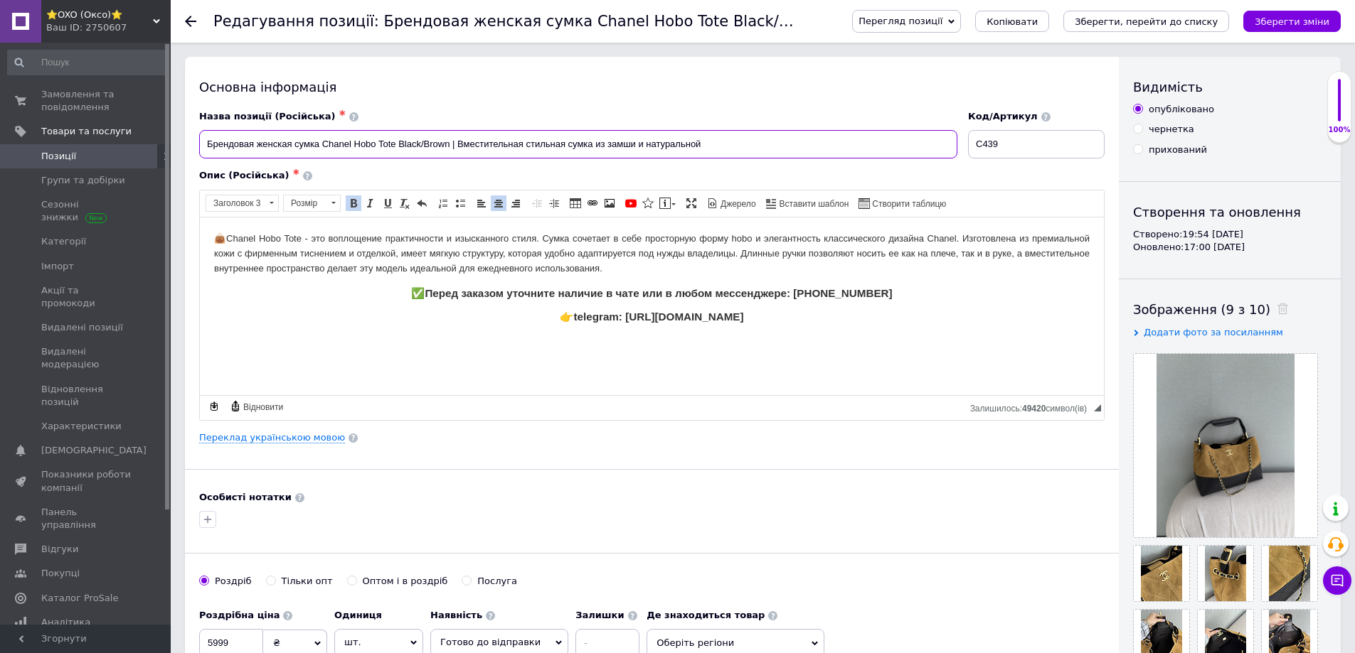
click at [325, 145] on input "Брендовая женская сумка Chanel Hobo Tote Black/Brown | Вместительная стильная с…" at bounding box center [578, 144] width 758 height 28
click at [331, 146] on input "Брендовая женская сумка Chanel Hobo Tote Black/Brown | Вместительная стильная с…" at bounding box center [578, 144] width 758 height 28
click at [1323, 20] on icon "Зберегти зміни" at bounding box center [1291, 21] width 75 height 11
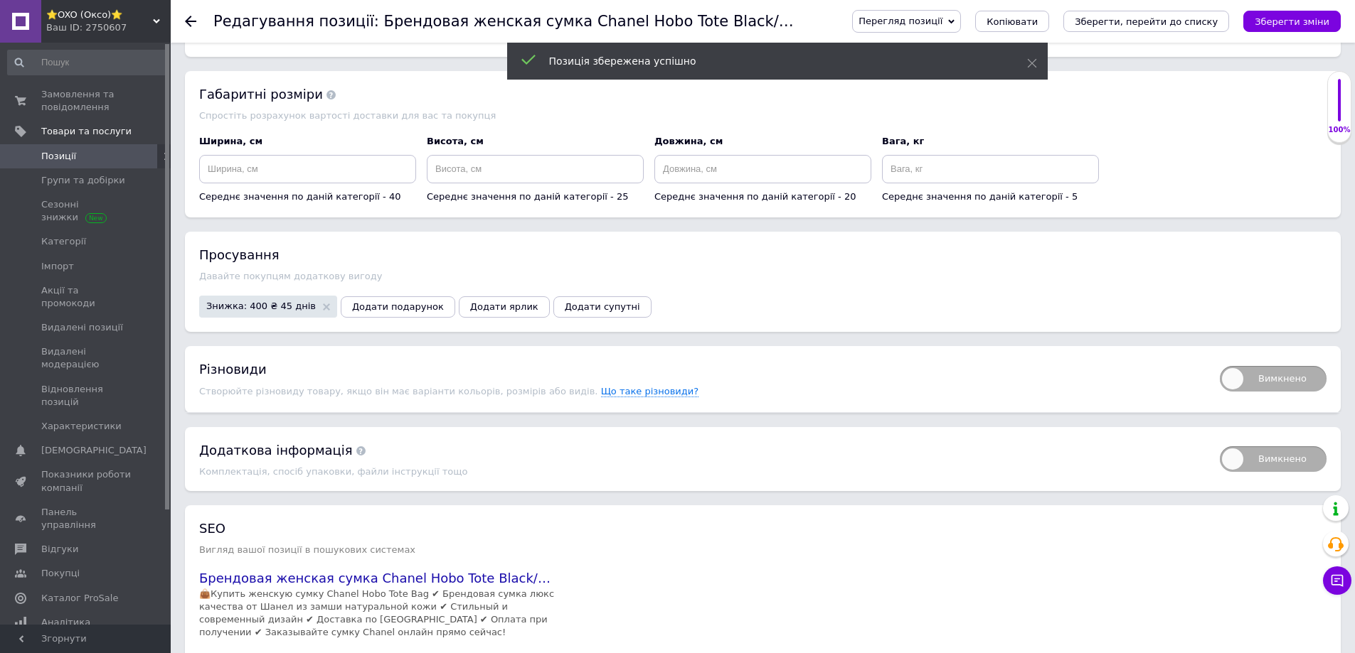
scroll to position [3031, 0]
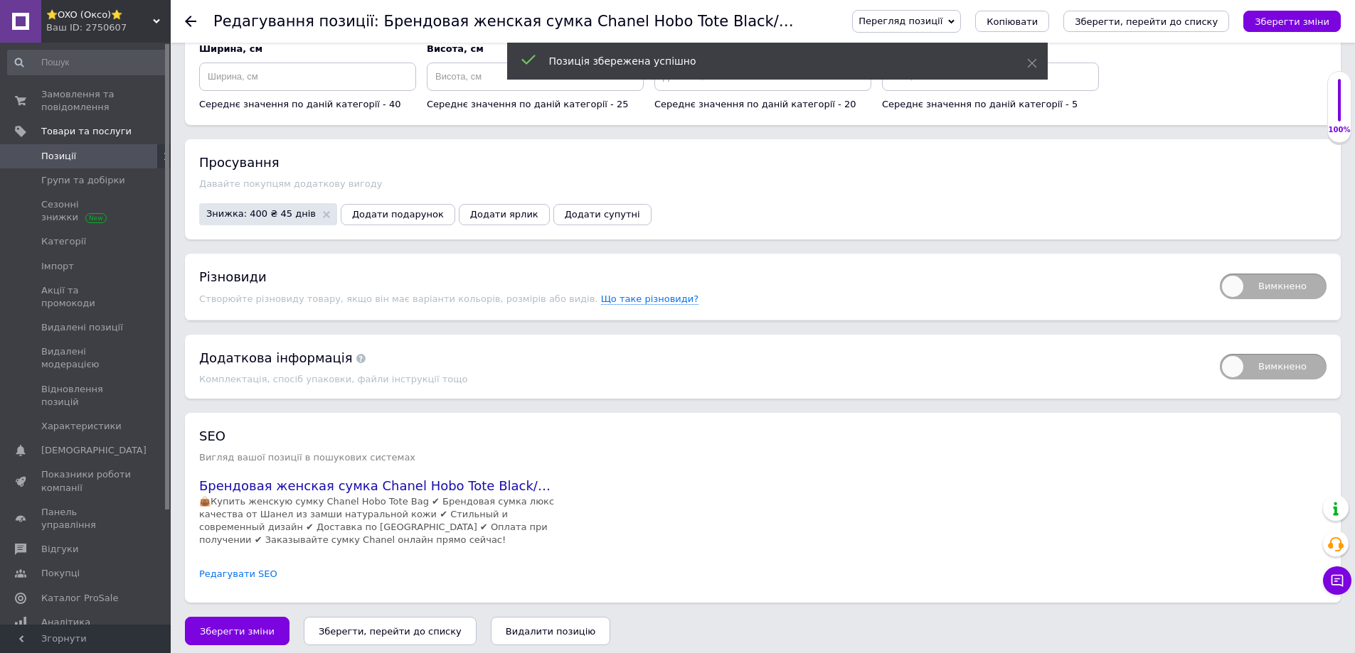
click at [218, 572] on link "Редагувати SEO" at bounding box center [238, 575] width 78 height 14
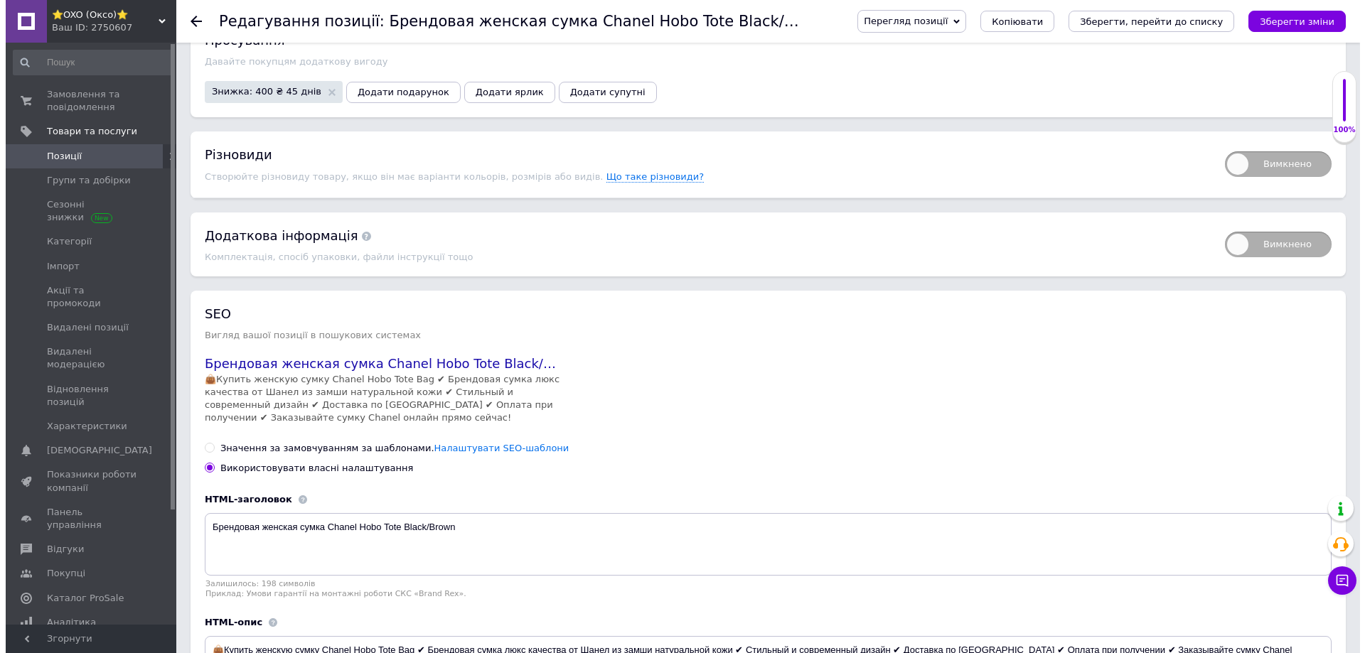
scroll to position [3317, 0]
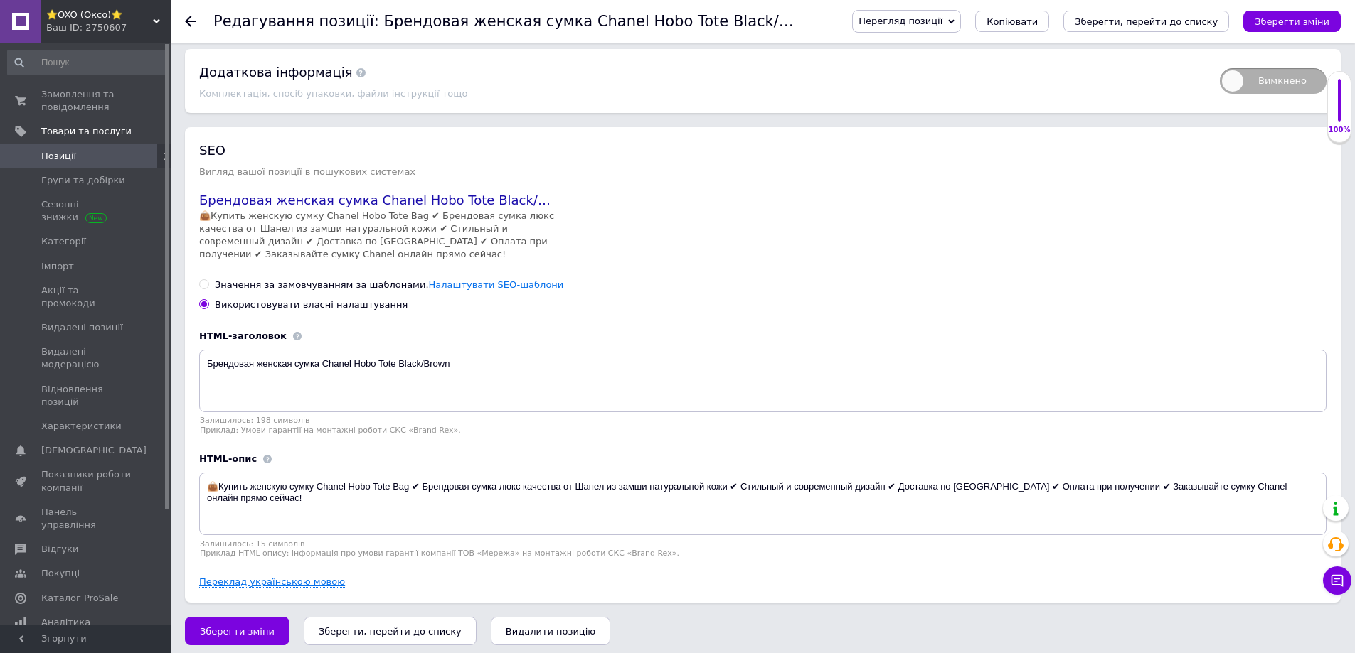
click at [235, 577] on link "Переклад українською мовою" at bounding box center [272, 582] width 146 height 11
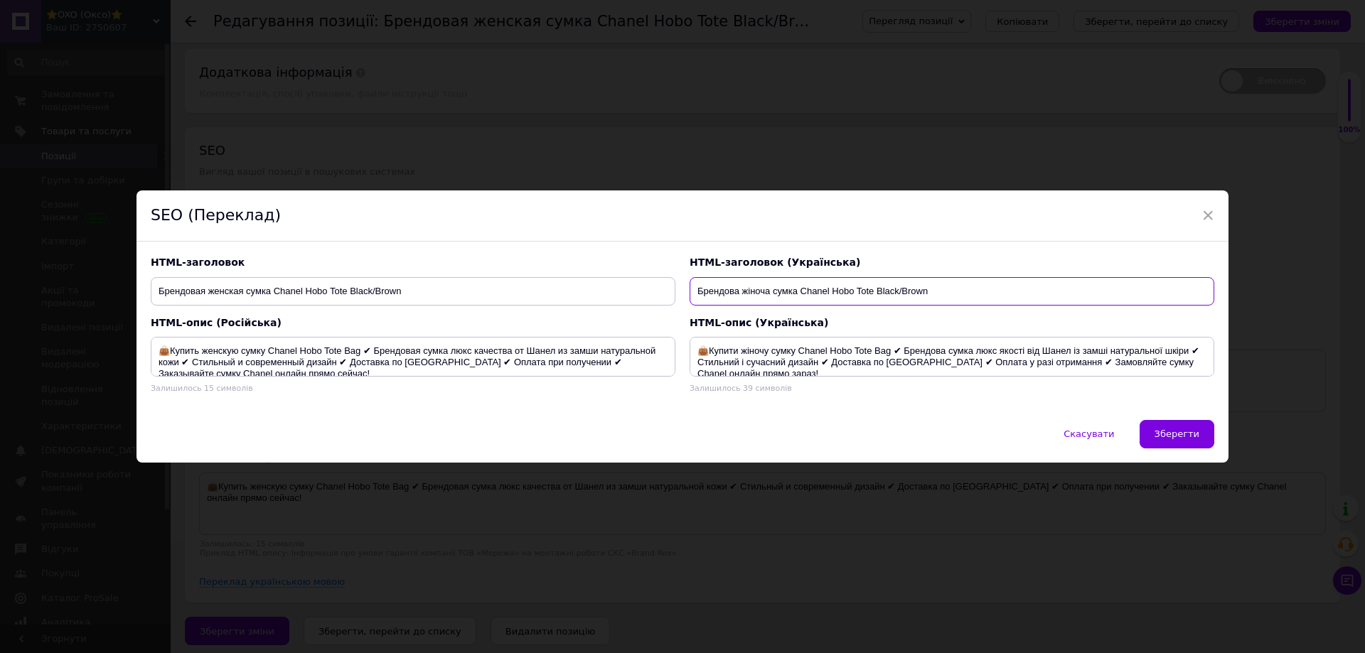
drag, startPoint x: 798, startPoint y: 290, endPoint x: 870, endPoint y: 287, distance: 71.9
click at [870, 287] on input "Брендова жіноча сумка Chanel Hobo Tote Black/Brown" at bounding box center [952, 291] width 525 height 28
paste input "Shopping Hobo Tote Bag"
drag, startPoint x: 747, startPoint y: 290, endPoint x: 640, endPoint y: 290, distance: 106.7
click at [640, 290] on div "HTML-заголовок Брендовая женская сумка Chanel Hobo Tote Black/Brown HTML-заголо…" at bounding box center [683, 281] width 1078 height 64
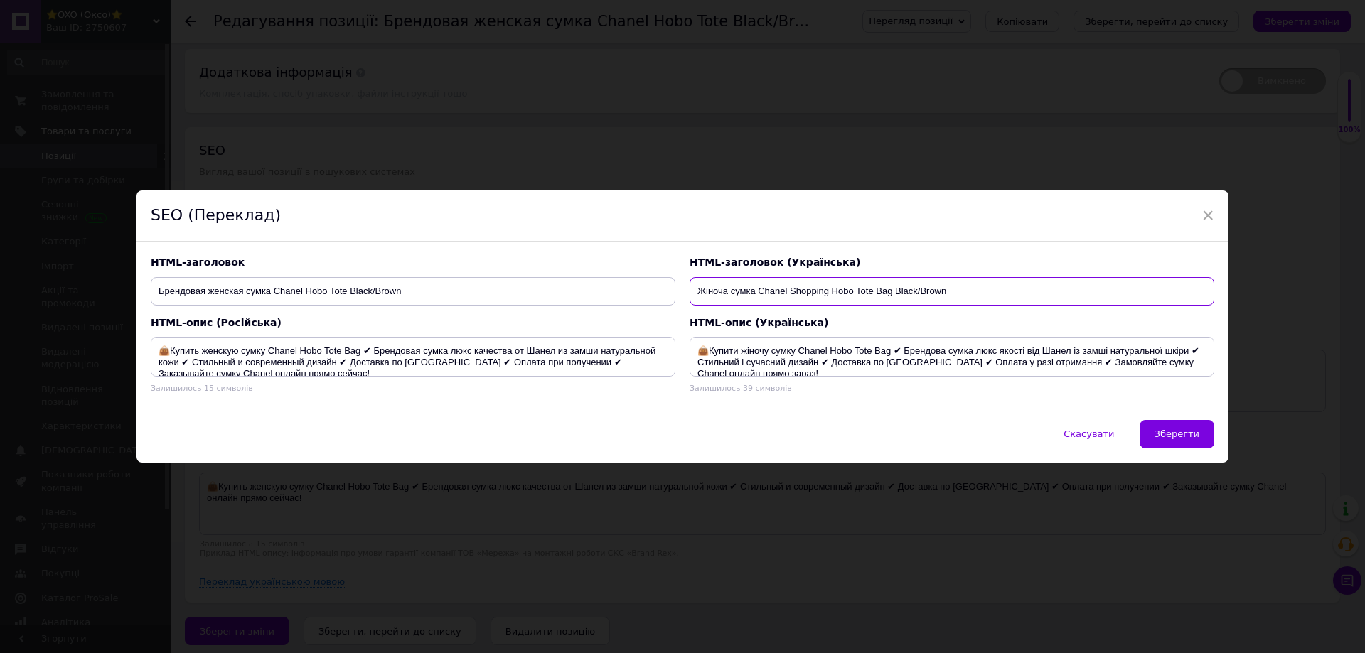
type input "Жіноча сумка Chanel Shopping Hobo Tote Bag Black/Brown"
drag, startPoint x: 212, startPoint y: 293, endPoint x: 106, endPoint y: 284, distance: 106.3
click at [106, 284] on div "× SEO (Переклад) HTML-заголовок Брендовая женская сумка Chanel Hobo Tote Black/…" at bounding box center [682, 326] width 1365 height 653
drag, startPoint x: 226, startPoint y: 293, endPoint x: 299, endPoint y: 285, distance: 72.9
click at [299, 285] on input "Женская сумка Chanel Hobo Tote Black/Brown" at bounding box center [413, 291] width 525 height 28
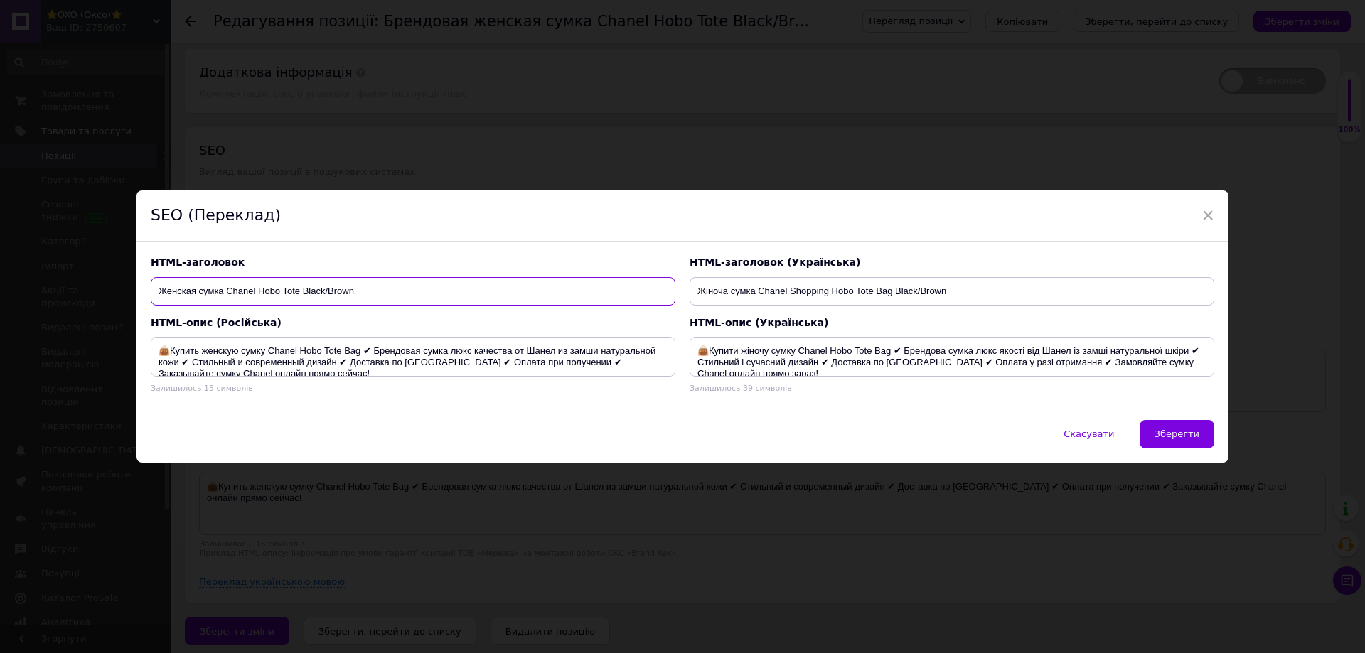
paste input "Shopping Hobo Tote Bag"
type input "Женская сумка Chanel Shopping Hobo Tote Bag Black/Brown"
drag, startPoint x: 830, startPoint y: 351, endPoint x: 890, endPoint y: 347, distance: 59.9
click at [890, 347] on textarea "👜Купити жіночу сумку Chanel Hobo Tote Bag ✔ Брендова сумка люкс якості від Шане…" at bounding box center [952, 357] width 525 height 40
paste textarea "Chanel Shopping"
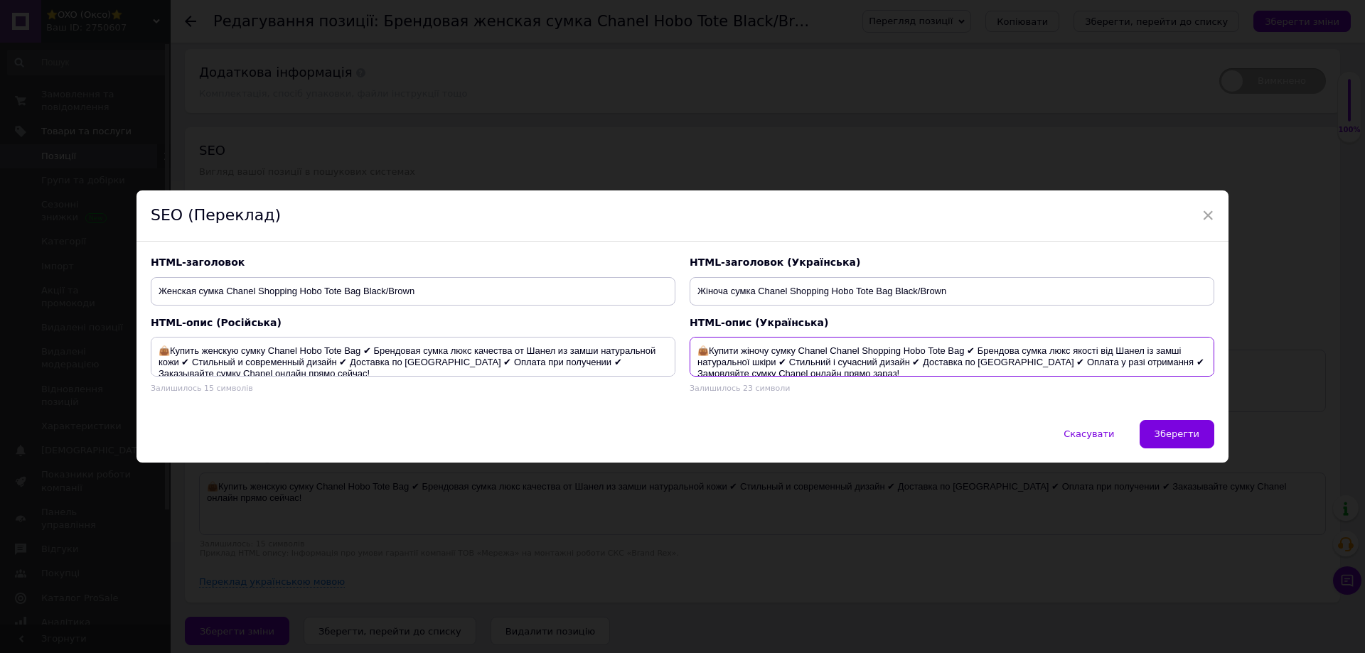
drag, startPoint x: 798, startPoint y: 349, endPoint x: 961, endPoint y: 343, distance: 162.9
click at [961, 343] on textarea "👜Купити жіночу сумку Chanel Chanel Shopping Hobo Tote Bag ✔ Брендова сумка люкс…" at bounding box center [952, 357] width 525 height 40
paste textarea
drag, startPoint x: 1076, startPoint y: 362, endPoint x: 1053, endPoint y: 363, distance: 22.8
click at [1053, 363] on textarea "👜Купити жіночу сумку Chanel Shopping Hobo Tote Bag ✔ Брендова сумка люкс якості…" at bounding box center [952, 357] width 525 height 40
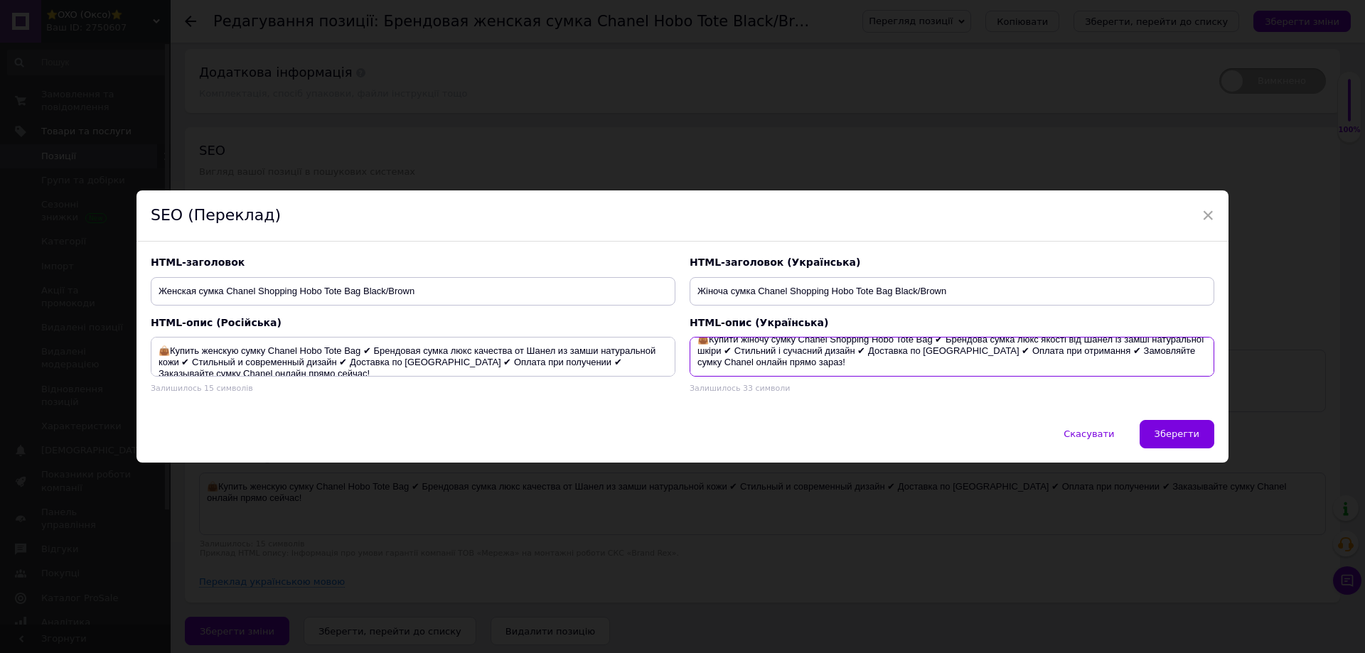
scroll to position [0, 0]
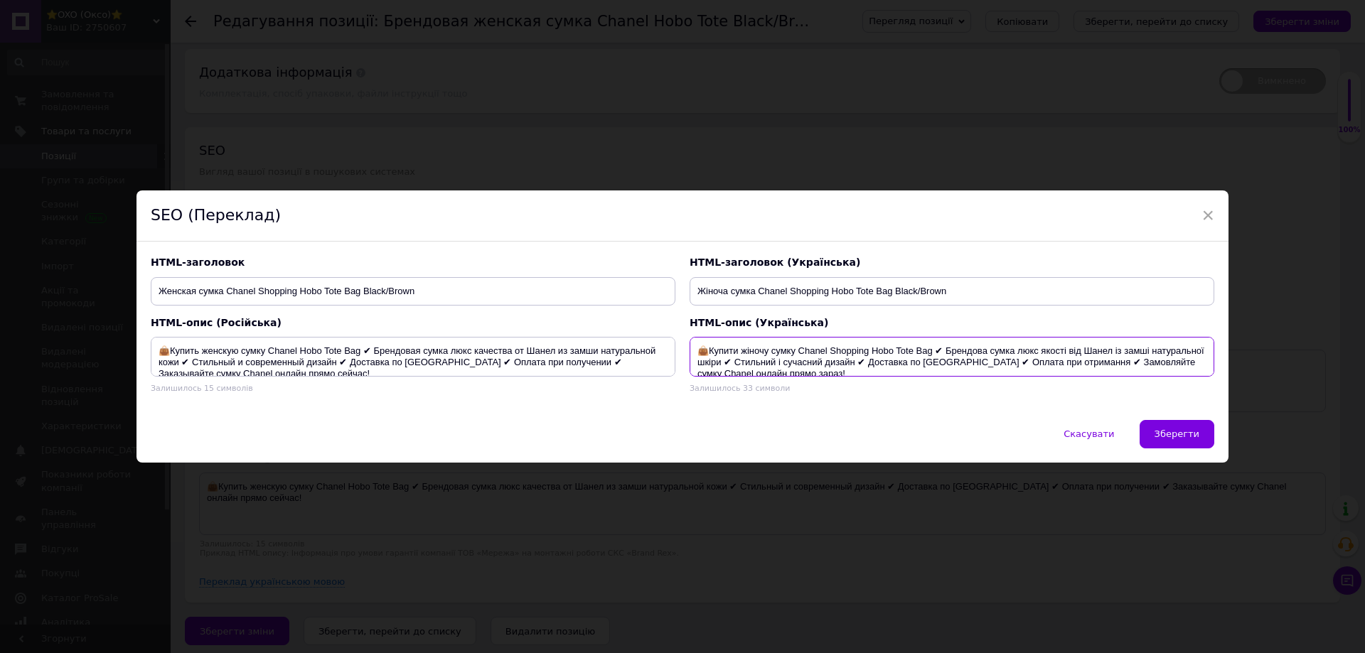
click at [1114, 358] on textarea "👜Купити жіночу сумку Chanel Shopping Hobo Tote Bag ✔ Брендова сумка люкс якості…" at bounding box center [952, 357] width 525 height 40
type textarea "👜Купити жіночу сумку Chanel Shopping Hobo Tote Bag ✔ Брендова сумка люкс якості…"
drag, startPoint x: 271, startPoint y: 350, endPoint x: 360, endPoint y: 346, distance: 89.7
click at [360, 346] on textarea "👜Купить женскую сумку Chanel Hobo Tote Bag ✔ Брендовая сумка люкс качества от Ш…" at bounding box center [413, 357] width 525 height 40
paste textarea "Shopping"
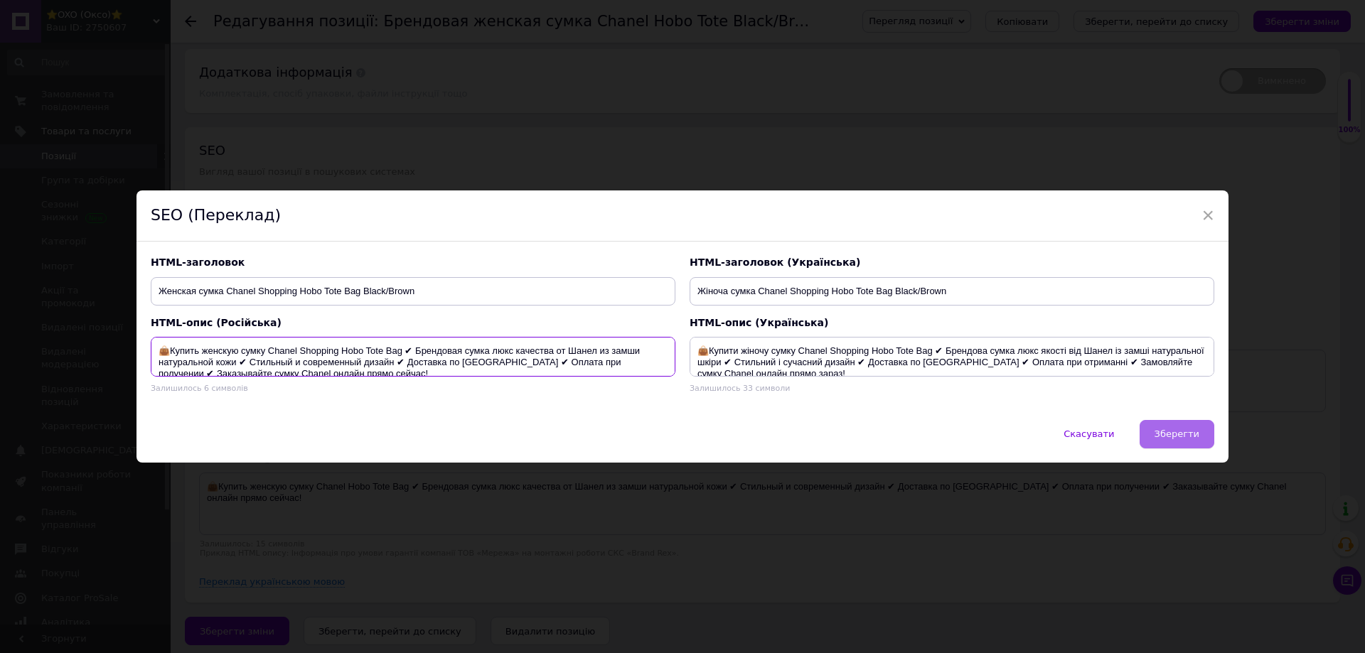
type textarea "👜Купить женскую сумку Chanel Shopping Hobo Tote Bag ✔ Брендовая сумка люкс каче…"
click at [1154, 429] on button "Зберегти" at bounding box center [1177, 434] width 75 height 28
type textarea "Женская сумка Chanel Shopping Hobo Tote Bag Black/Brown"
type textarea "👜Купить женскую сумку Chanel Shopping Hobo Tote Bag ✔ Брендовая сумка люкс каче…"
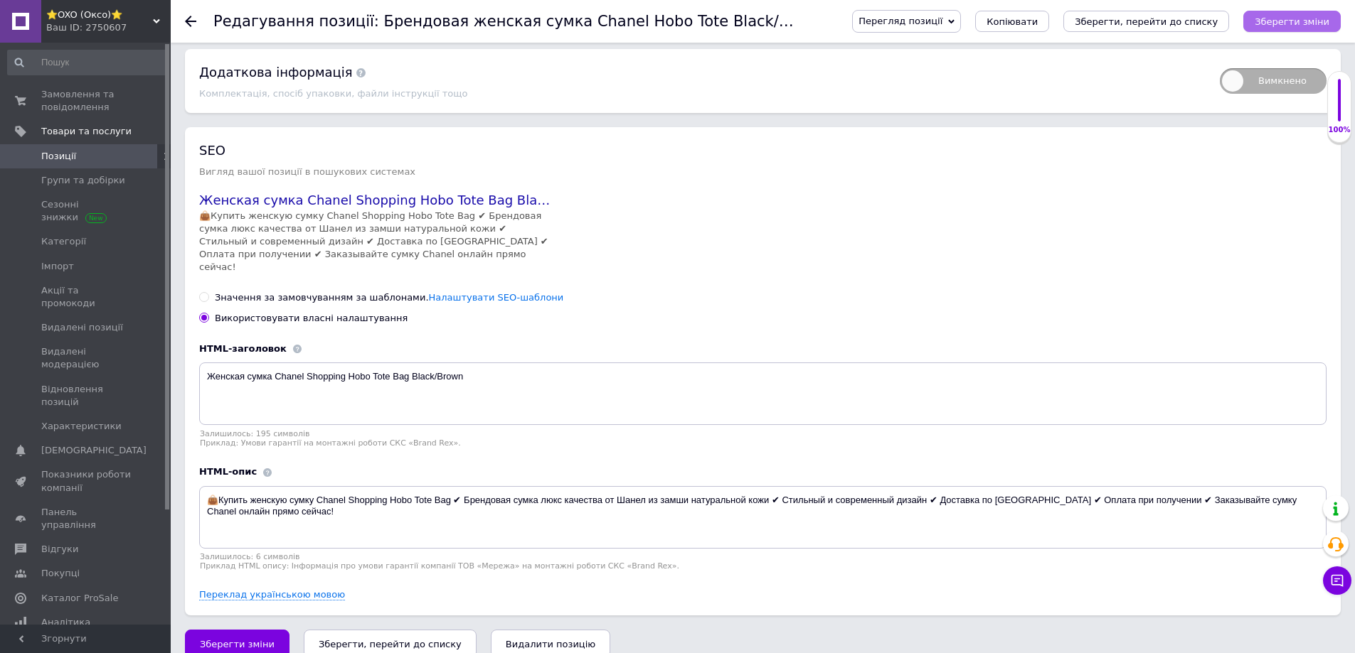
click at [1303, 19] on icon "Зберегти зміни" at bounding box center [1291, 21] width 75 height 11
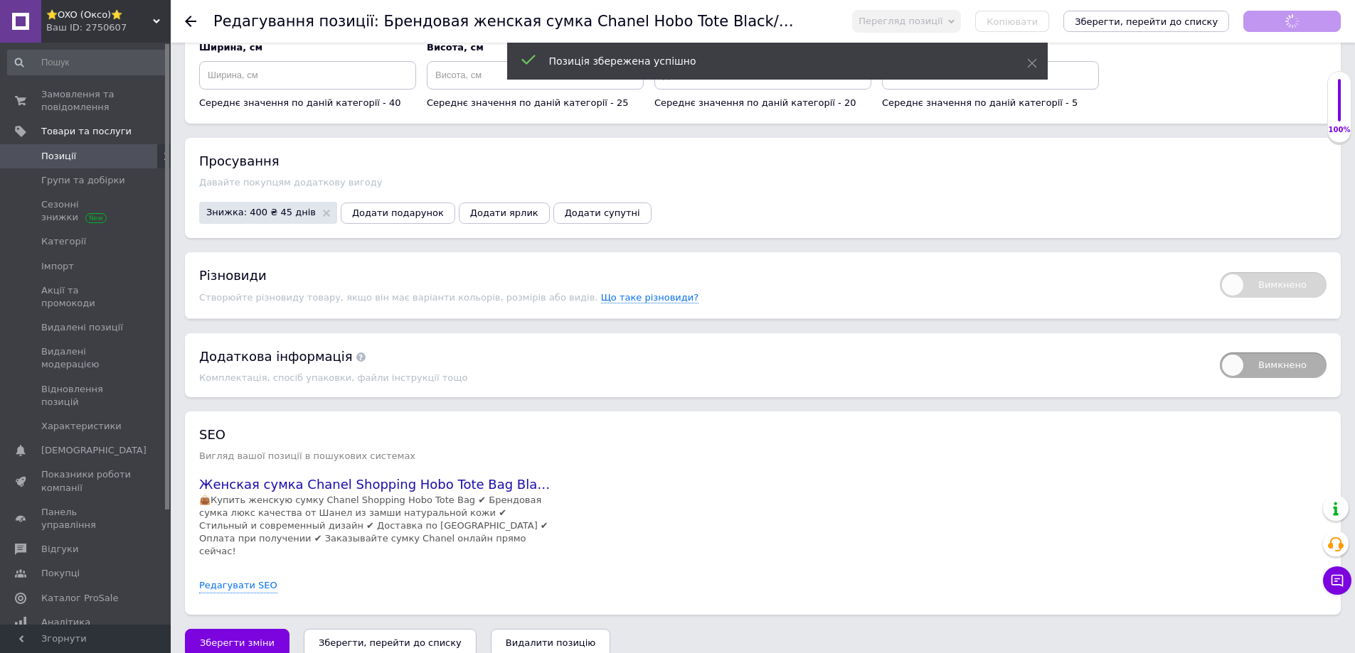
scroll to position [3031, 0]
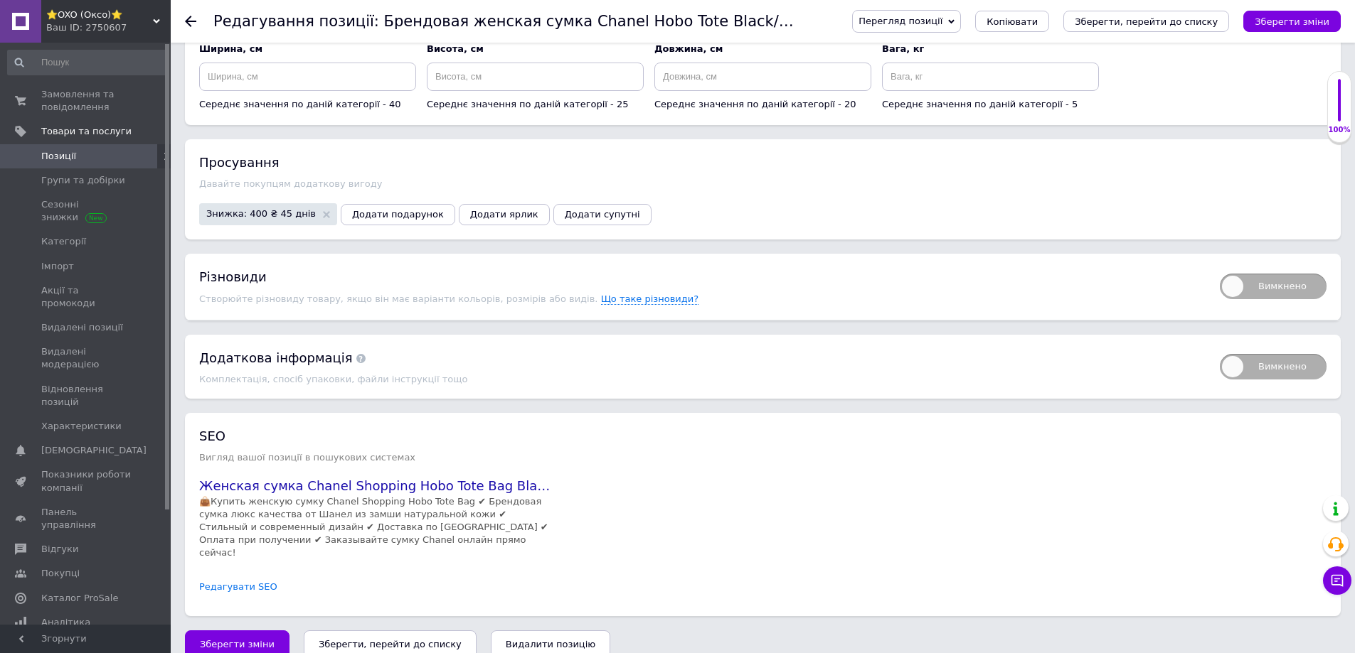
click at [248, 581] on link "Редагувати SEO" at bounding box center [238, 588] width 78 height 14
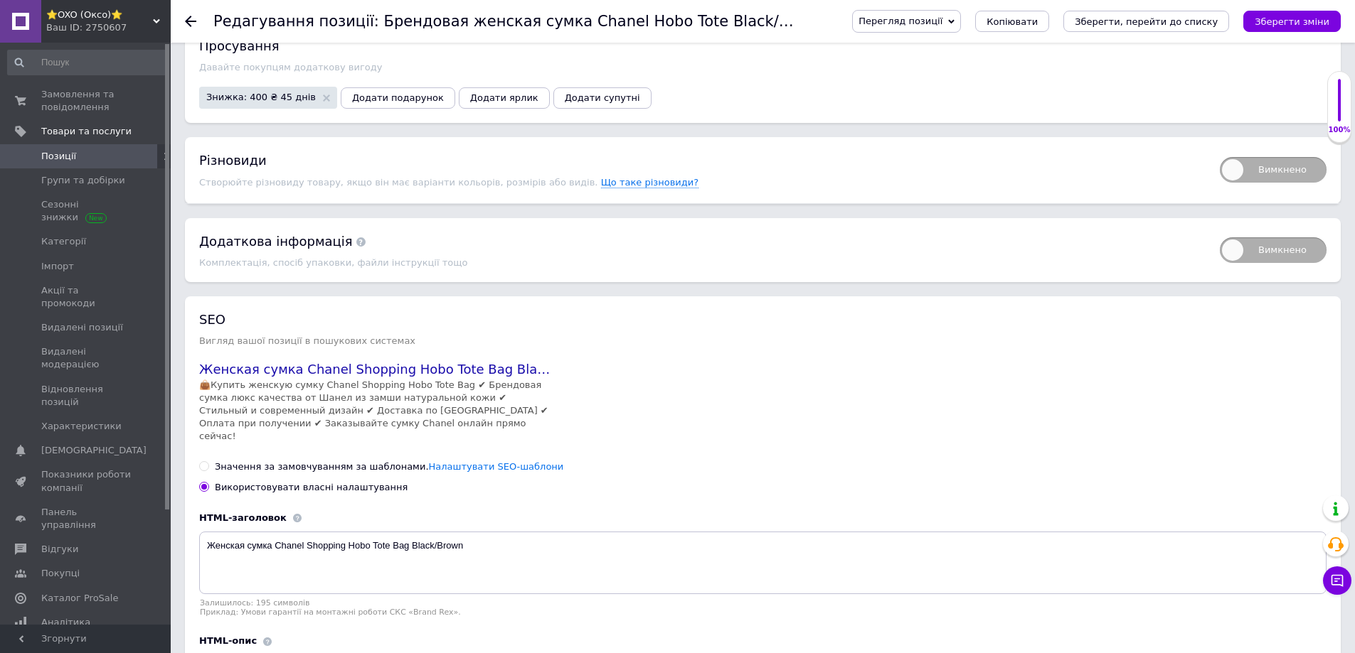
scroll to position [3317, 0]
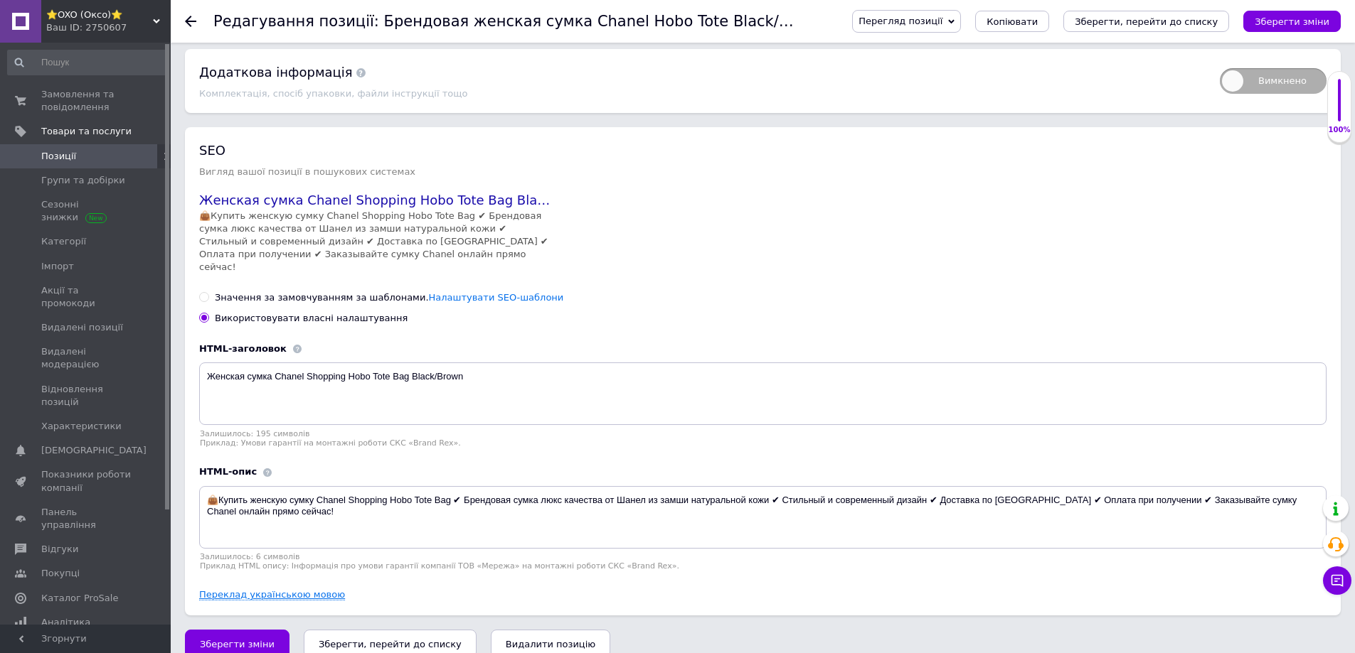
click at [235, 589] on link "Переклад українською мовою" at bounding box center [272, 594] width 146 height 11
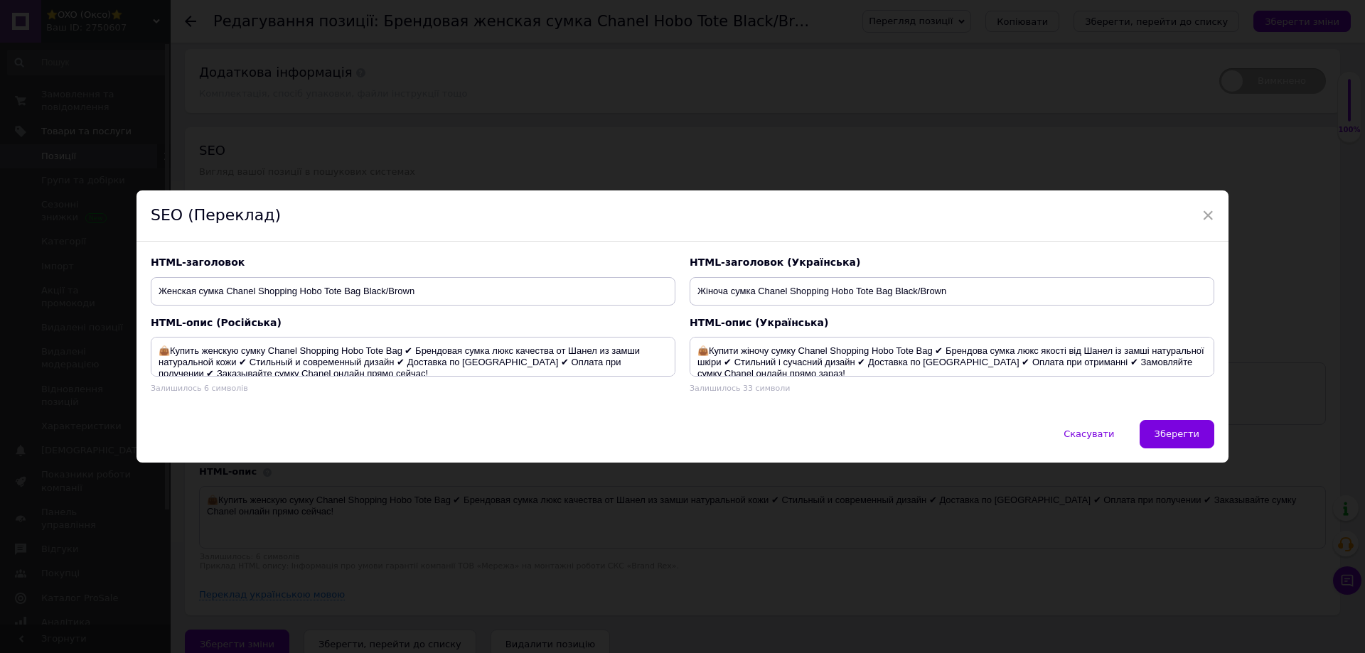
click at [1169, 429] on span "Зберегти" at bounding box center [1177, 434] width 45 height 11
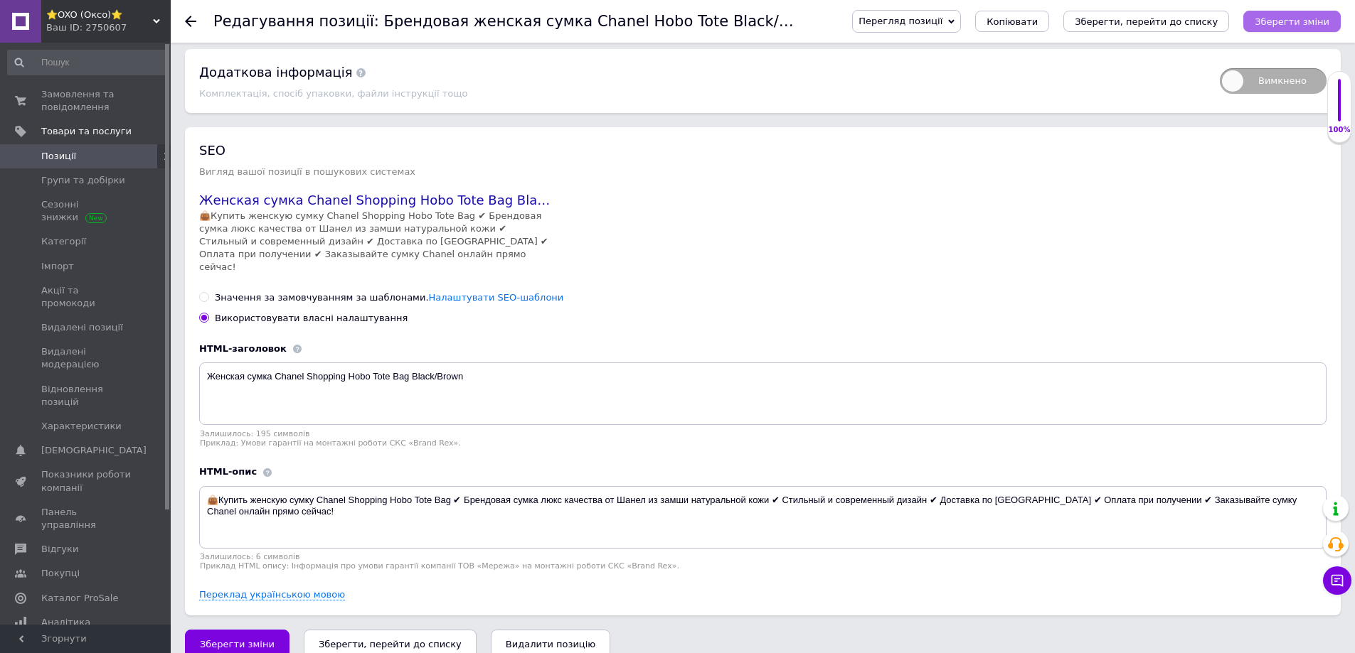
click at [1270, 16] on icon "Зберегти зміни" at bounding box center [1291, 21] width 75 height 11
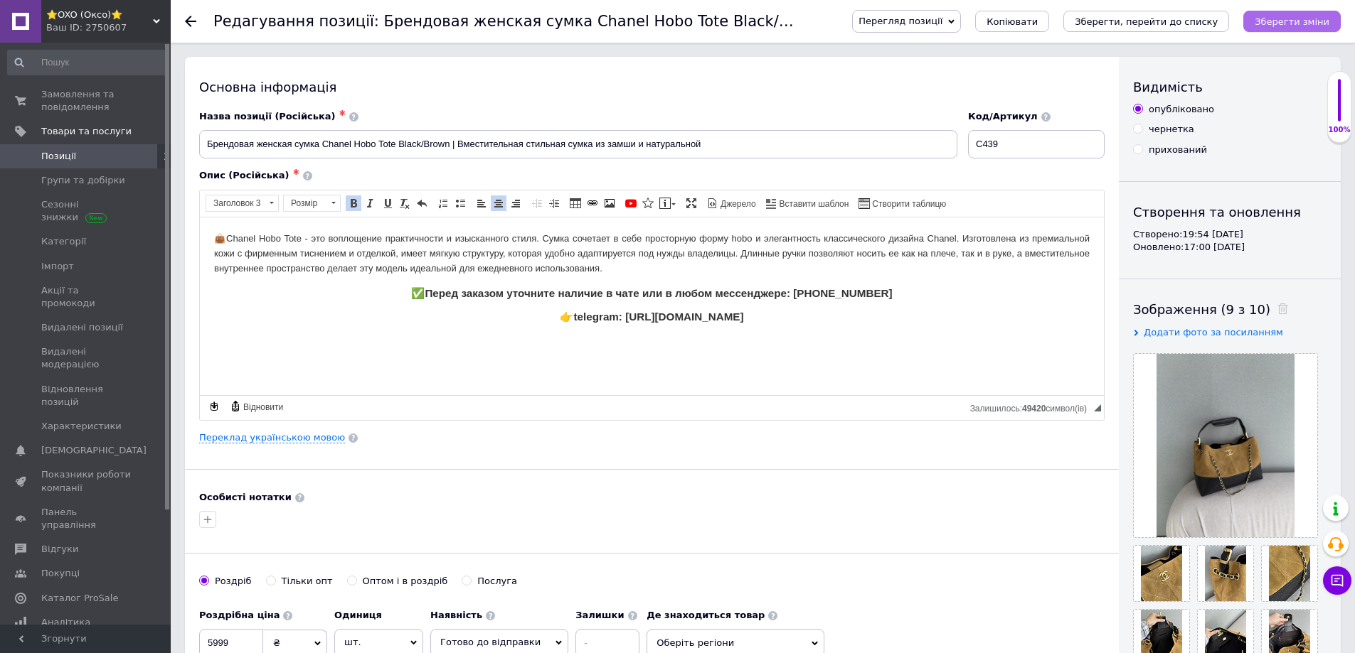
click at [1267, 20] on icon "Зберегти зміни" at bounding box center [1291, 21] width 75 height 11
click at [1304, 23] on icon "Зберегти зміни" at bounding box center [1291, 21] width 75 height 11
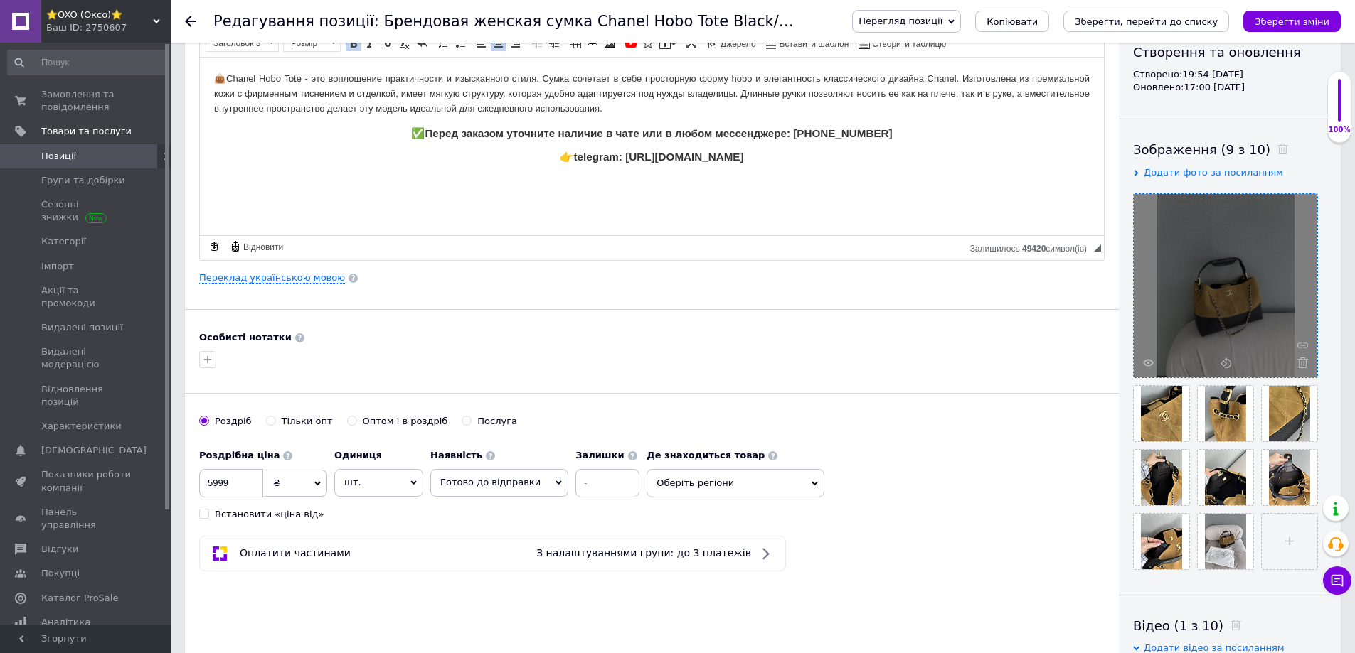
scroll to position [356, 0]
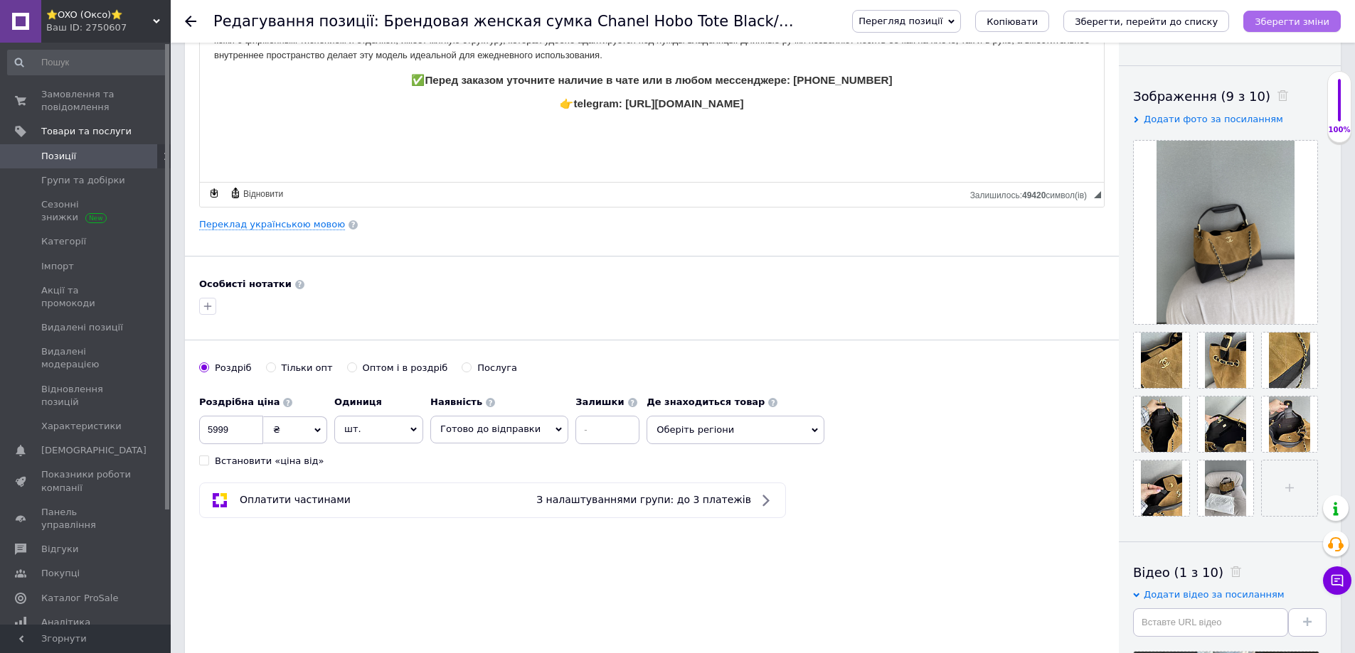
click at [1287, 22] on icon "Зберегти зміни" at bounding box center [1291, 21] width 75 height 11
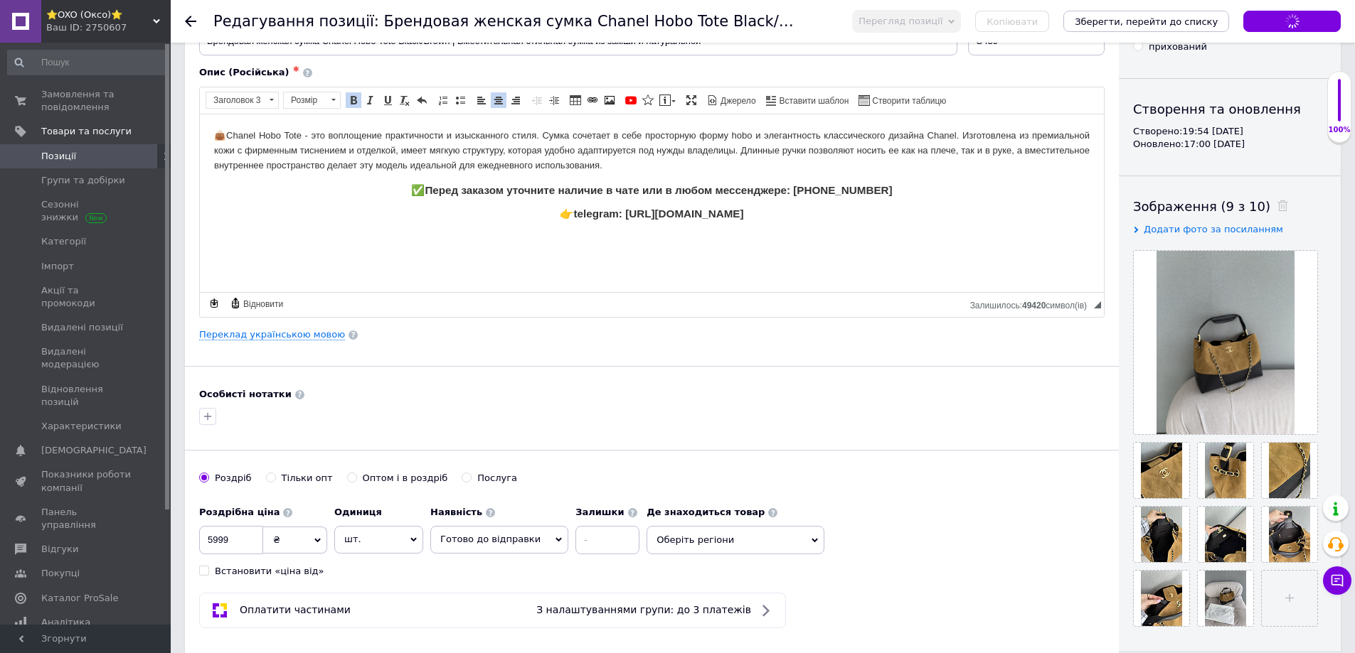
scroll to position [0, 0]
